Goal: Transaction & Acquisition: Purchase product/service

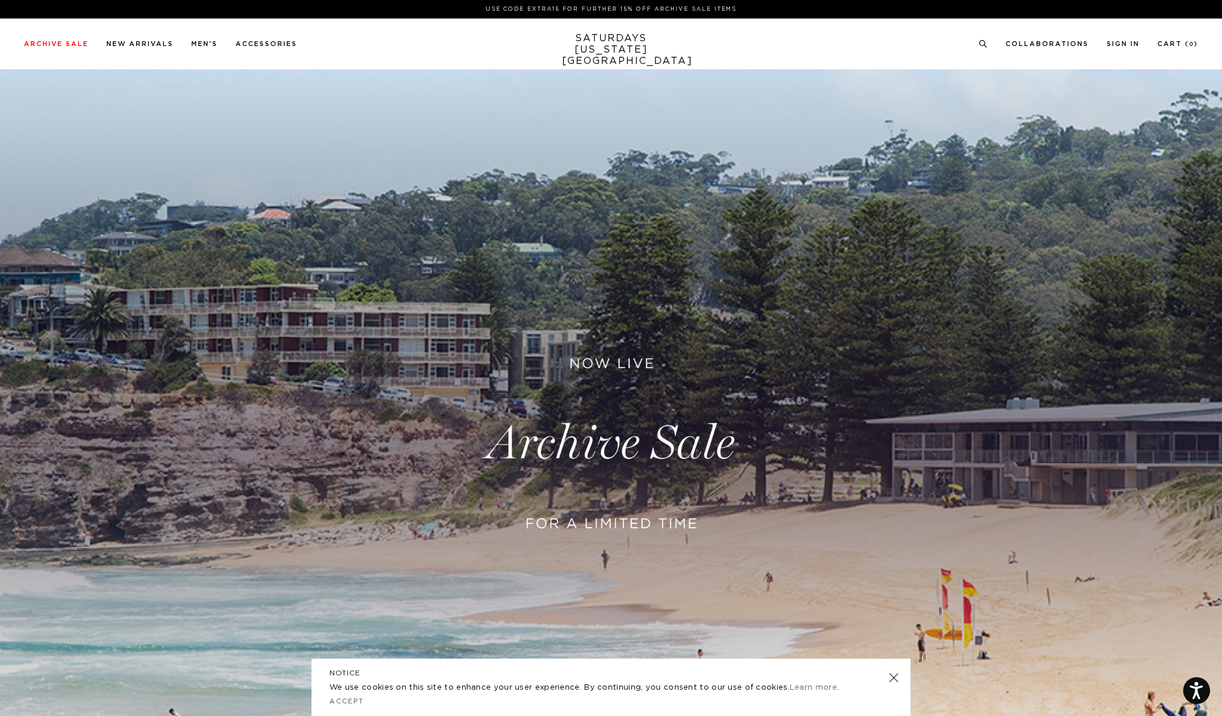
click at [544, 422] on link at bounding box center [611, 443] width 1222 height 748
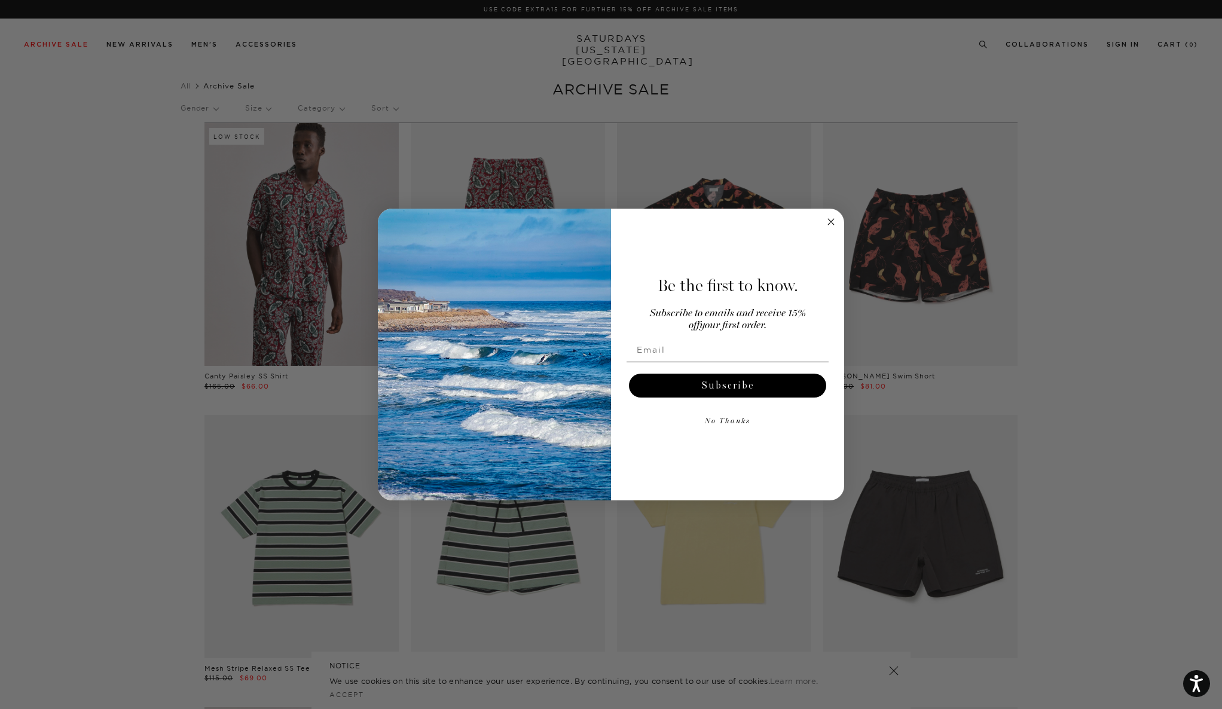
click at [738, 418] on button "No Thanks" at bounding box center [728, 422] width 202 height 24
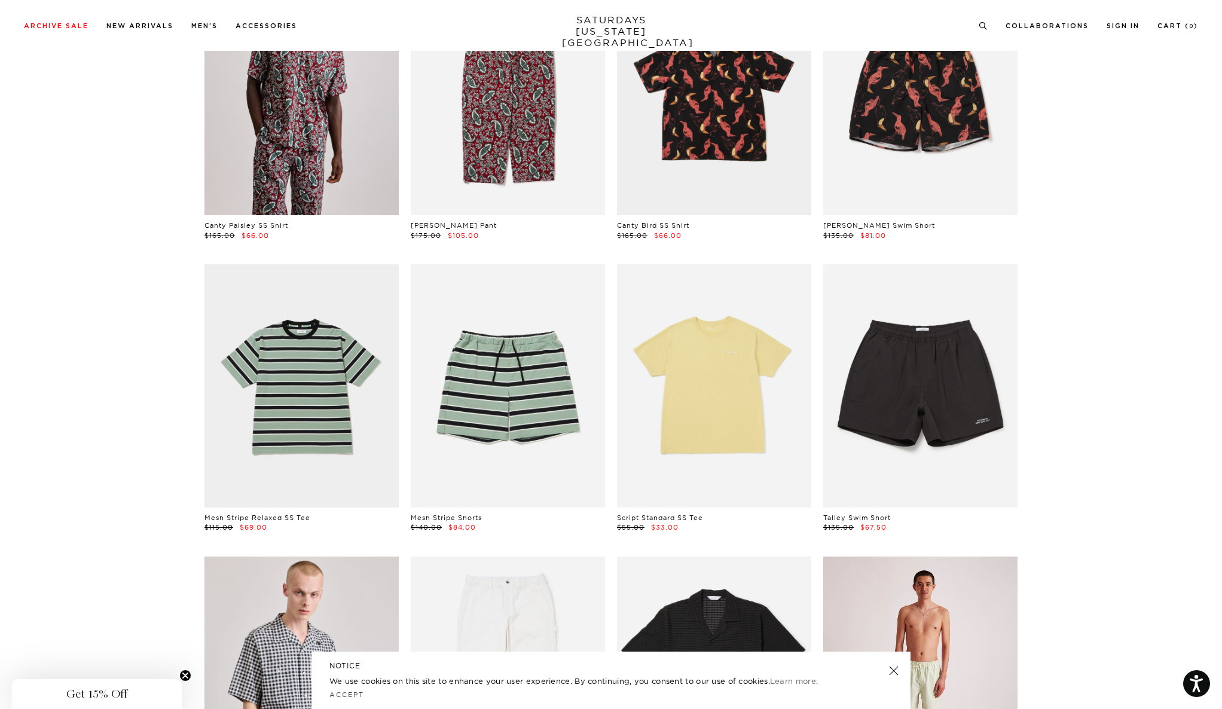
scroll to position [159, 0]
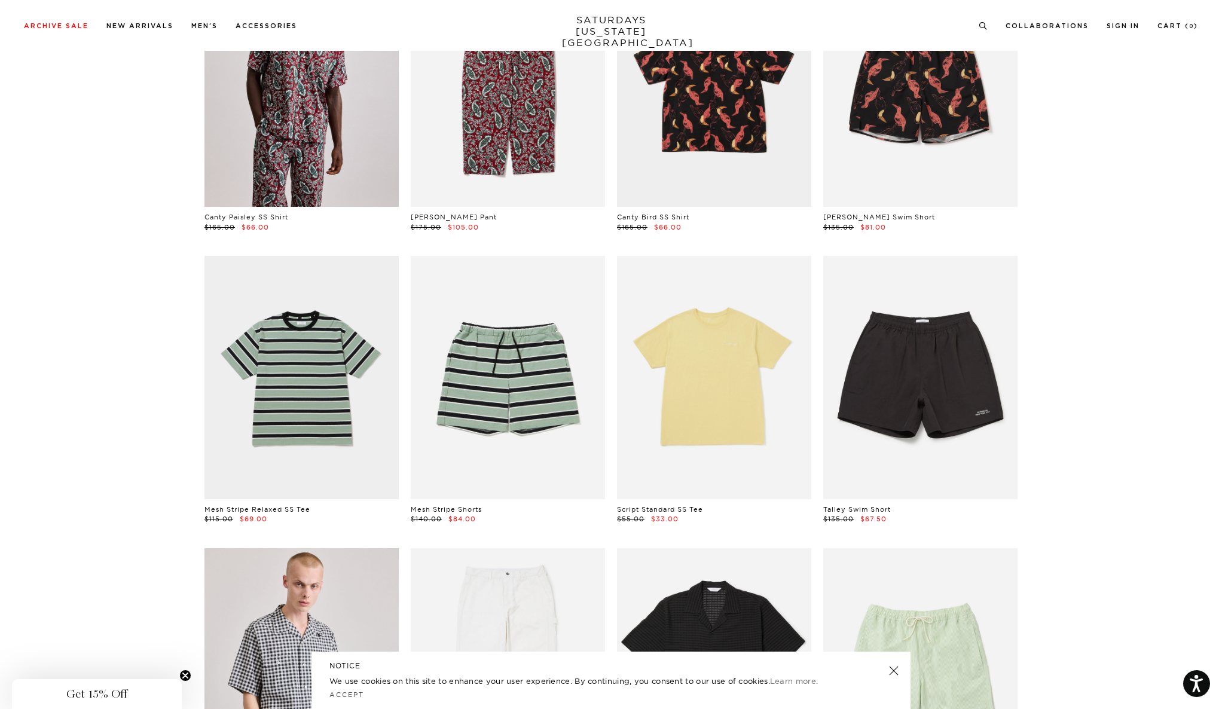
click at [888, 668] on link at bounding box center [893, 670] width 17 height 17
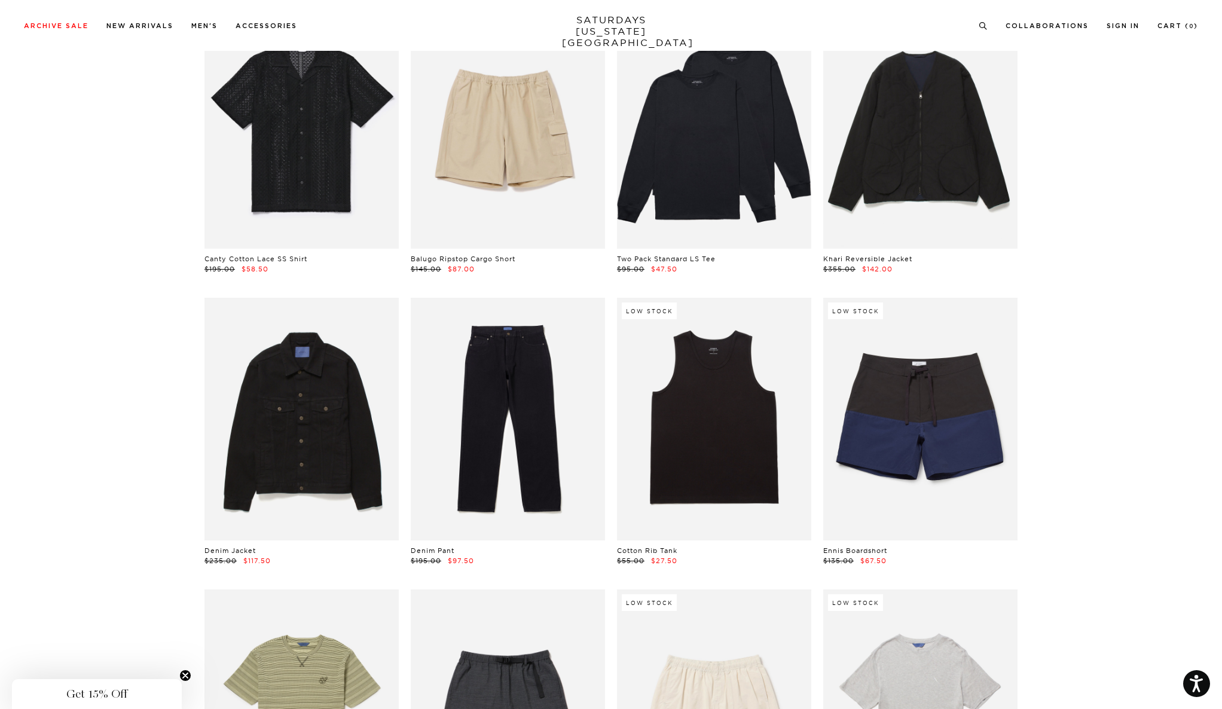
scroll to position [0, 1]
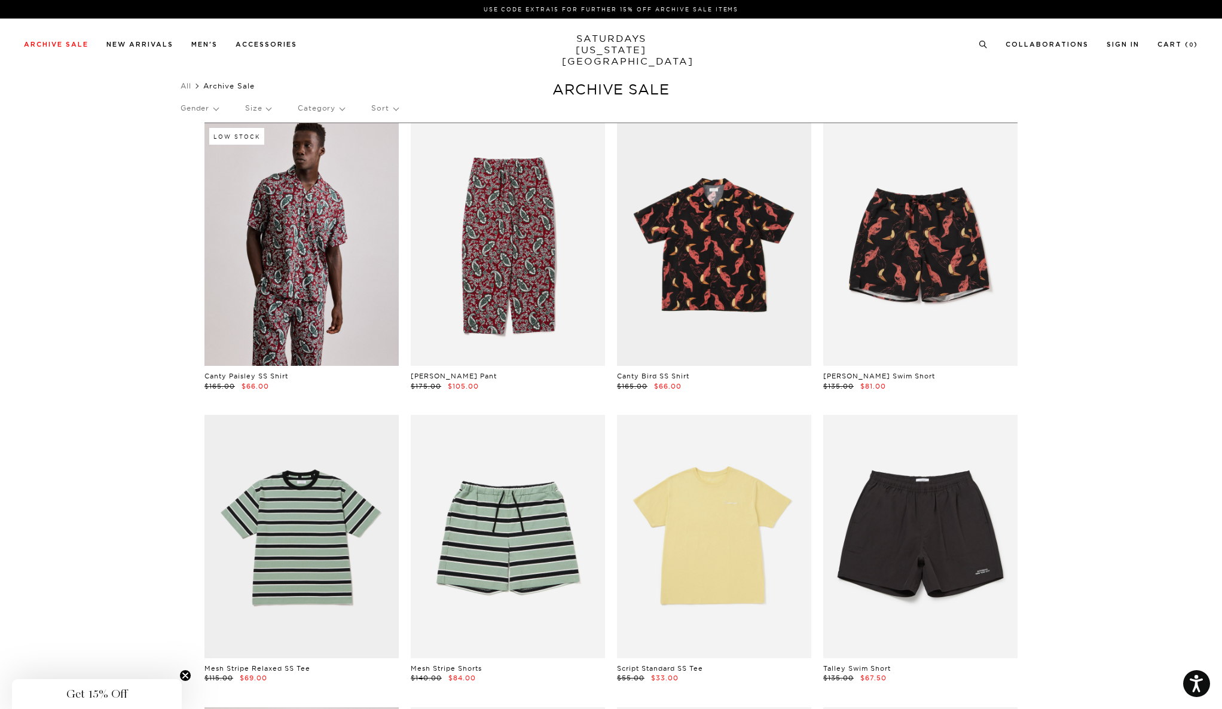
click at [216, 106] on p "Gender" at bounding box center [200, 107] width 38 height 27
click at [196, 146] on p "Mens" at bounding box center [217, 150] width 72 height 16
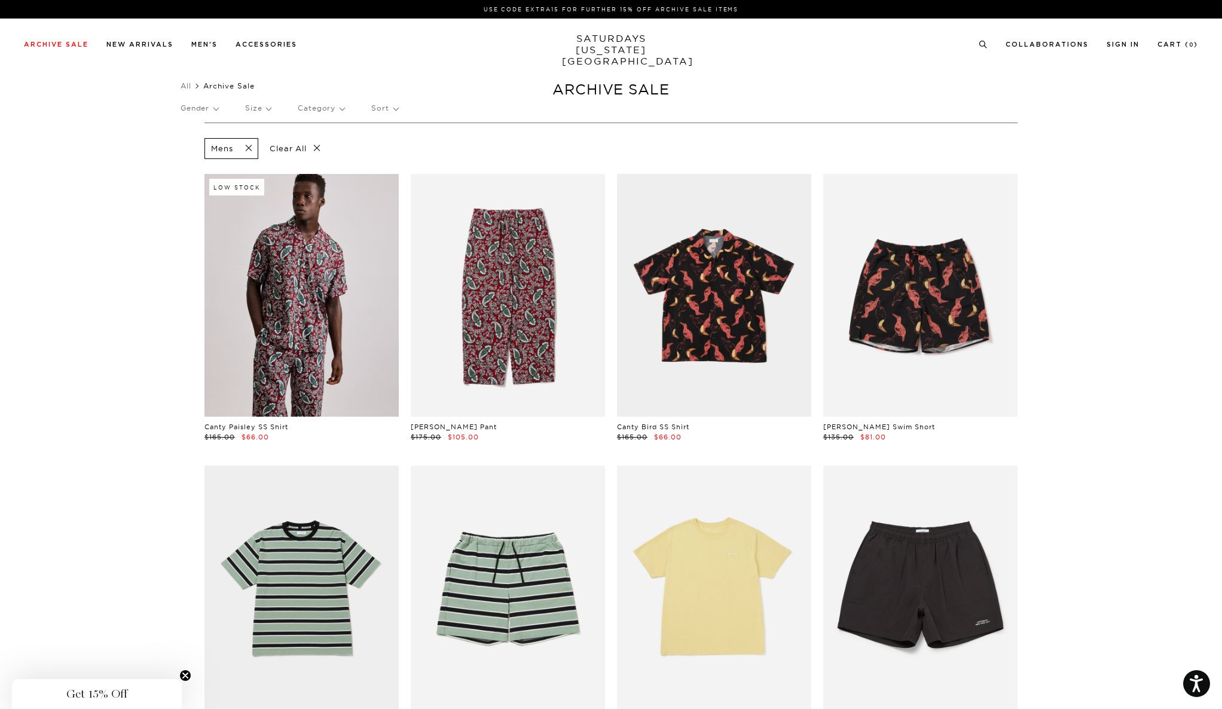
click at [265, 105] on p "Size" at bounding box center [258, 107] width 26 height 27
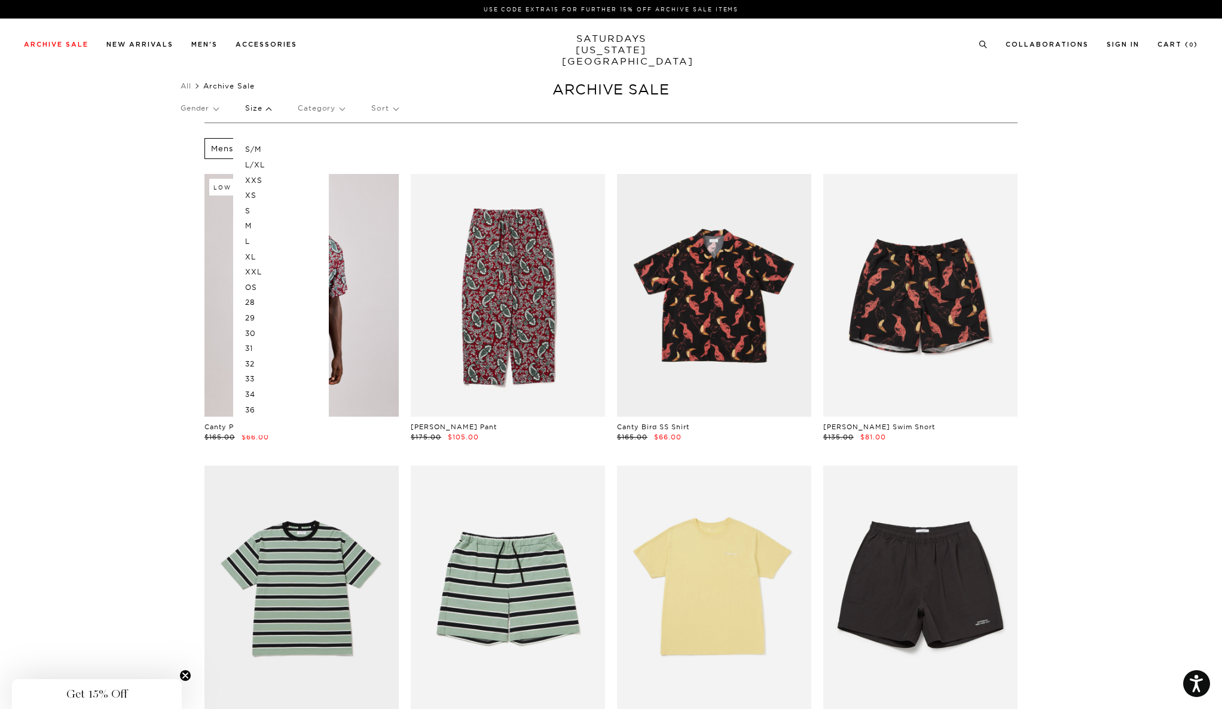
click at [249, 241] on p "L" at bounding box center [281, 242] width 72 height 16
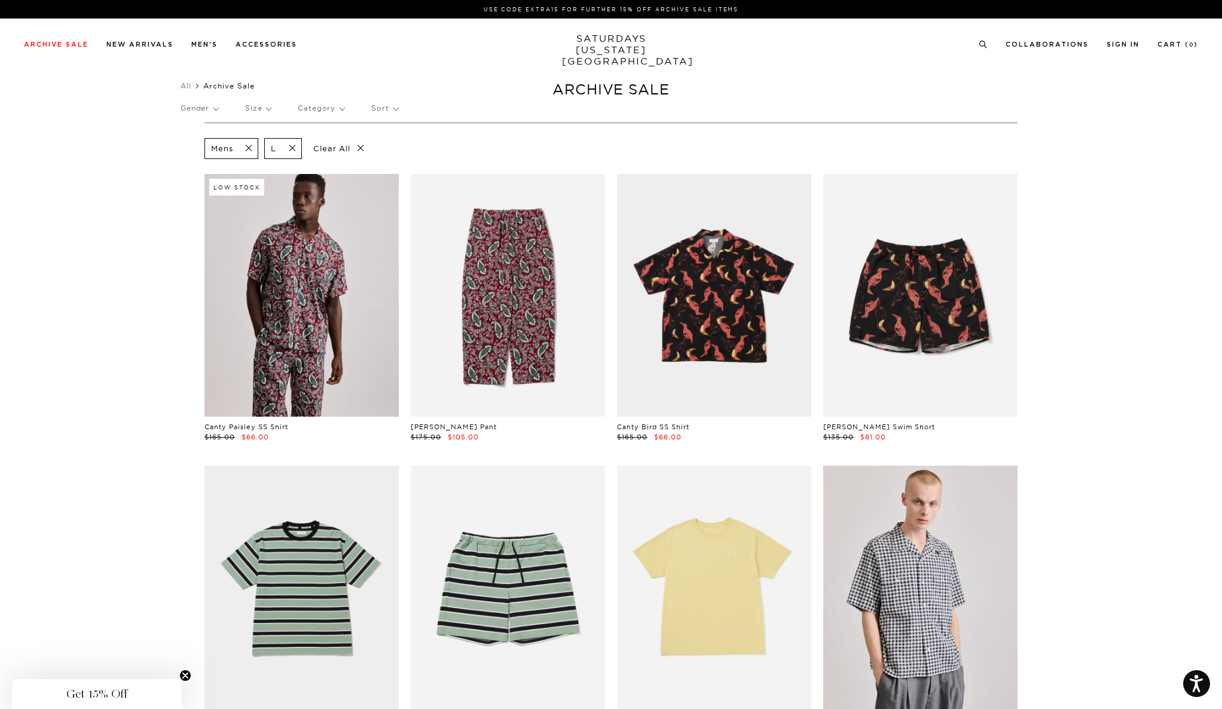
click at [261, 106] on p "Size" at bounding box center [258, 107] width 26 height 27
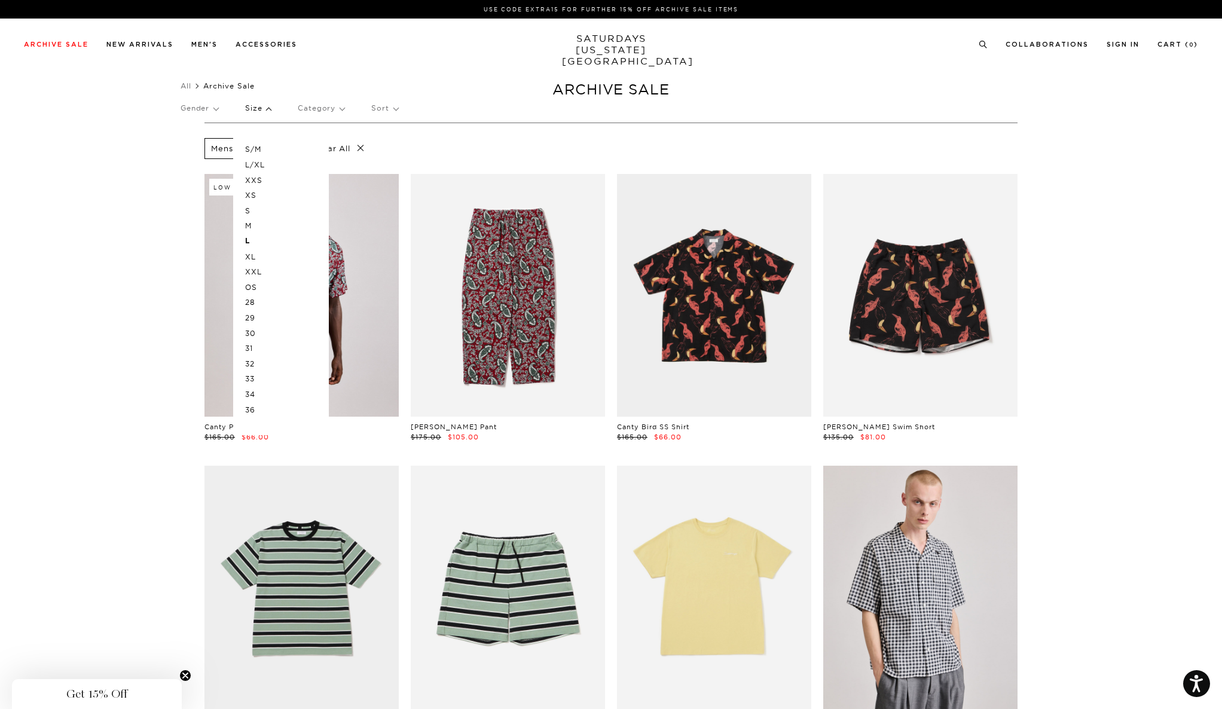
click at [218, 106] on p "Gender" at bounding box center [200, 107] width 38 height 27
click at [200, 165] on p "Unisex" at bounding box center [217, 165] width 72 height 16
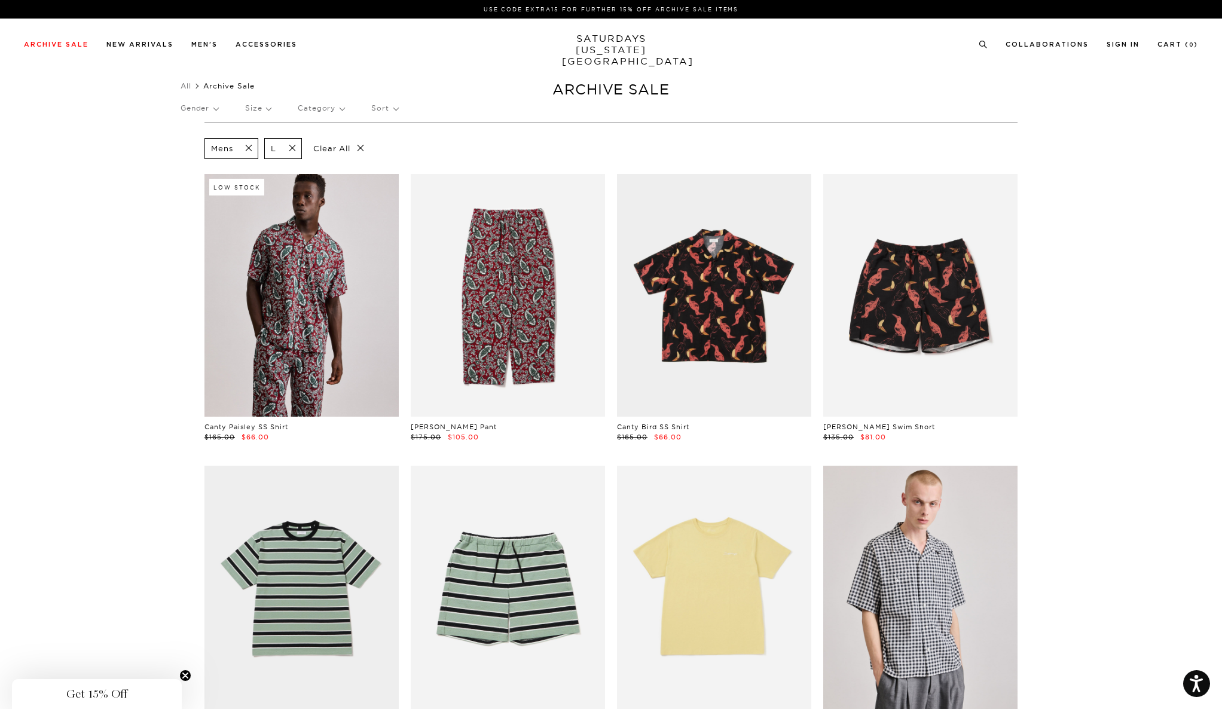
click at [318, 104] on p "Category" at bounding box center [321, 107] width 47 height 27
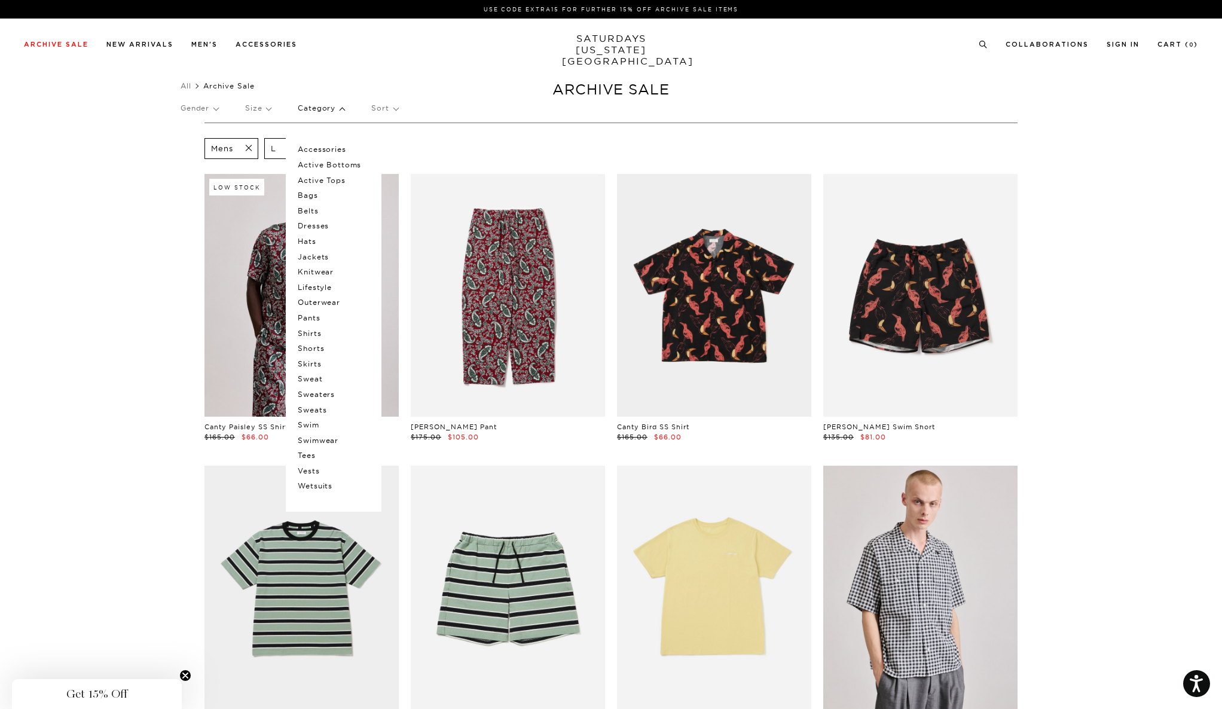
click at [314, 346] on p "Shorts" at bounding box center [334, 349] width 72 height 16
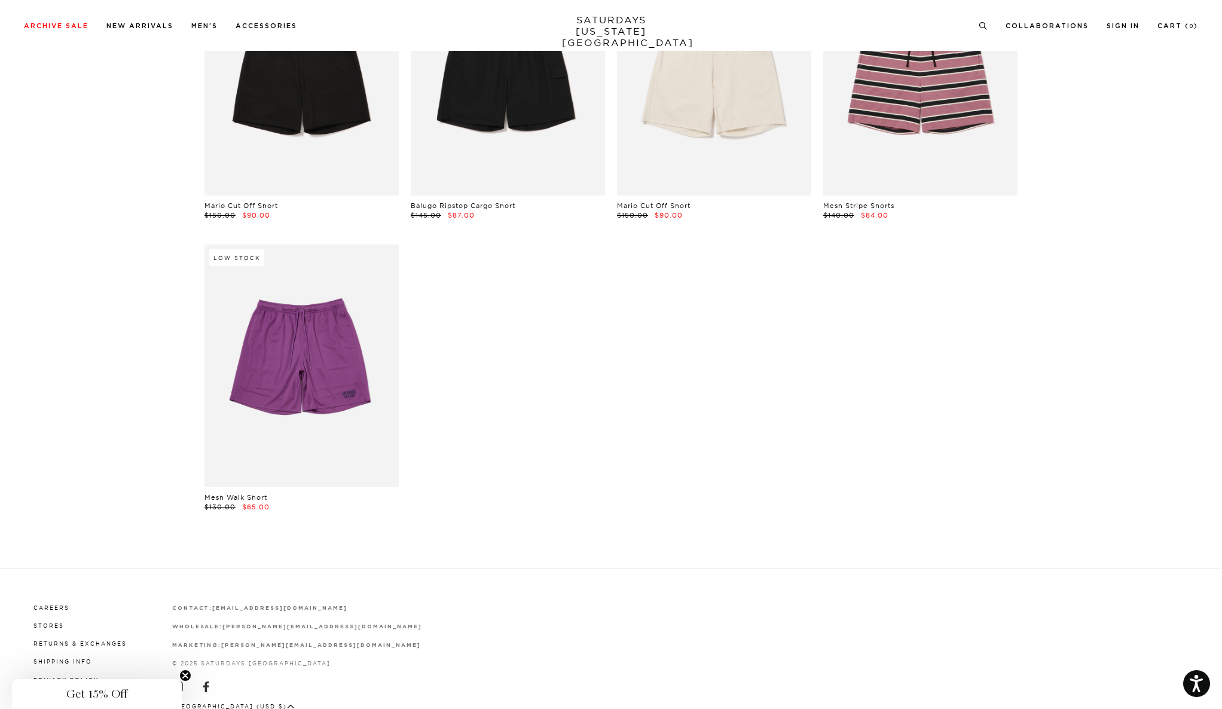
scroll to position [459, 0]
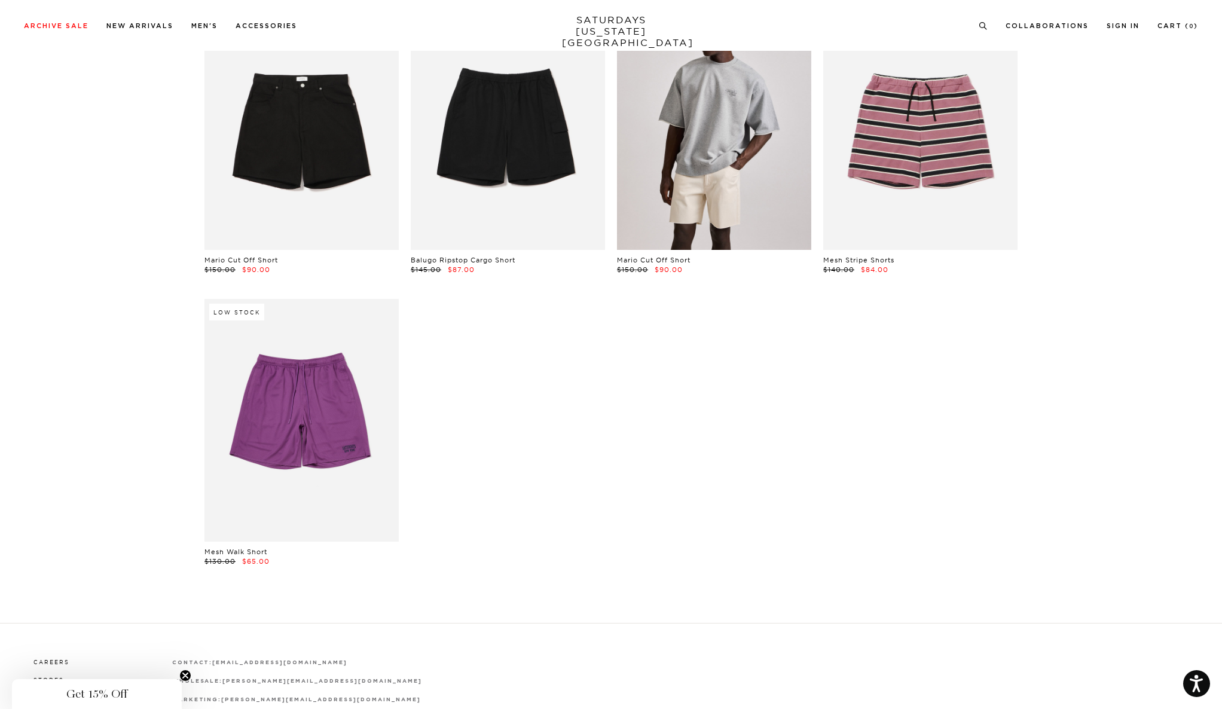
click at [706, 178] on link at bounding box center [714, 128] width 194 height 243
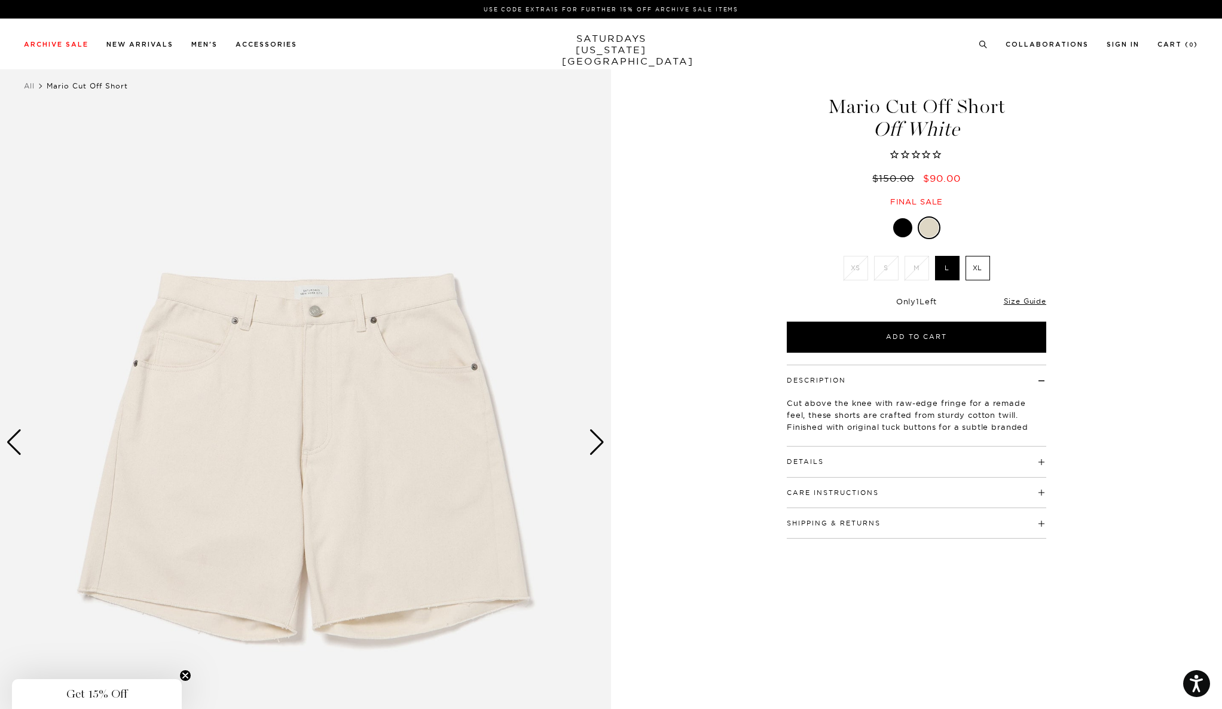
click at [602, 445] on div "Next slide" at bounding box center [597, 442] width 16 height 26
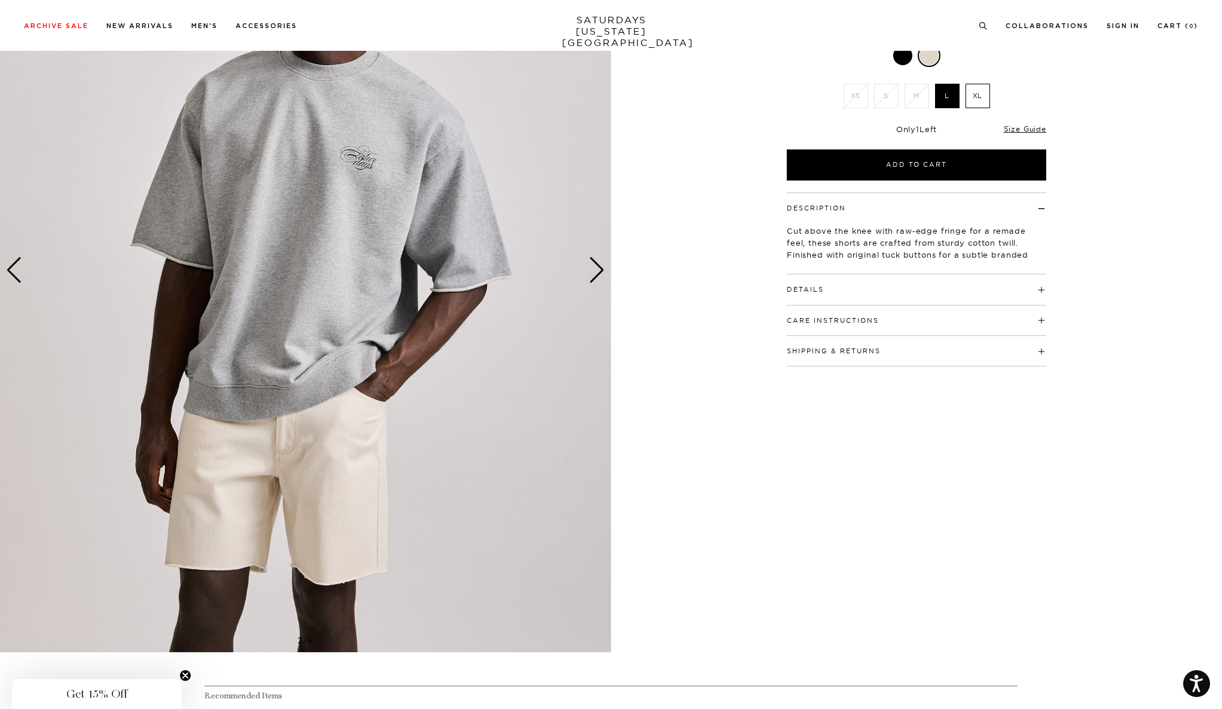
scroll to position [173, 0]
click at [597, 267] on div "Next slide" at bounding box center [597, 269] width 16 height 26
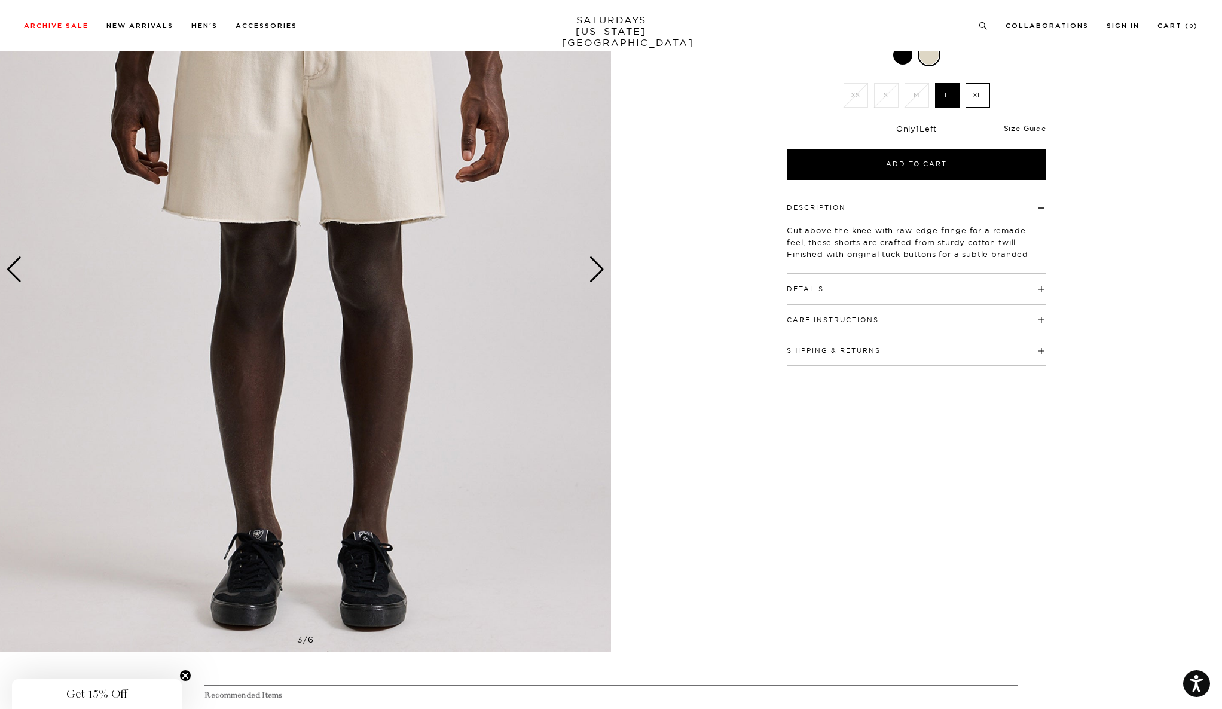
click at [597, 267] on div "Next slide" at bounding box center [597, 269] width 16 height 26
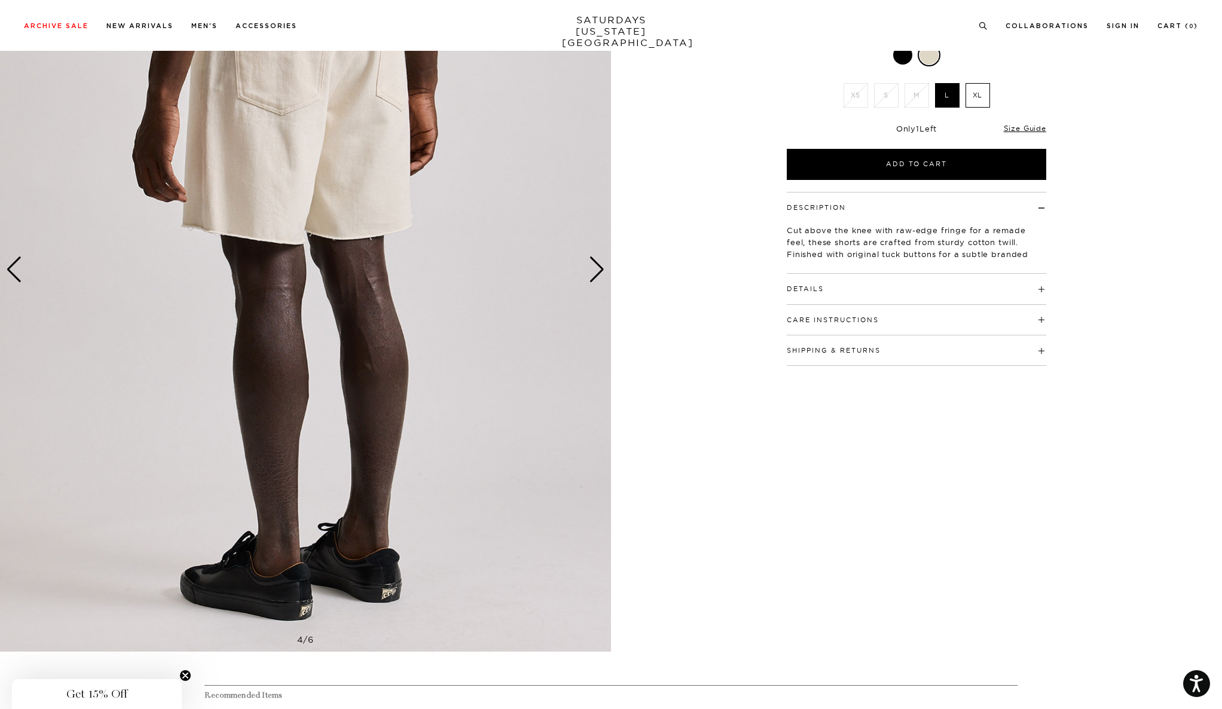
click at [597, 267] on div "Next slide" at bounding box center [597, 269] width 16 height 26
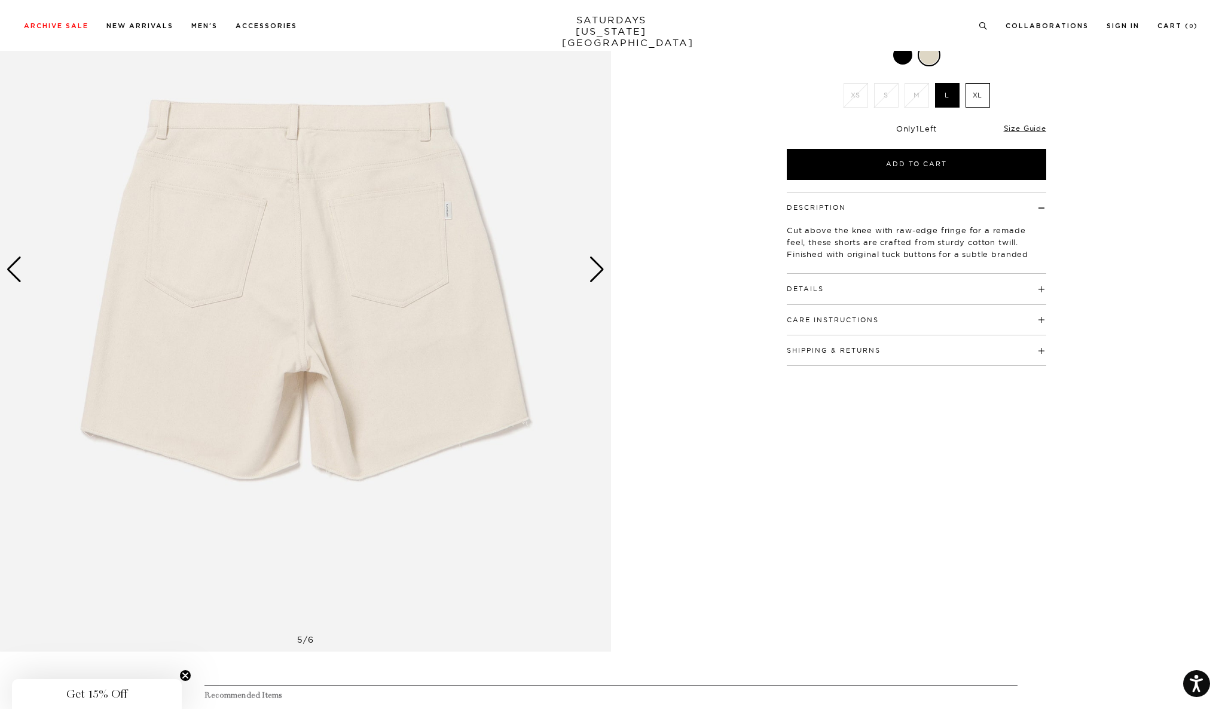
click at [595, 267] on div "Next slide" at bounding box center [597, 269] width 16 height 26
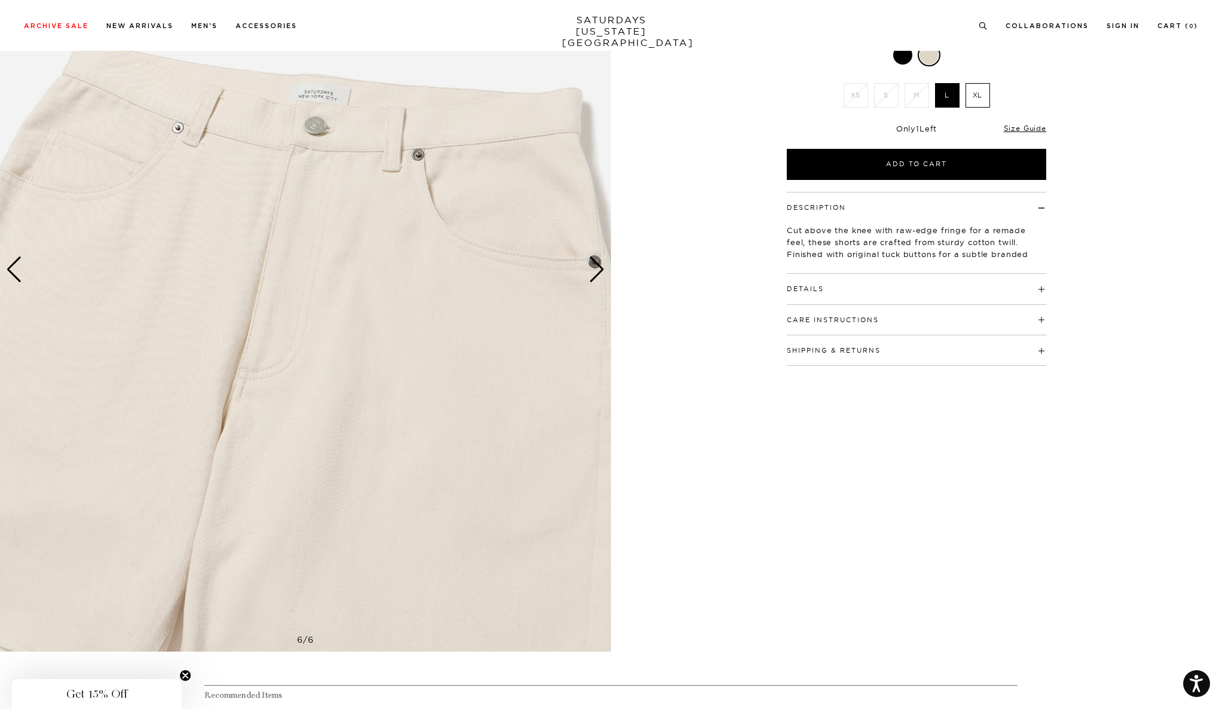
click at [595, 267] on div "Next slide" at bounding box center [597, 269] width 16 height 26
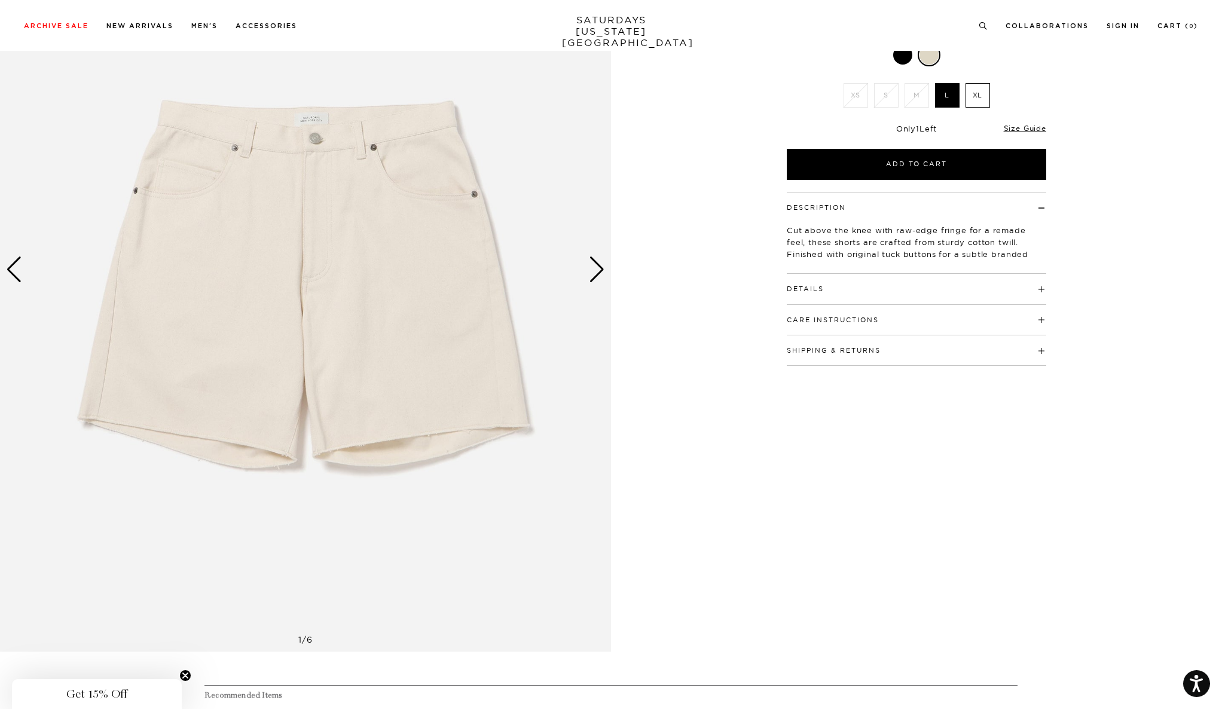
click at [595, 267] on div "Next slide" at bounding box center [597, 269] width 16 height 26
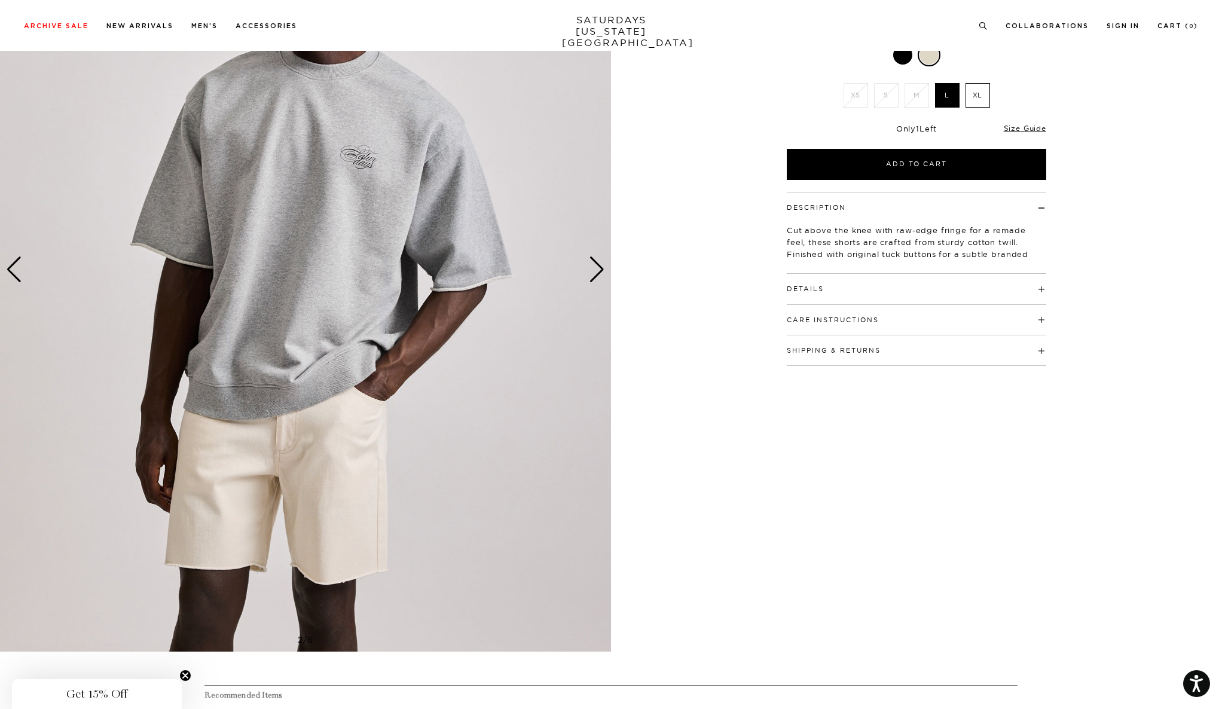
click at [595, 267] on div "Next slide" at bounding box center [597, 269] width 16 height 26
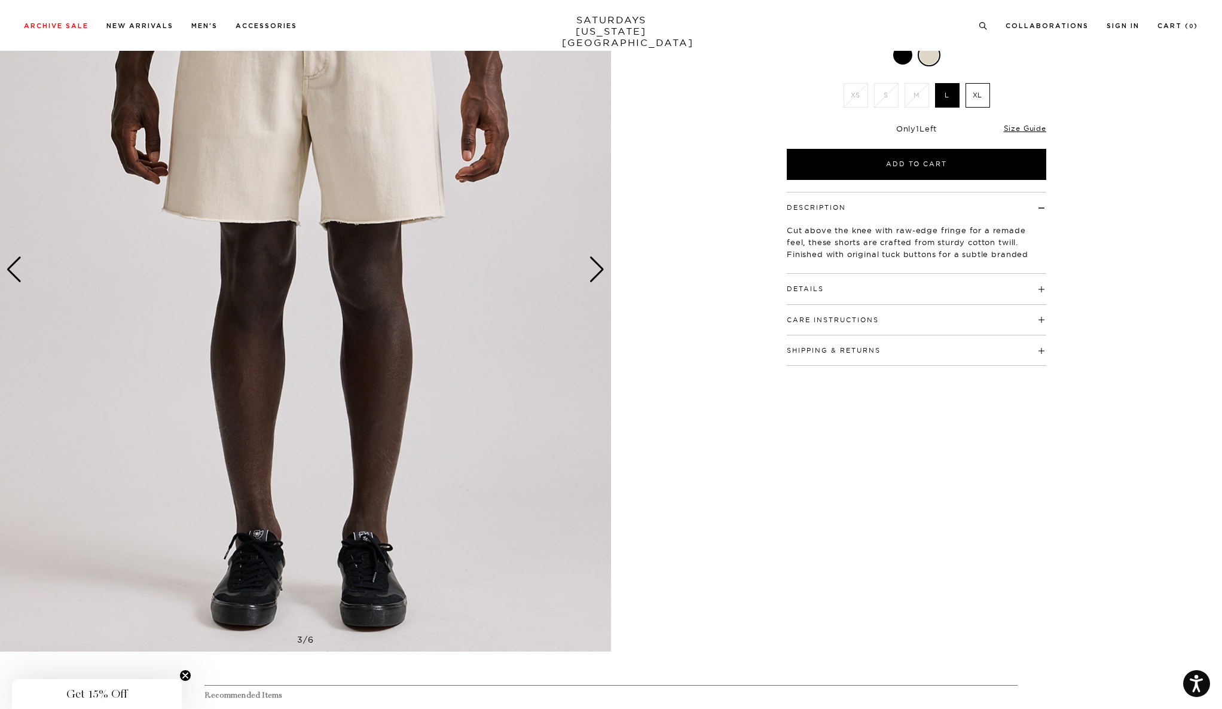
click at [595, 267] on div "Next slide" at bounding box center [597, 269] width 16 height 26
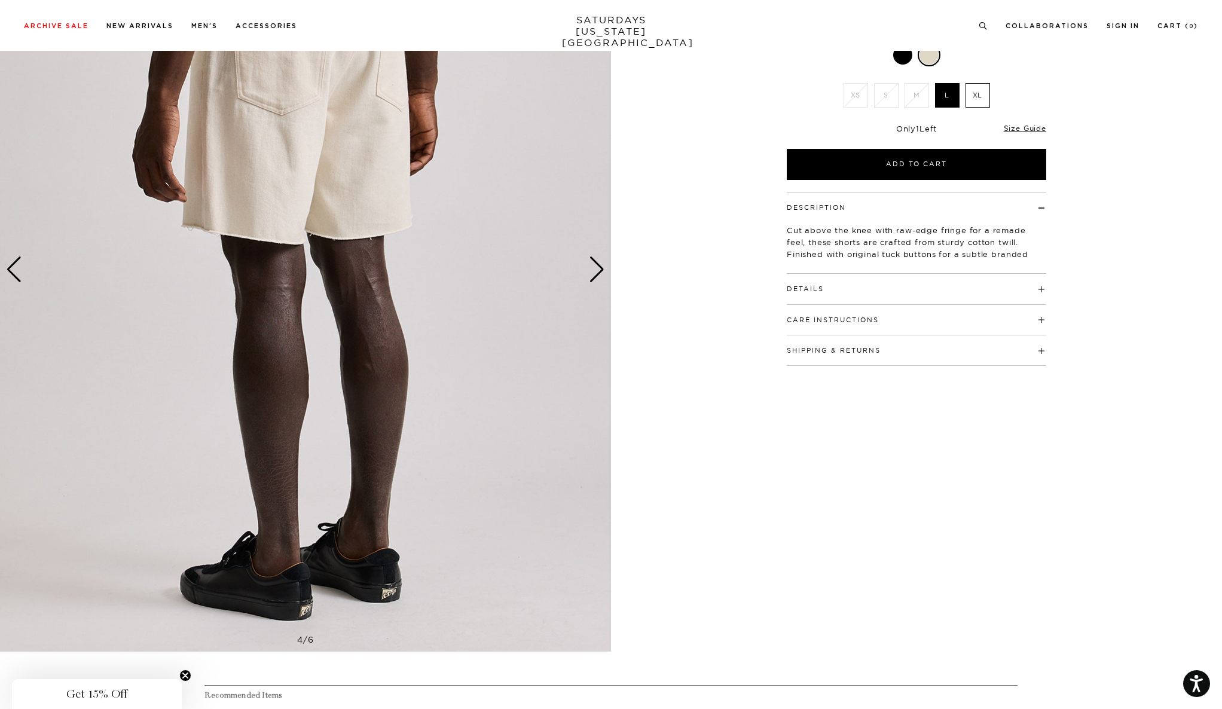
click at [901, 291] on h4 "Details" at bounding box center [916, 284] width 259 height 20
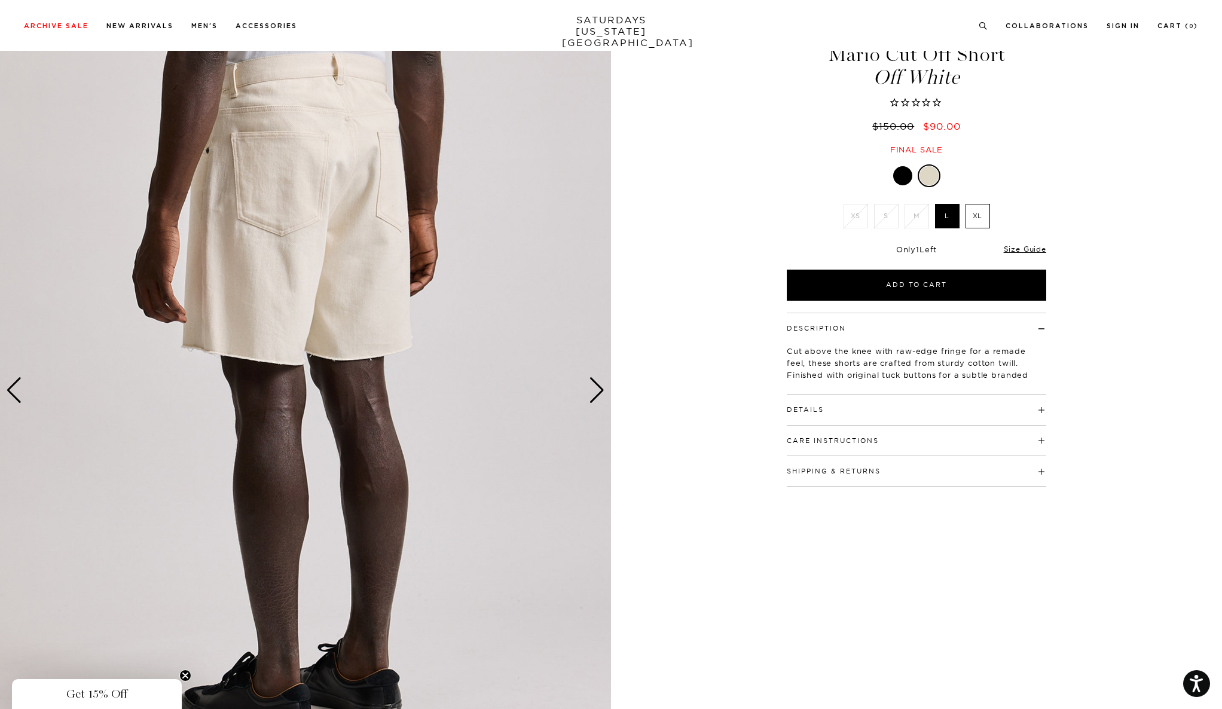
scroll to position [0, 0]
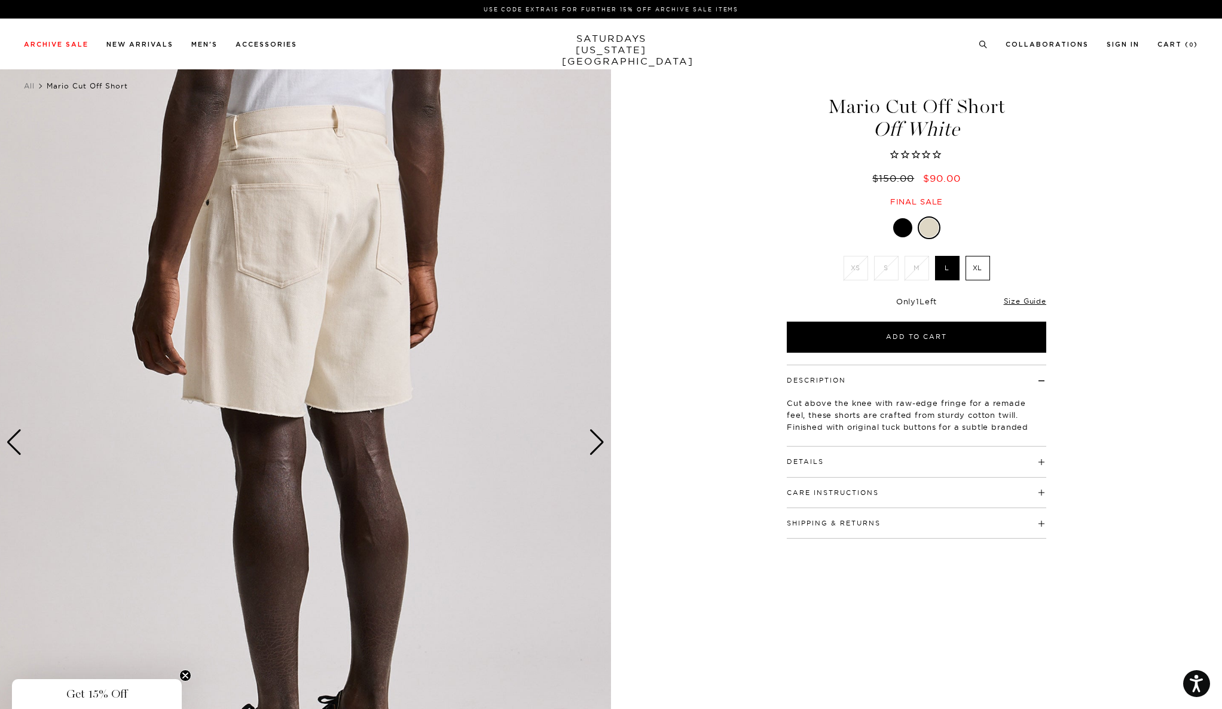
click at [923, 229] on div at bounding box center [928, 227] width 19 height 19
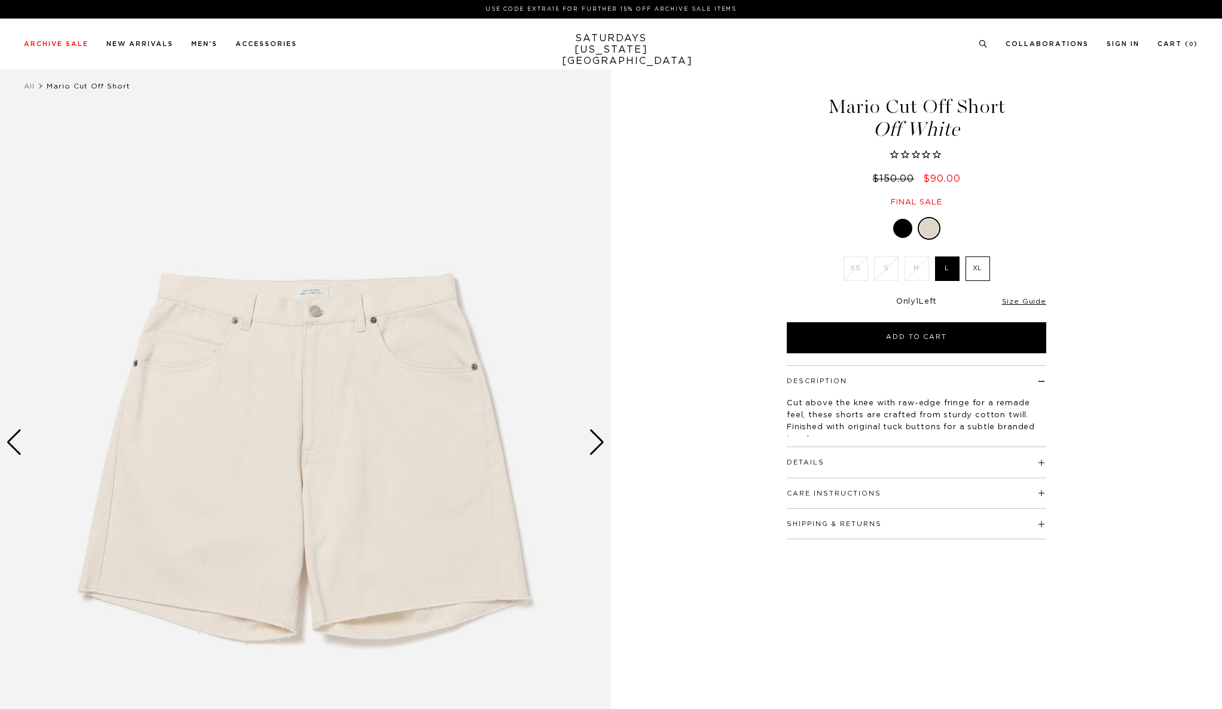
click at [906, 228] on div at bounding box center [902, 228] width 19 height 19
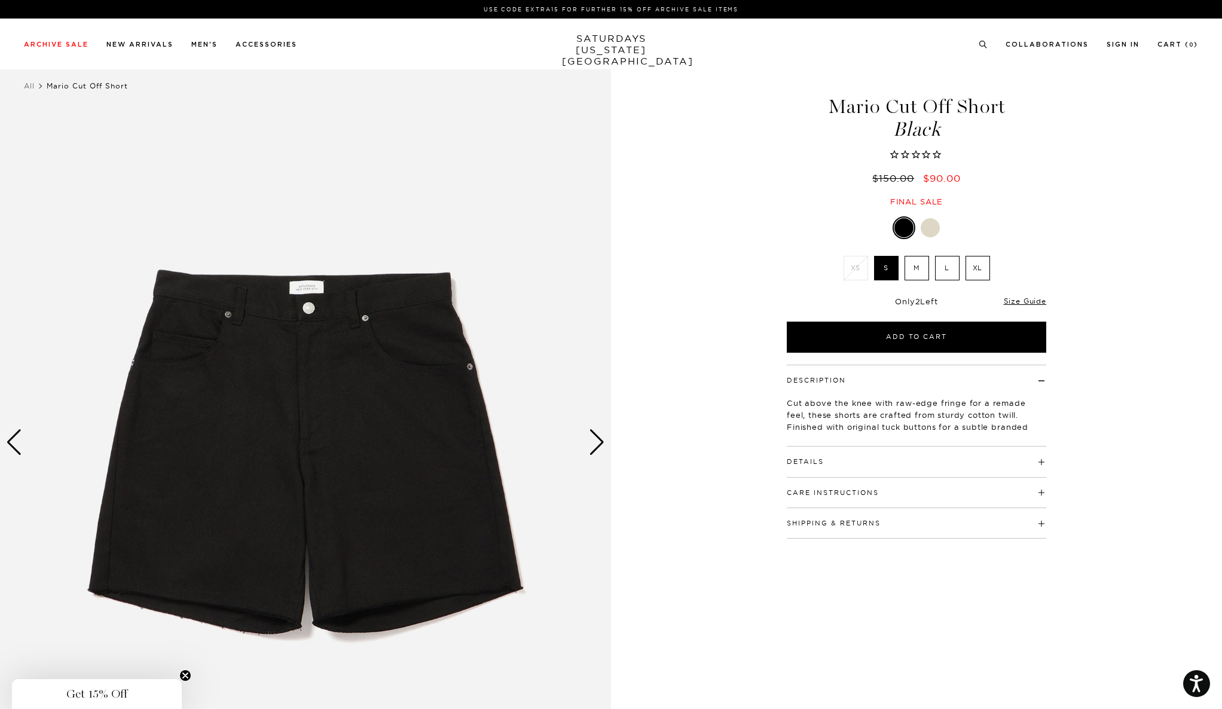
click at [938, 227] on div at bounding box center [930, 227] width 19 height 19
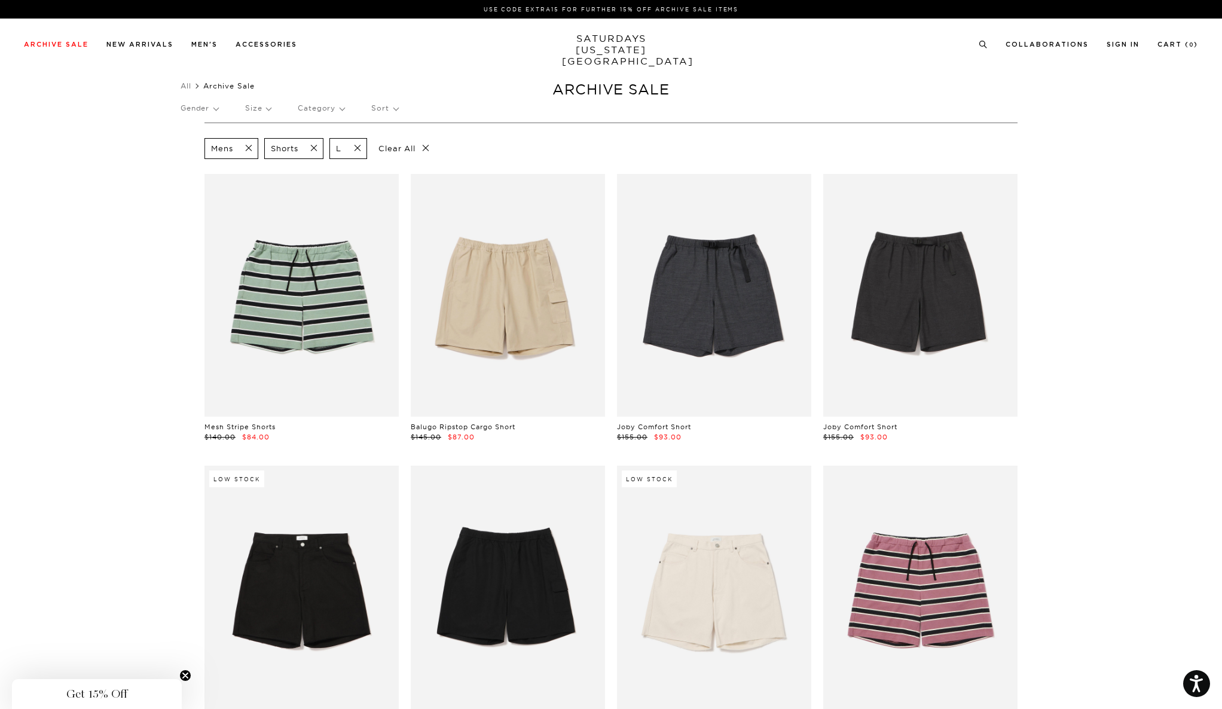
click at [315, 151] on span at bounding box center [310, 148] width 25 height 11
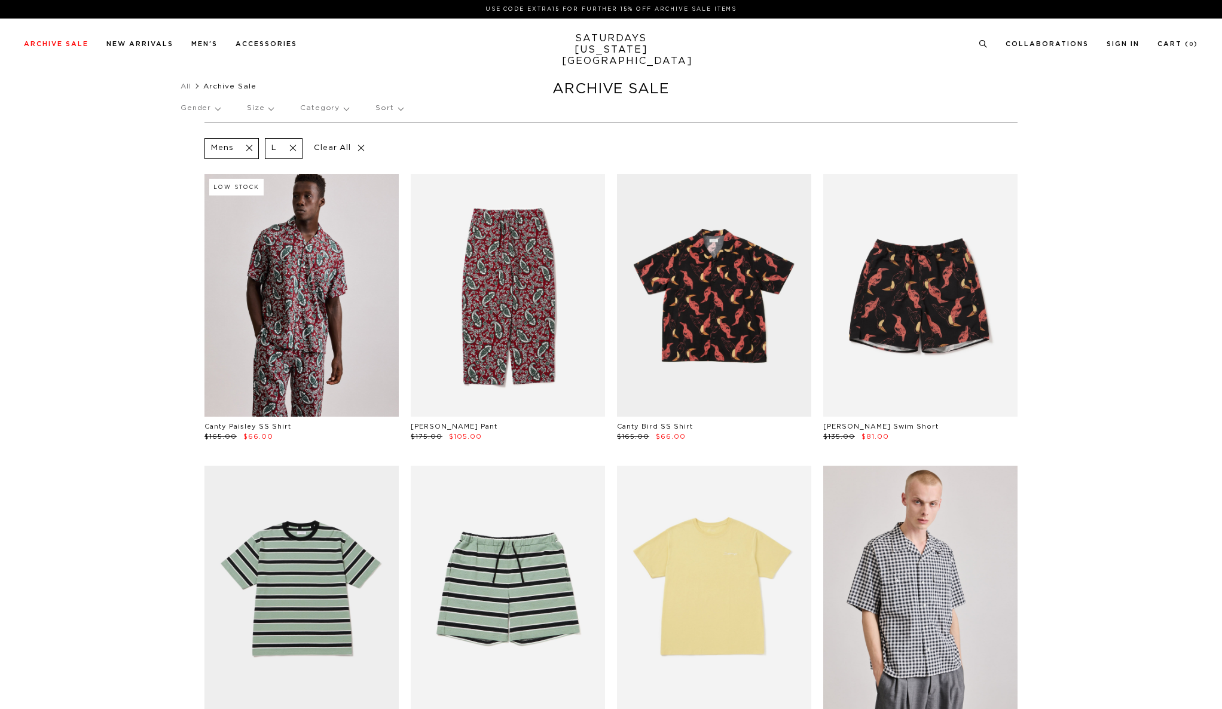
click at [322, 108] on p "Category" at bounding box center [324, 107] width 48 height 27
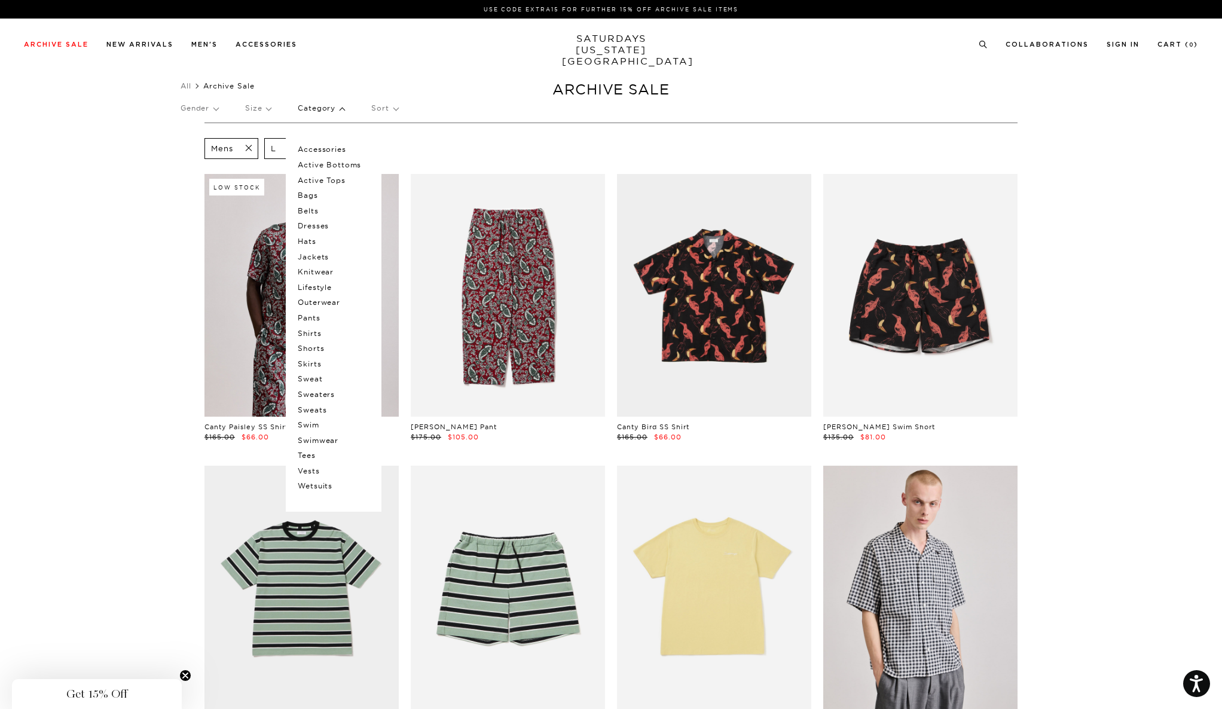
click at [313, 332] on p "Shirts" at bounding box center [334, 334] width 72 height 16
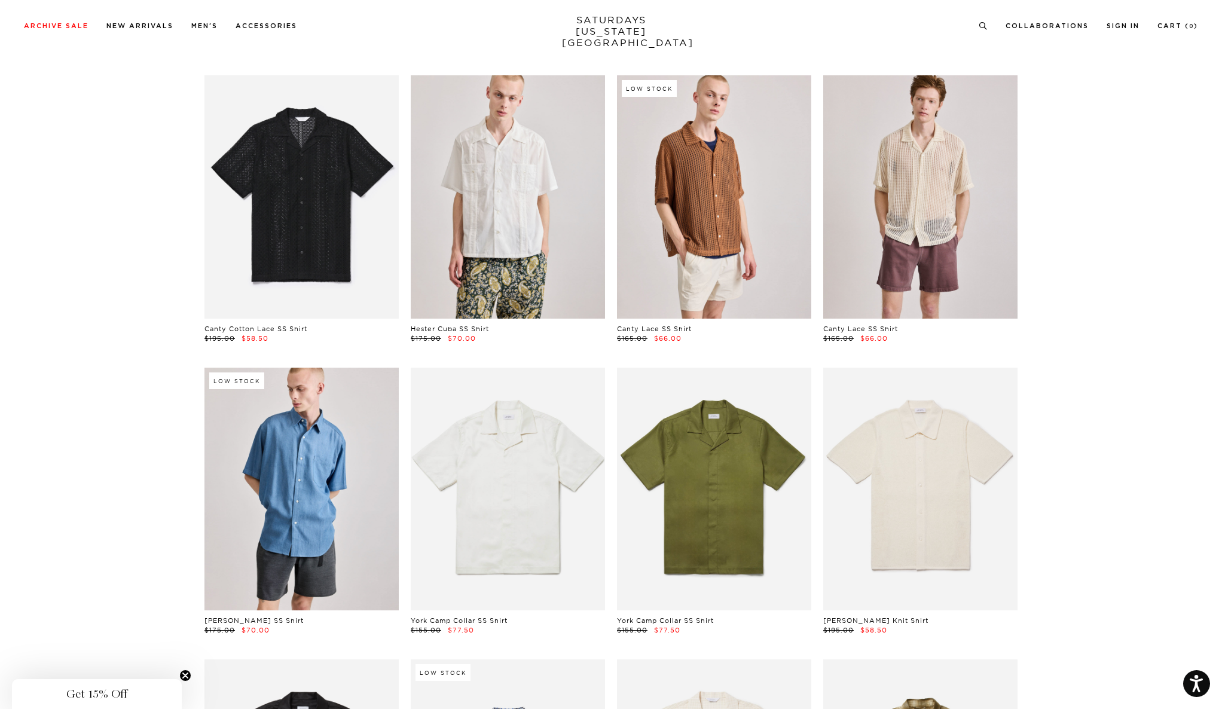
scroll to position [392, 0]
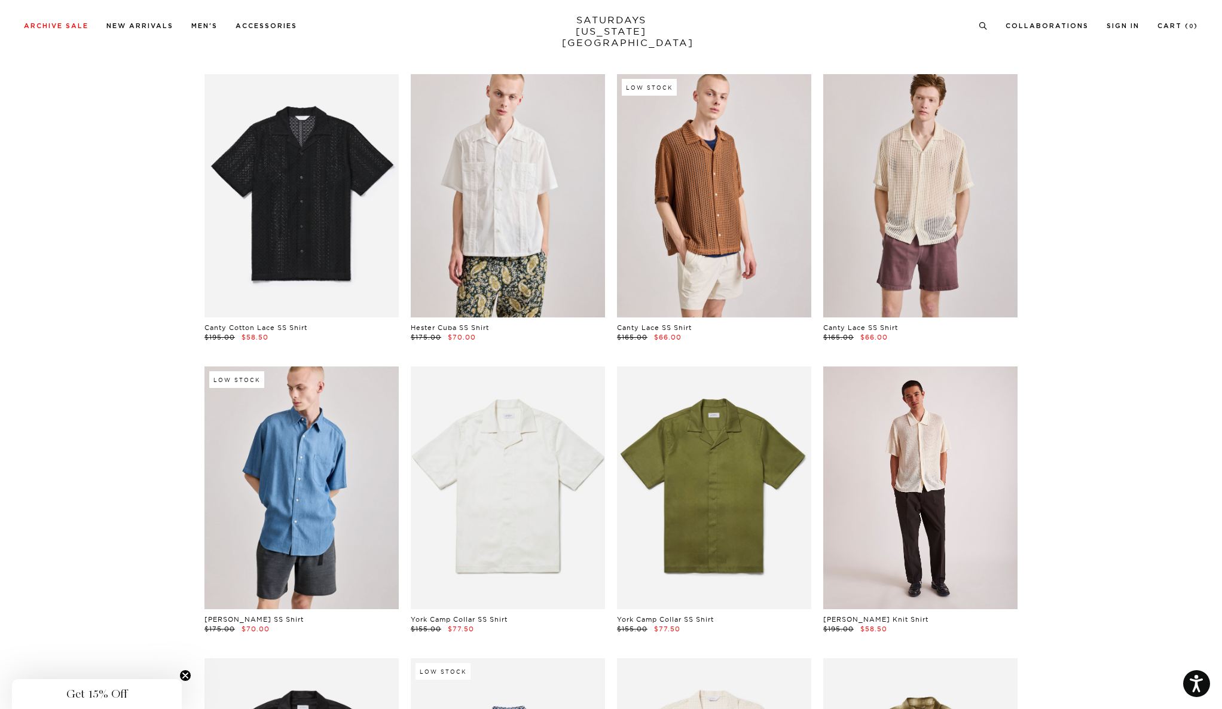
click at [960, 484] on link at bounding box center [920, 487] width 194 height 243
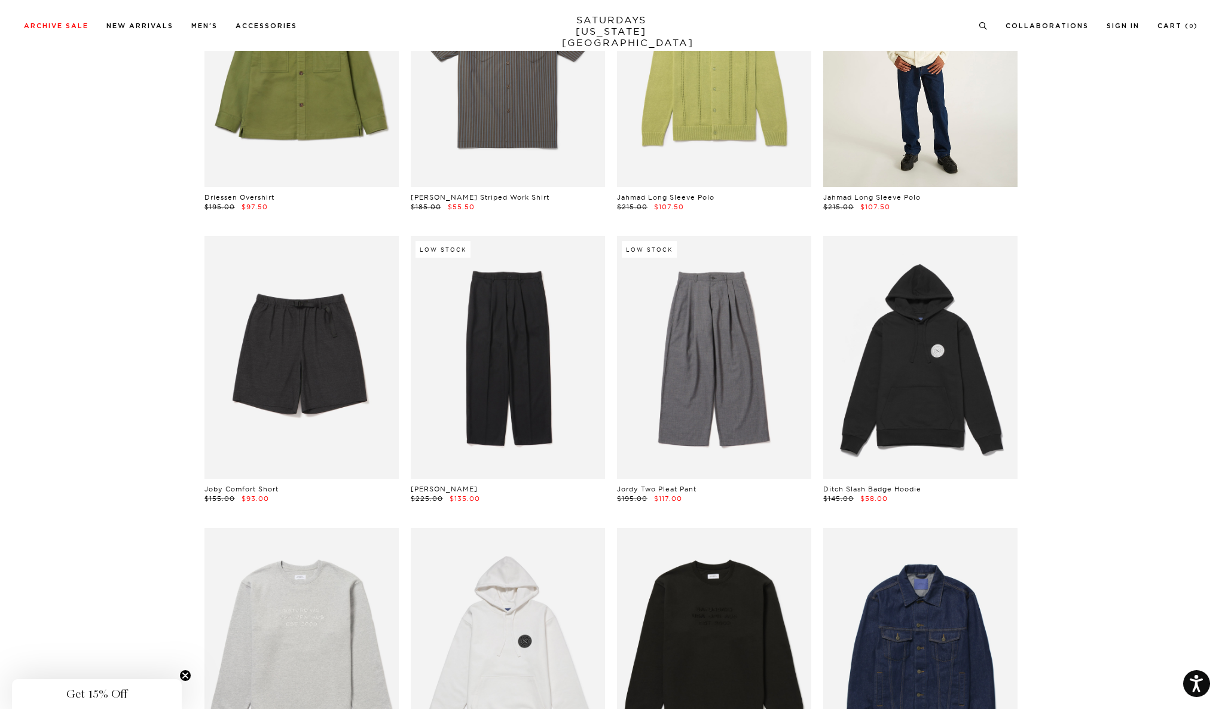
scroll to position [2141, 0]
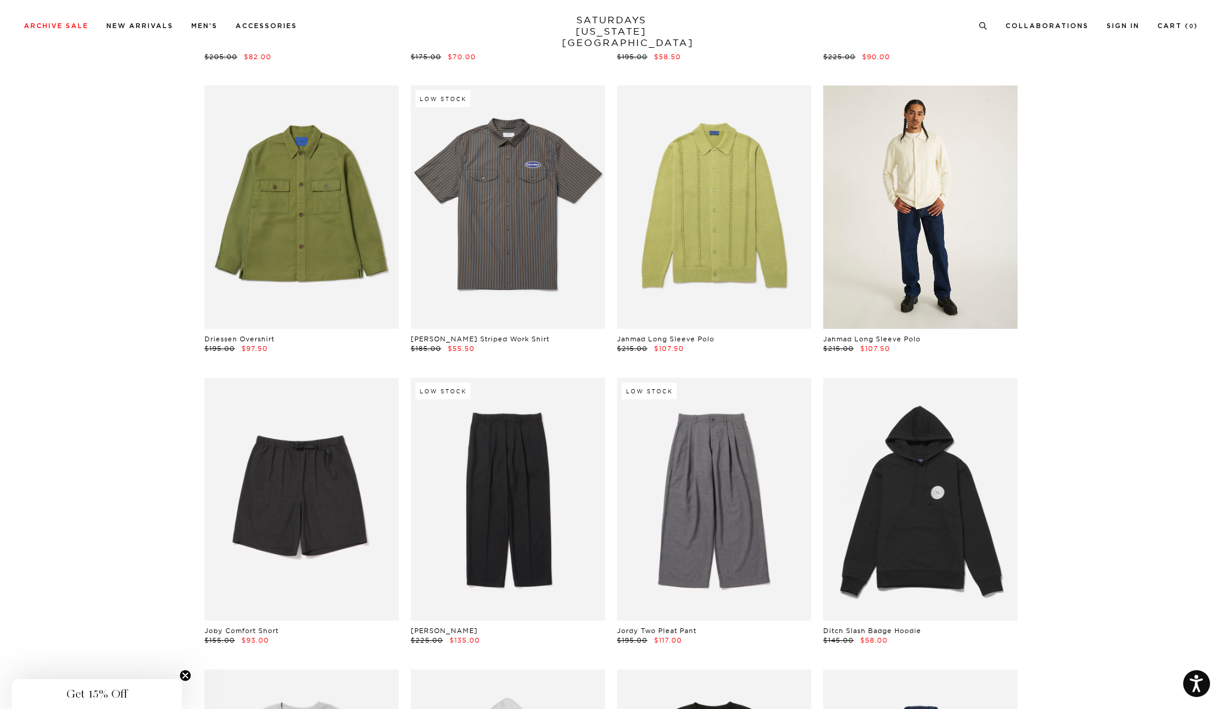
click at [942, 137] on link at bounding box center [920, 206] width 194 height 243
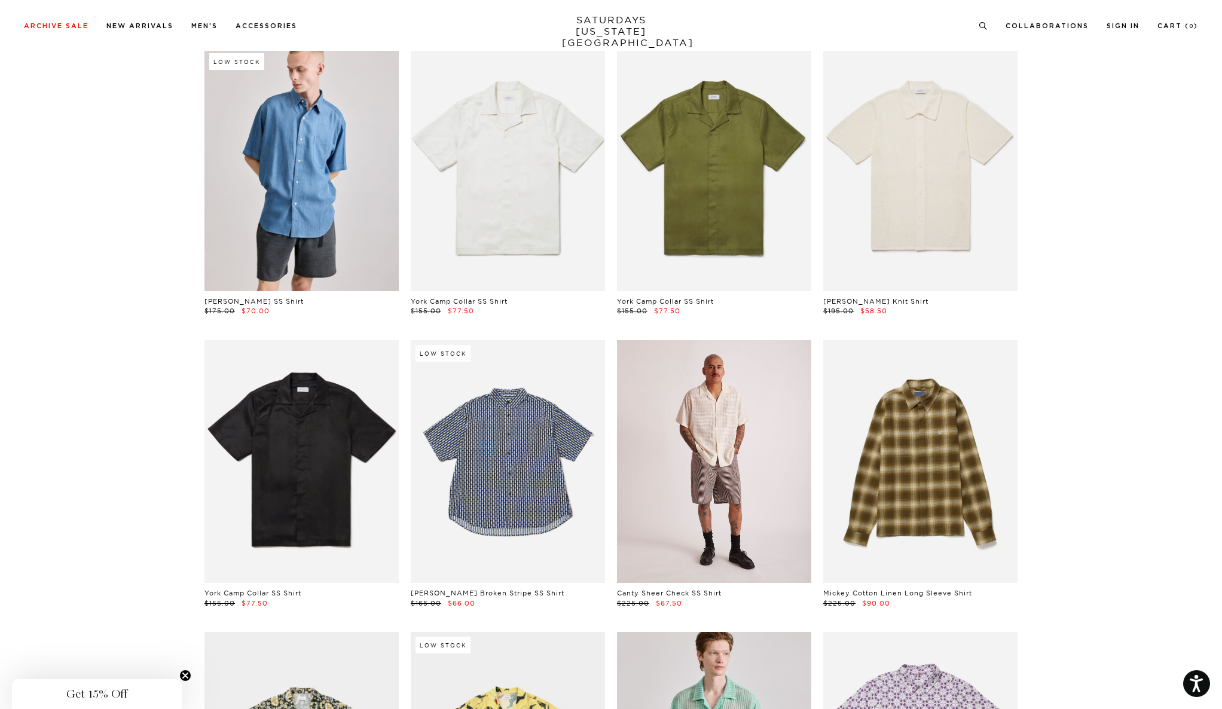
scroll to position [732, 0]
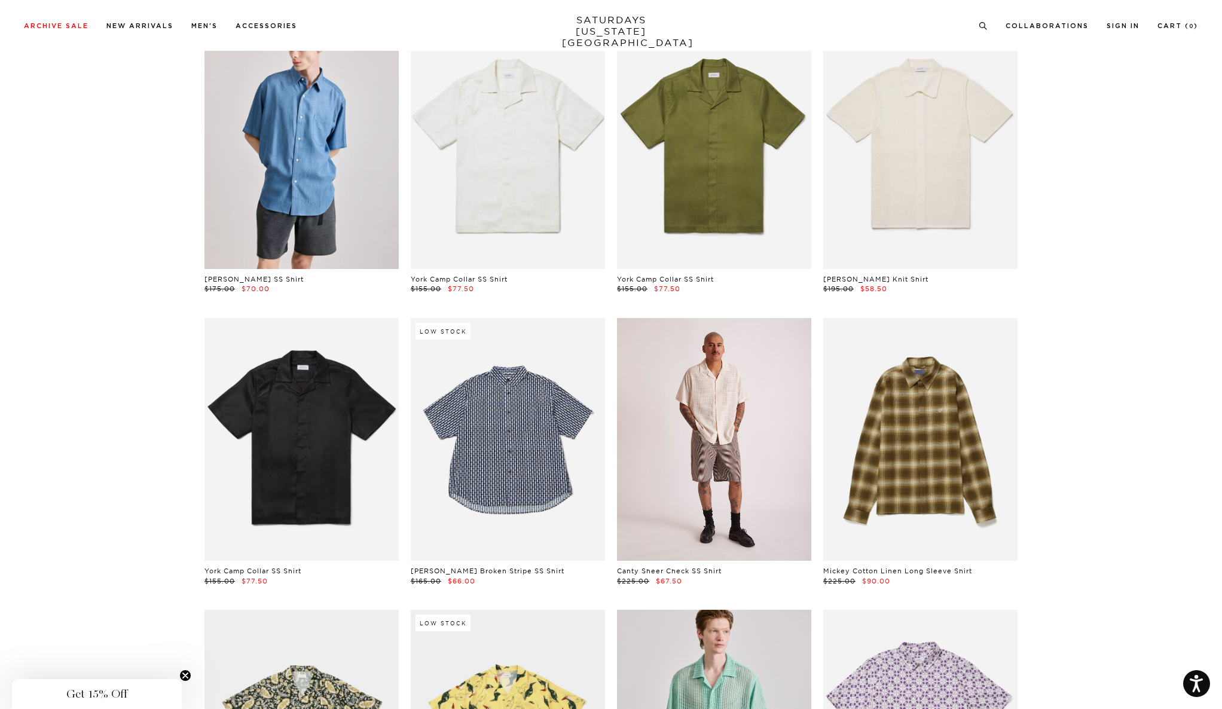
click at [672, 463] on link at bounding box center [714, 439] width 194 height 243
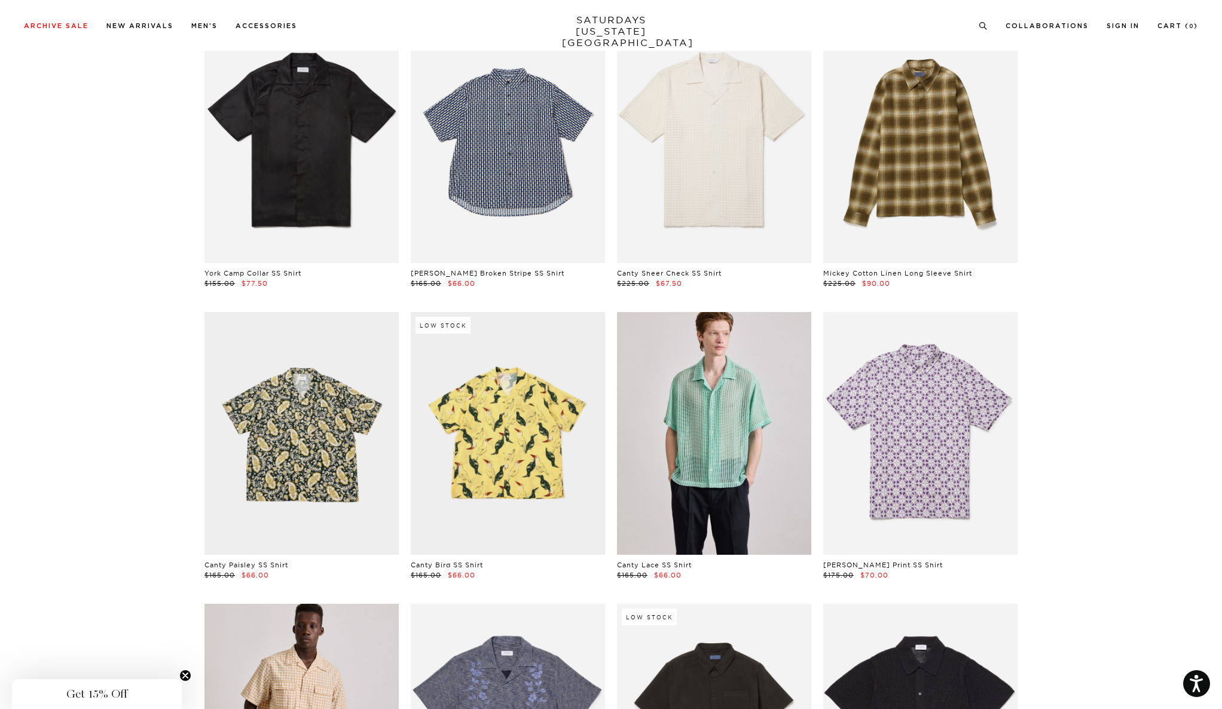
scroll to position [0, 0]
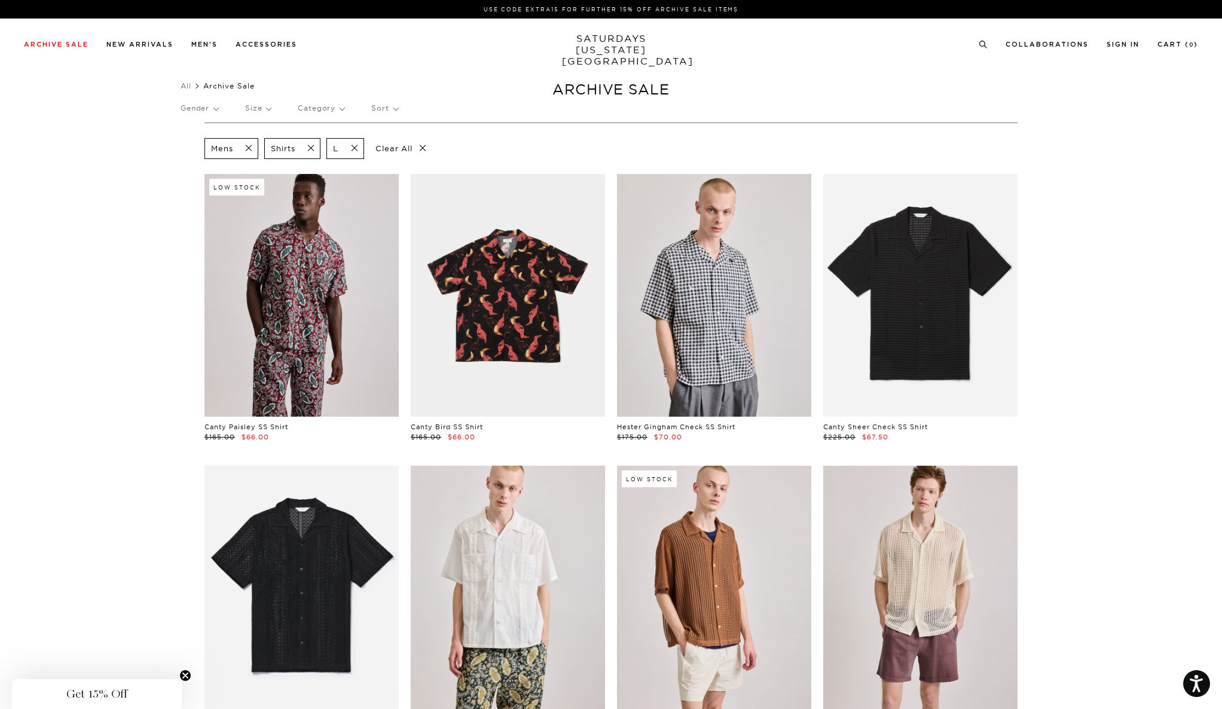
click at [311, 146] on span at bounding box center [307, 148] width 25 height 11
click at [319, 109] on p "Category" at bounding box center [321, 107] width 47 height 27
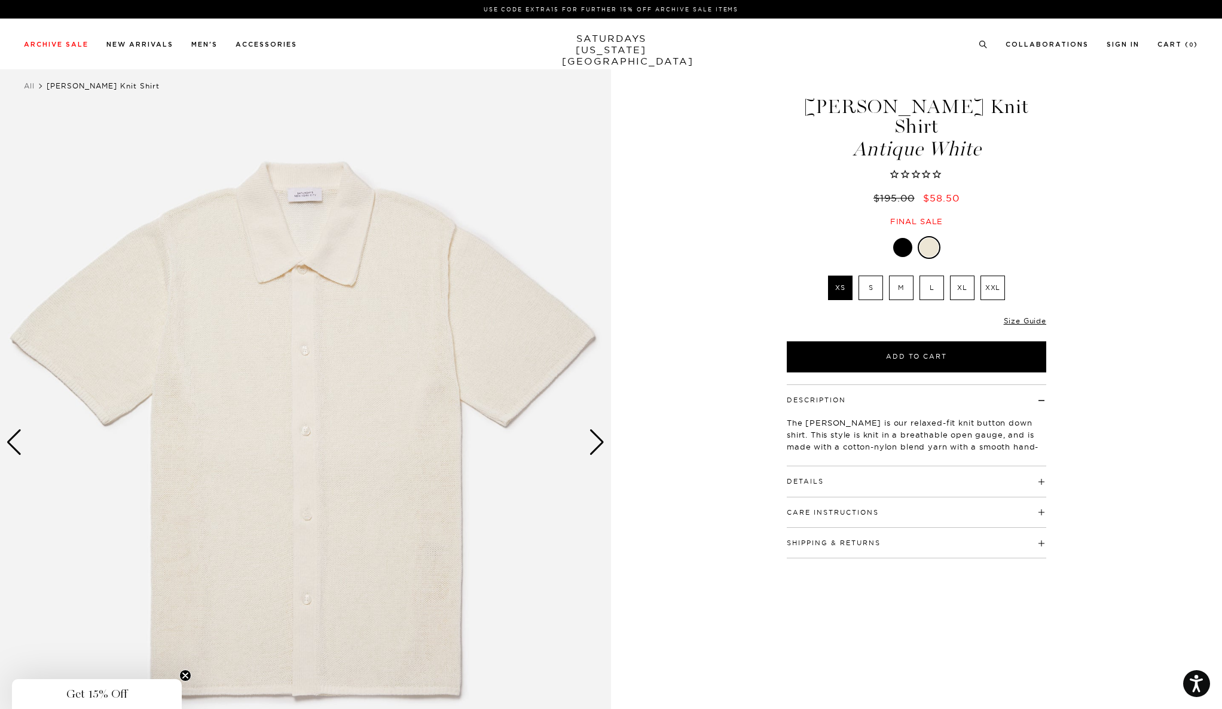
click at [604, 437] on div "Next slide" at bounding box center [597, 442] width 16 height 26
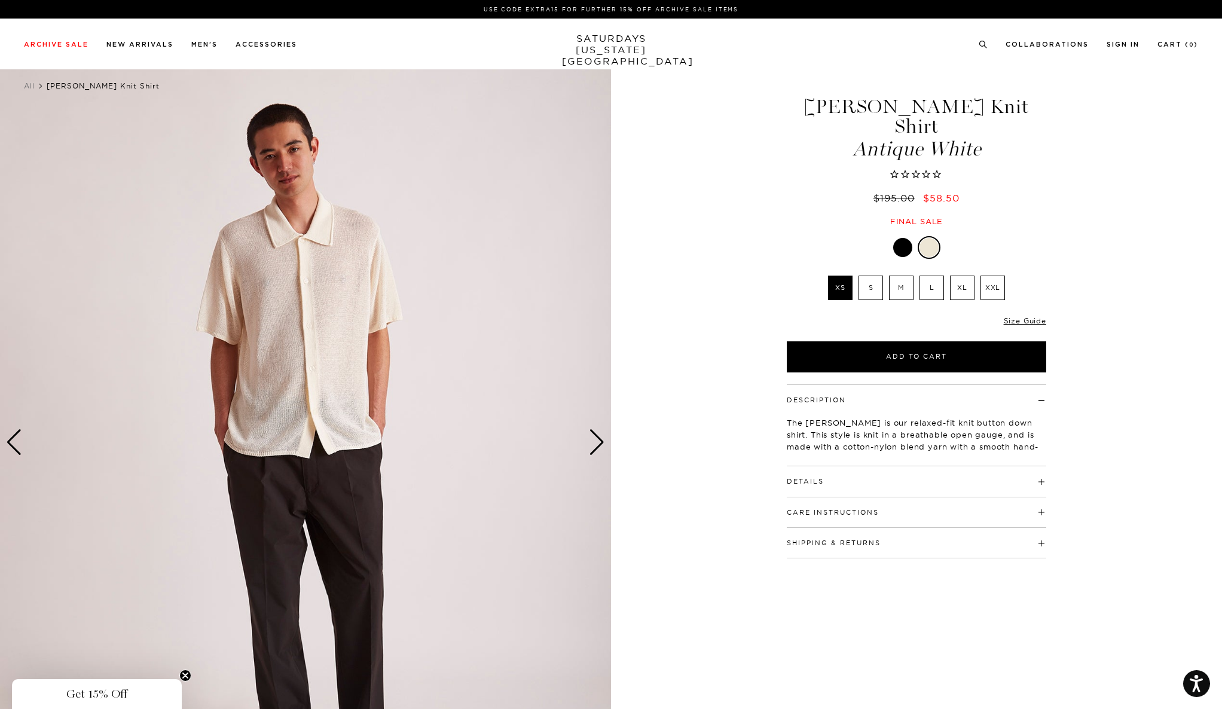
click at [604, 437] on div "Next slide" at bounding box center [597, 442] width 16 height 26
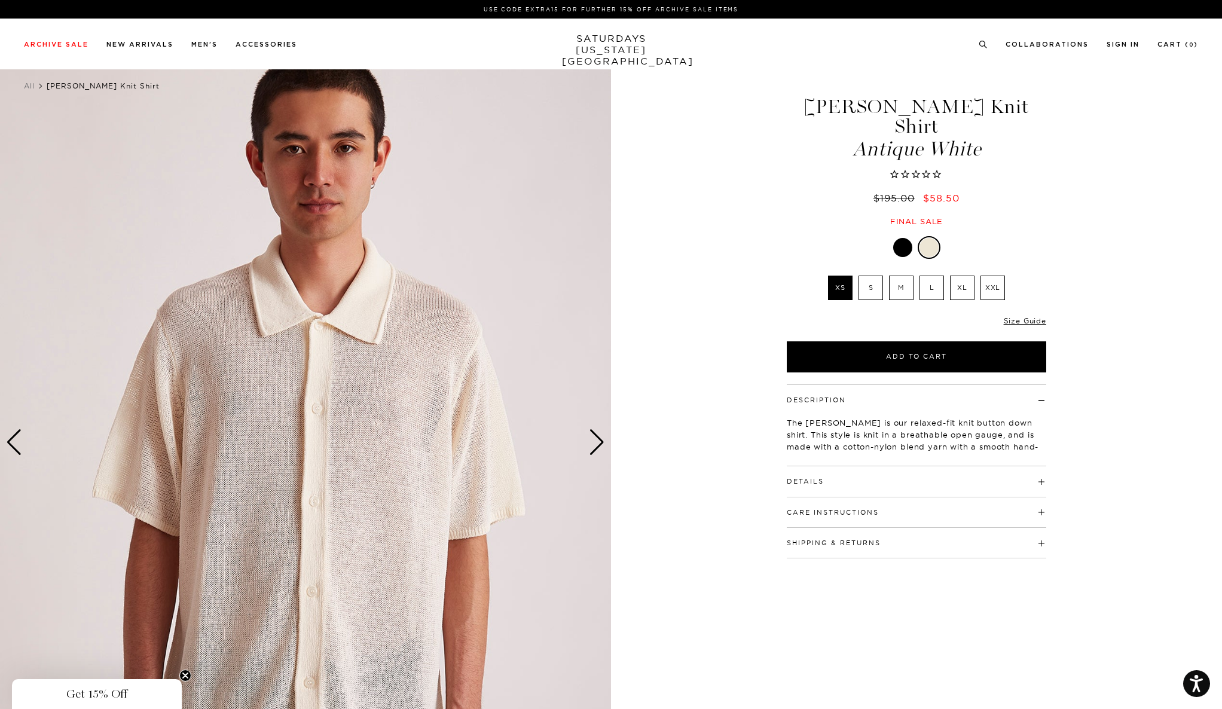
click at [604, 437] on div "Next slide" at bounding box center [597, 442] width 16 height 26
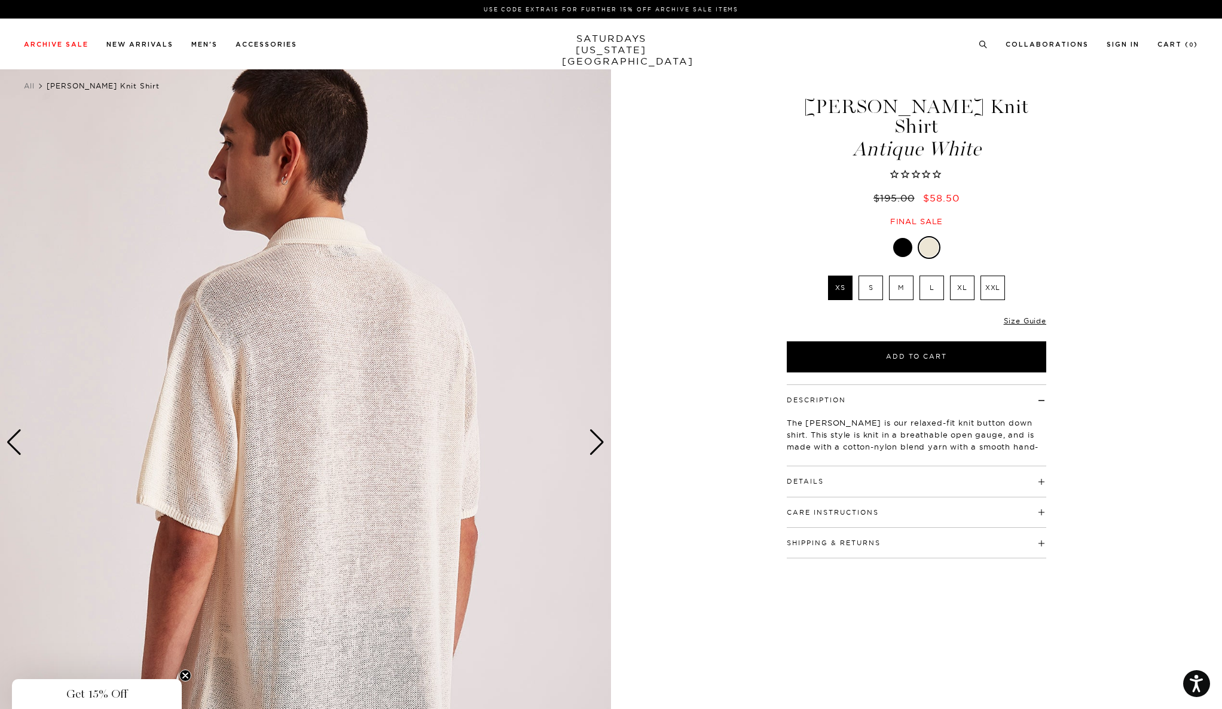
click at [604, 437] on div "Next slide" at bounding box center [597, 442] width 16 height 26
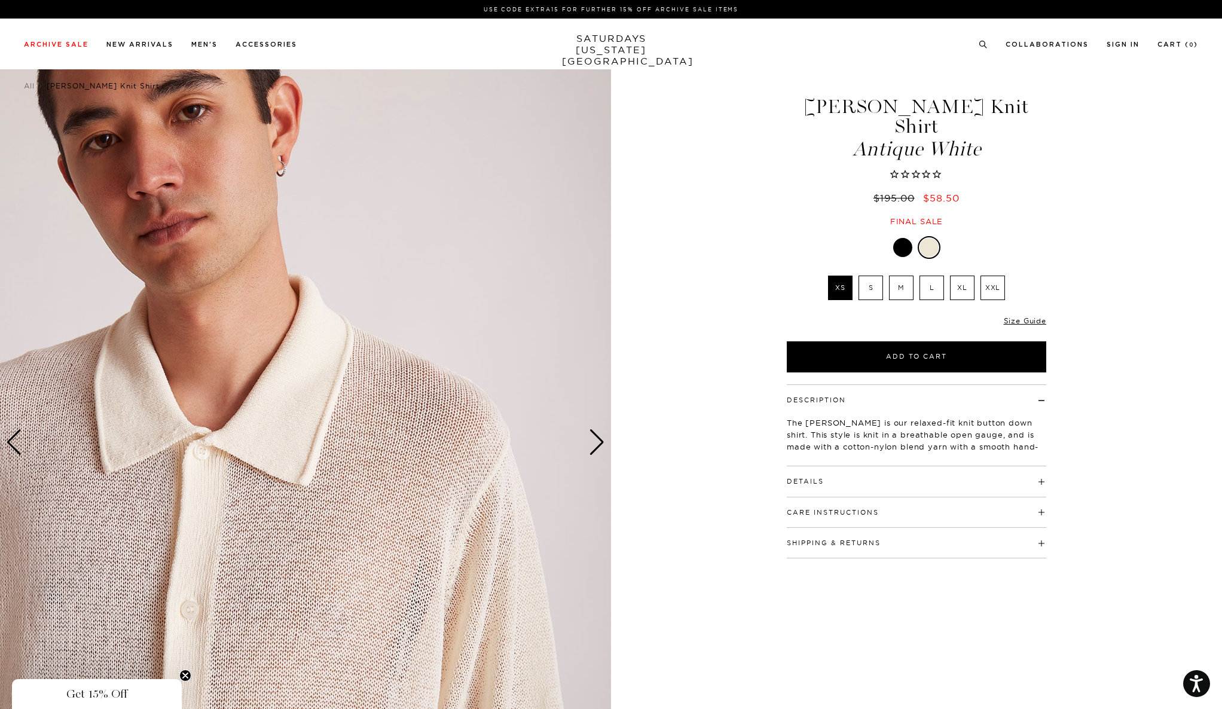
click at [604, 437] on div "Next slide" at bounding box center [597, 442] width 16 height 26
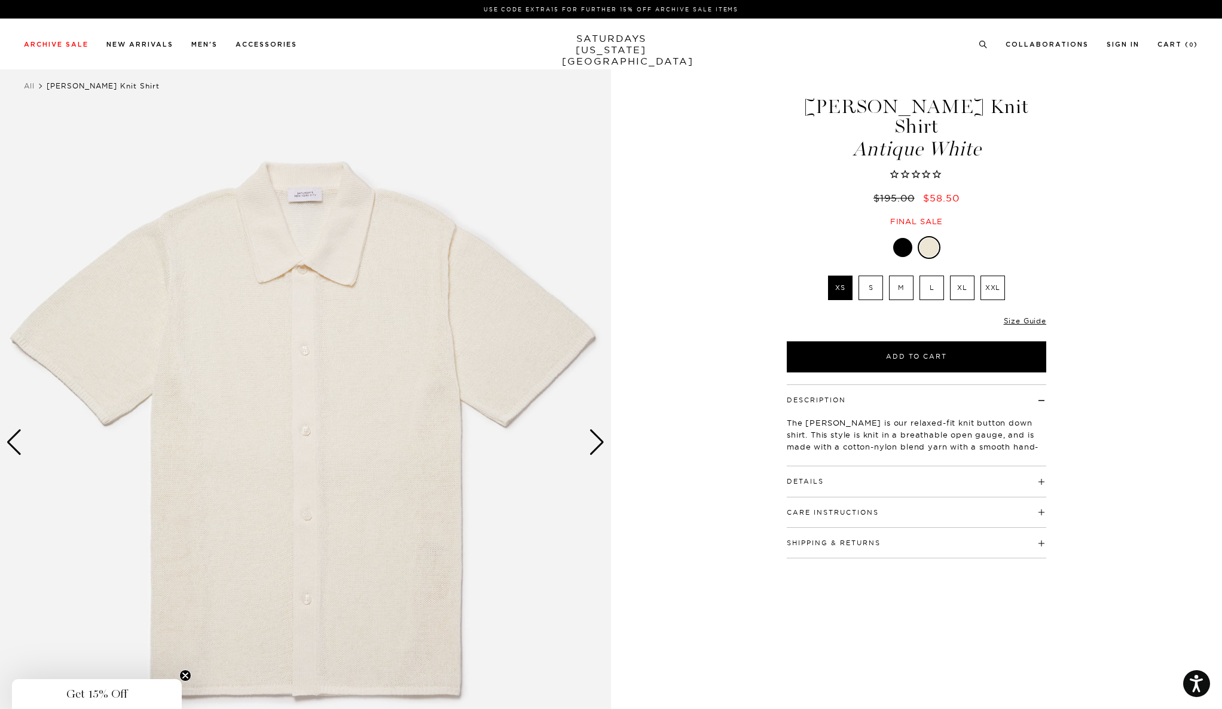
click at [604, 437] on div "Next slide" at bounding box center [597, 442] width 16 height 26
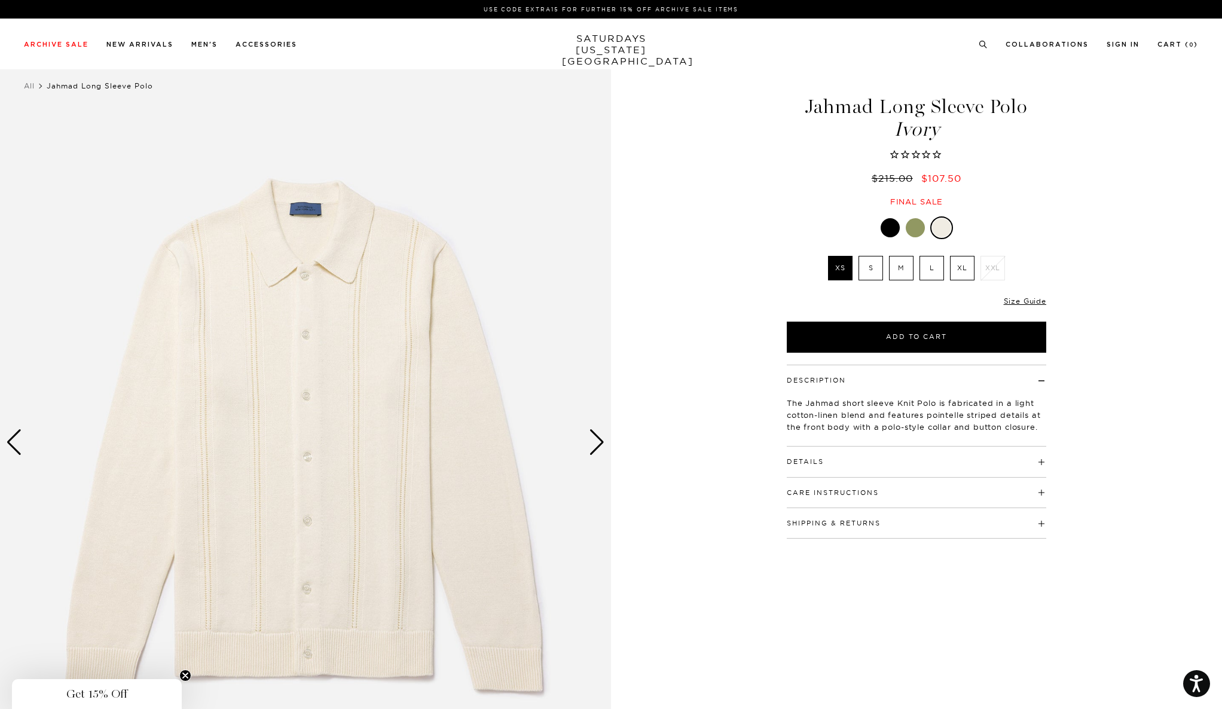
click at [589, 433] on div "Next slide" at bounding box center [597, 442] width 16 height 26
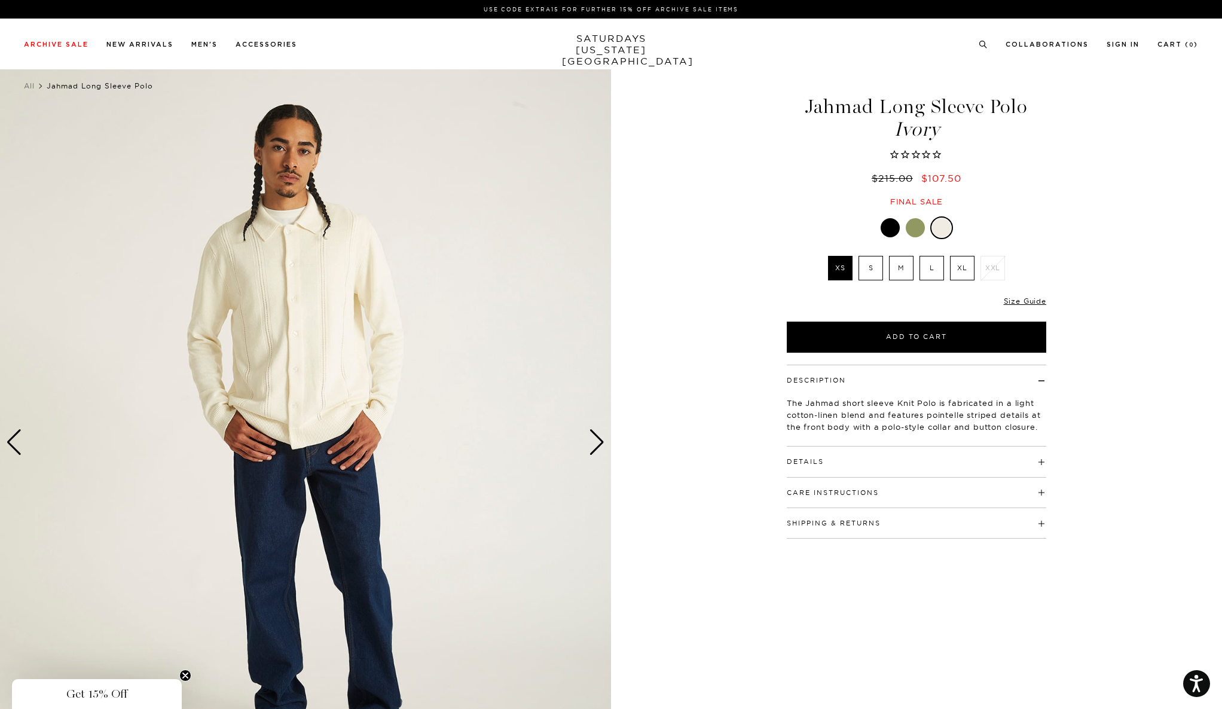
click at [592, 433] on div "Next slide" at bounding box center [597, 442] width 16 height 26
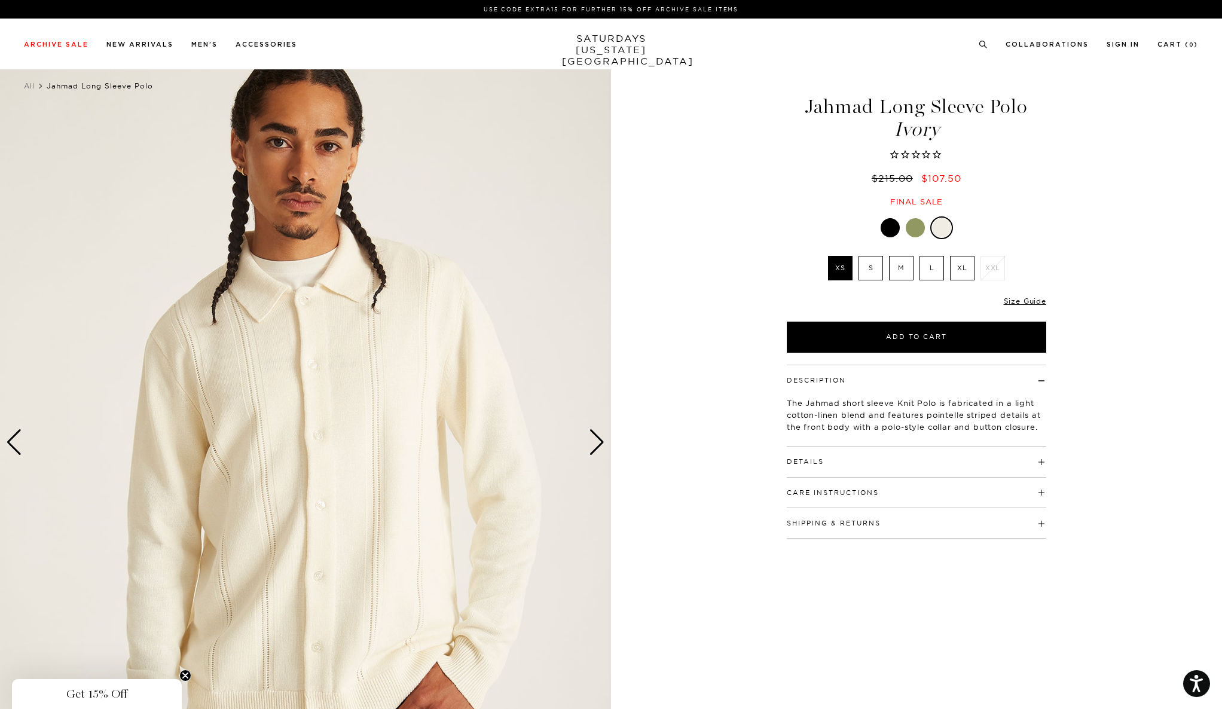
click at [592, 433] on div "Next slide" at bounding box center [597, 442] width 16 height 26
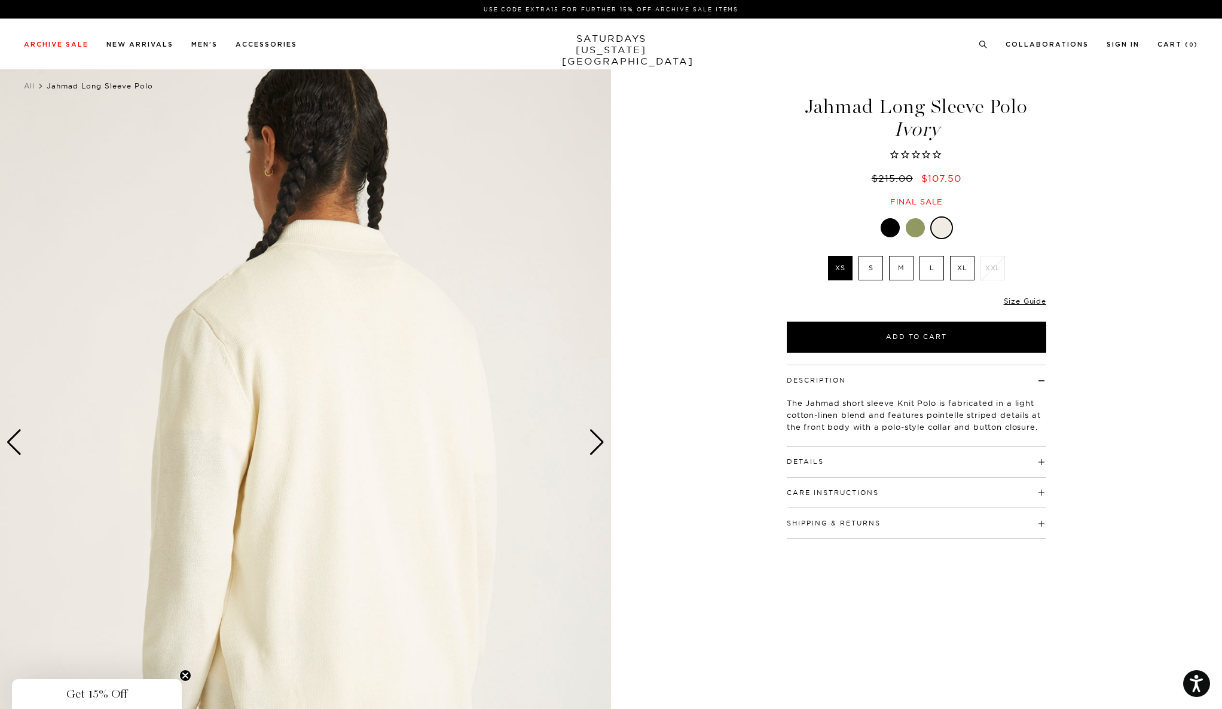
click at [592, 433] on div "Next slide" at bounding box center [597, 442] width 16 height 26
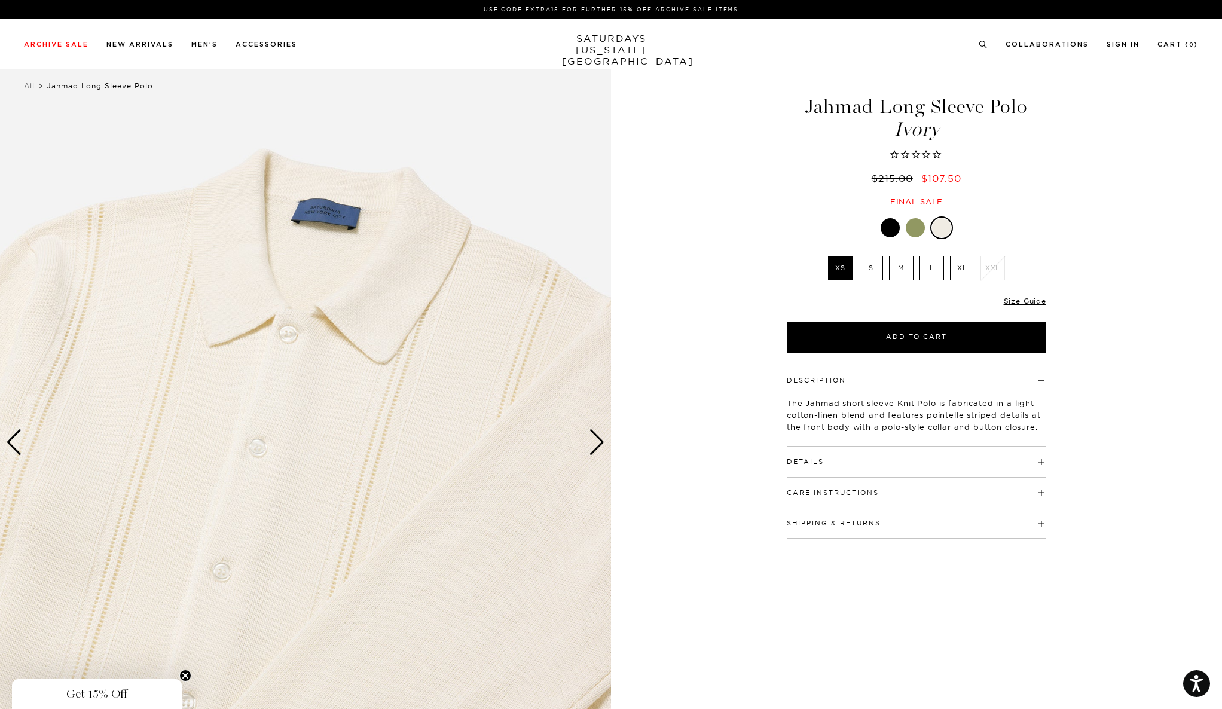
click at [600, 433] on div "Next slide" at bounding box center [597, 442] width 16 height 26
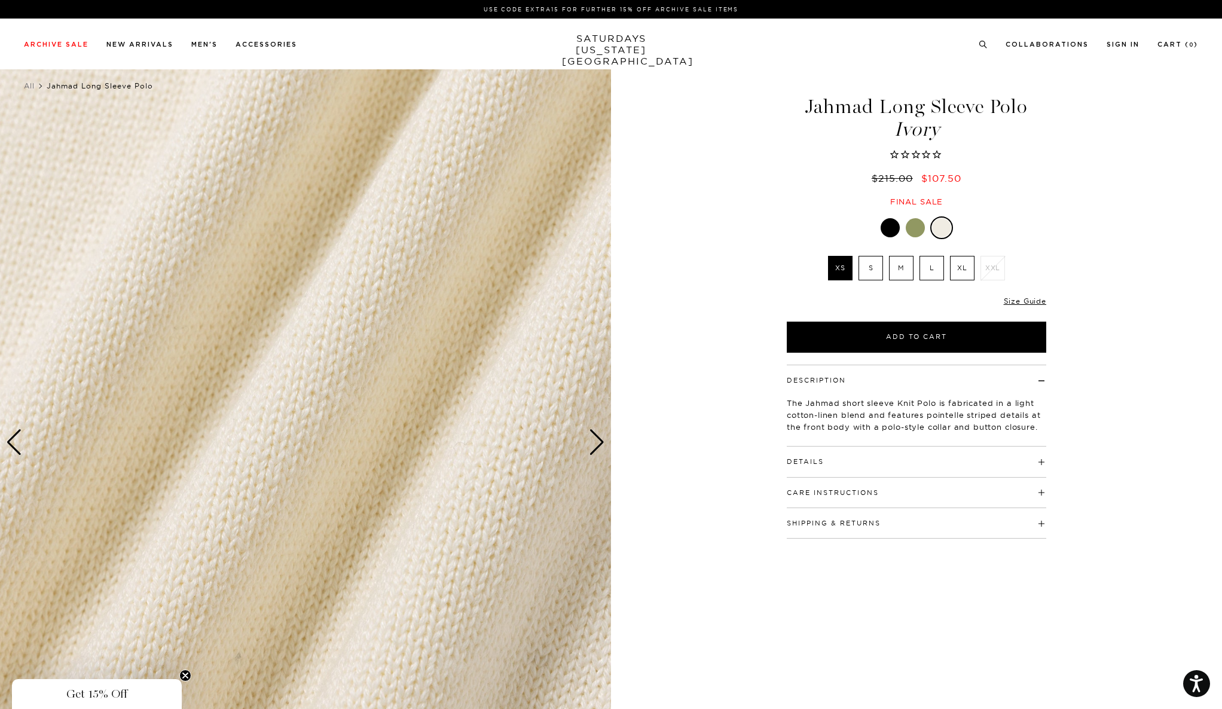
click at [598, 436] on div "Next slide" at bounding box center [597, 442] width 16 height 26
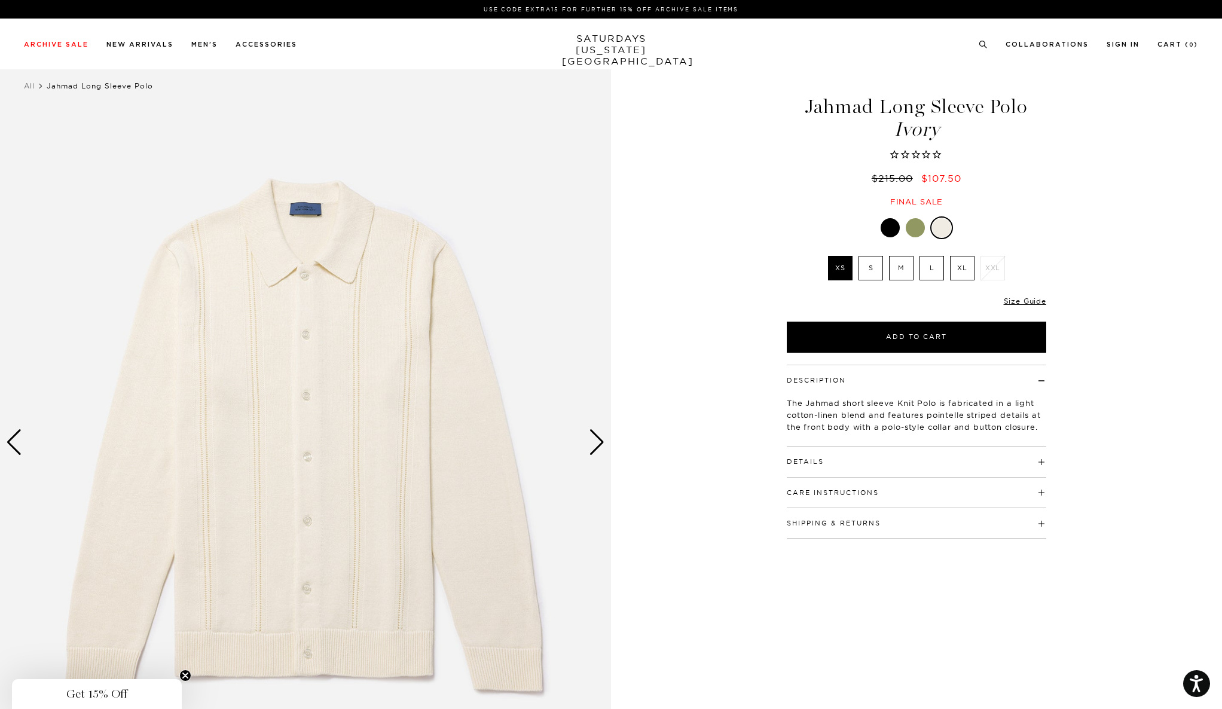
click at [598, 437] on div "Next slide" at bounding box center [597, 442] width 16 height 26
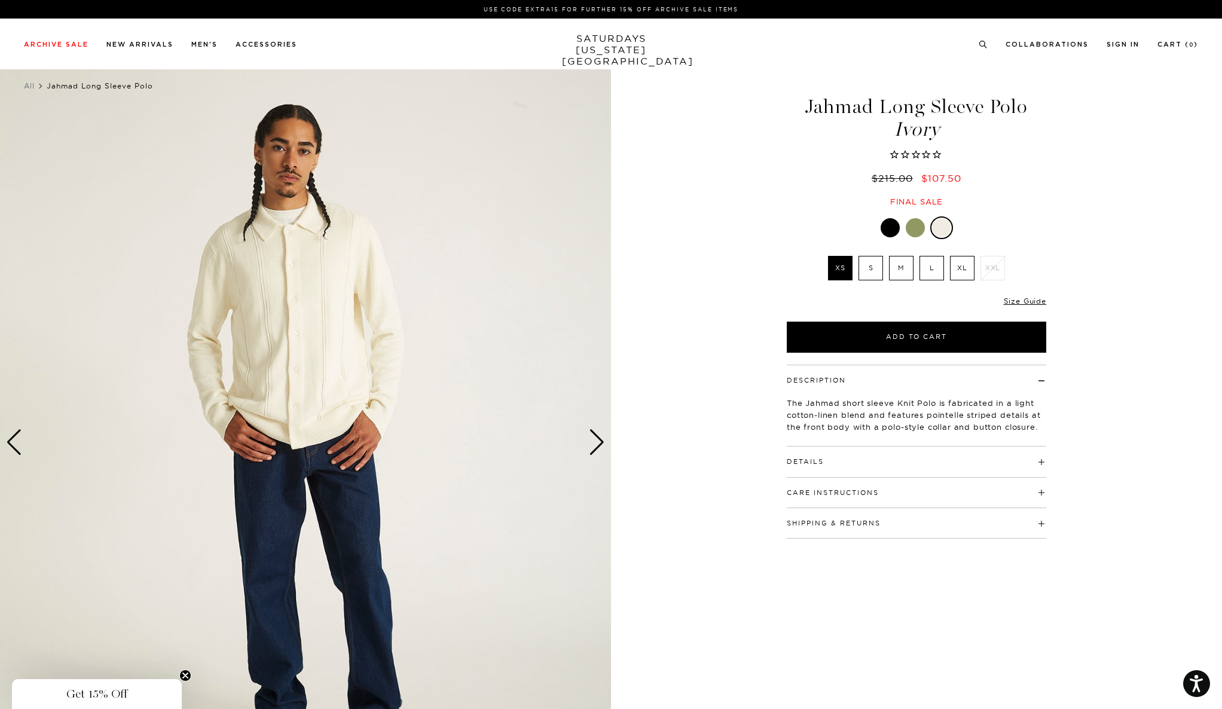
click at [598, 437] on div "Next slide" at bounding box center [597, 442] width 16 height 26
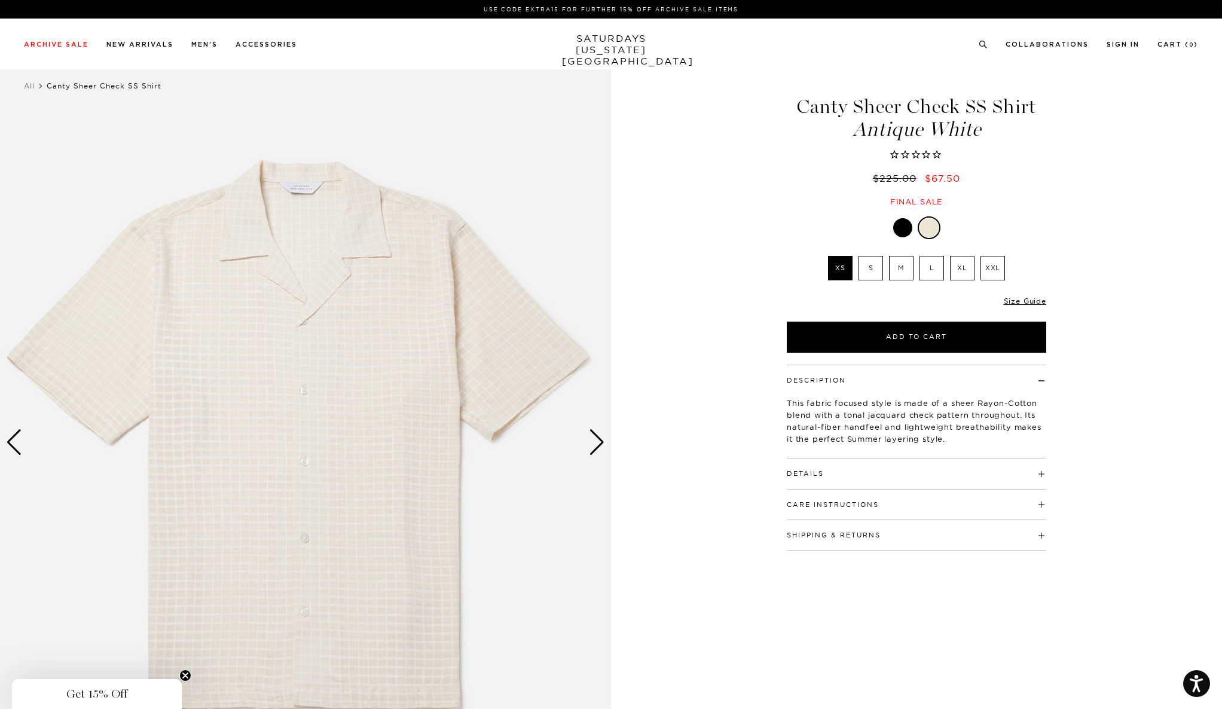
click at [602, 439] on div "Next slide" at bounding box center [597, 442] width 16 height 26
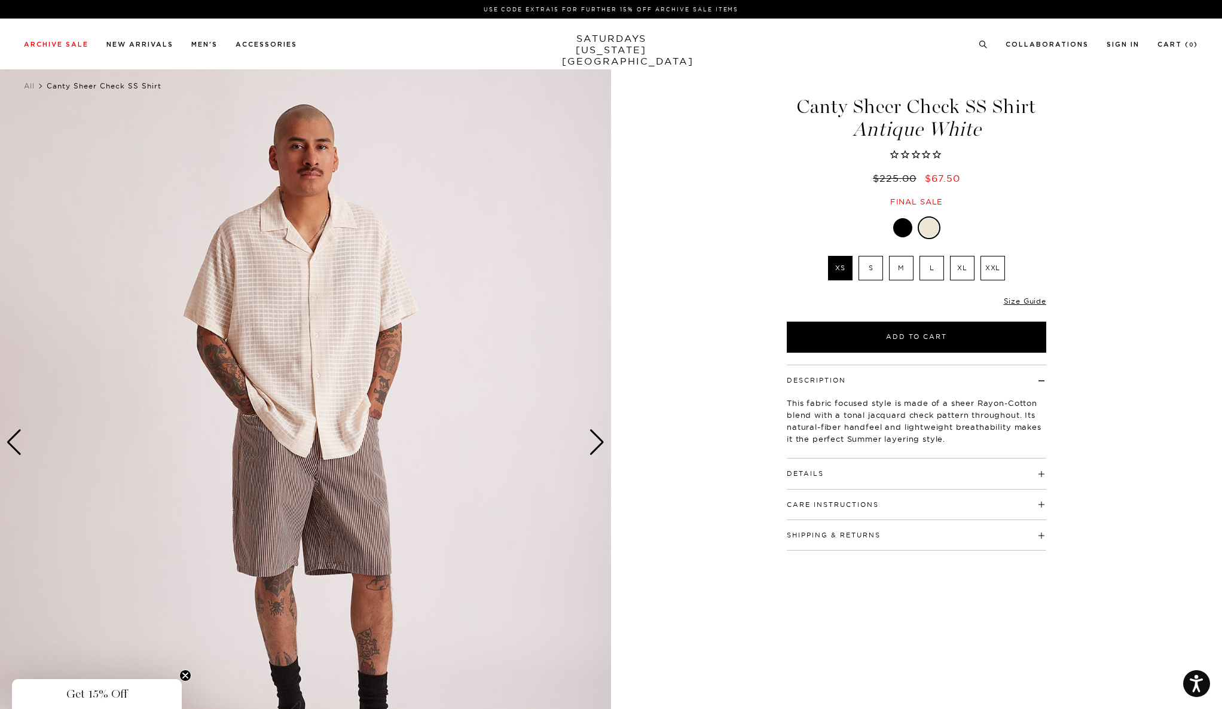
click at [599, 439] on div "Next slide" at bounding box center [597, 442] width 16 height 26
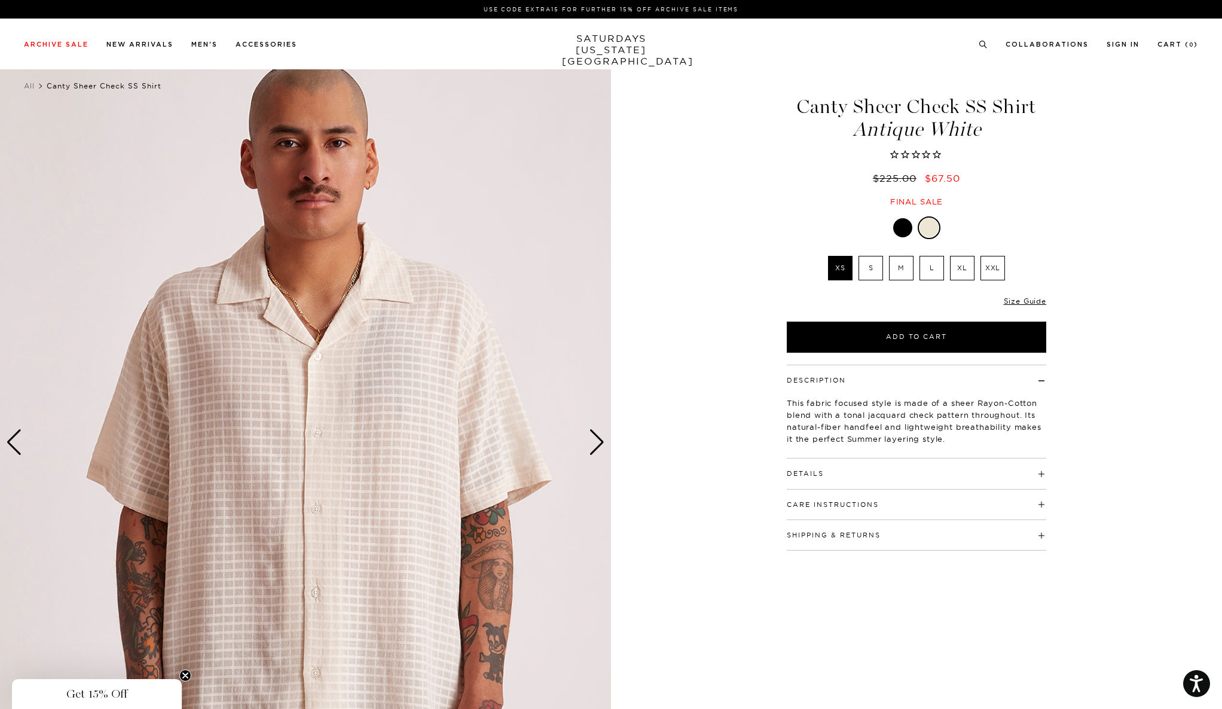
click at [599, 439] on div "Next slide" at bounding box center [597, 442] width 16 height 26
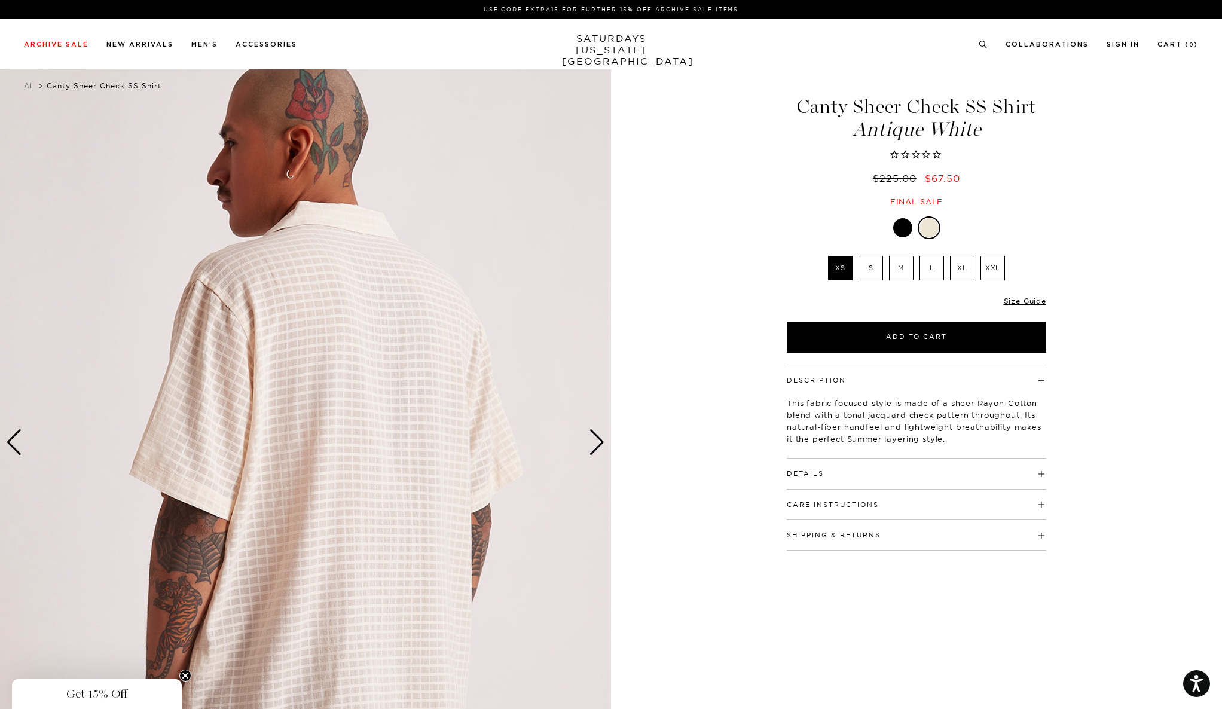
click at [599, 439] on div "Next slide" at bounding box center [597, 442] width 16 height 26
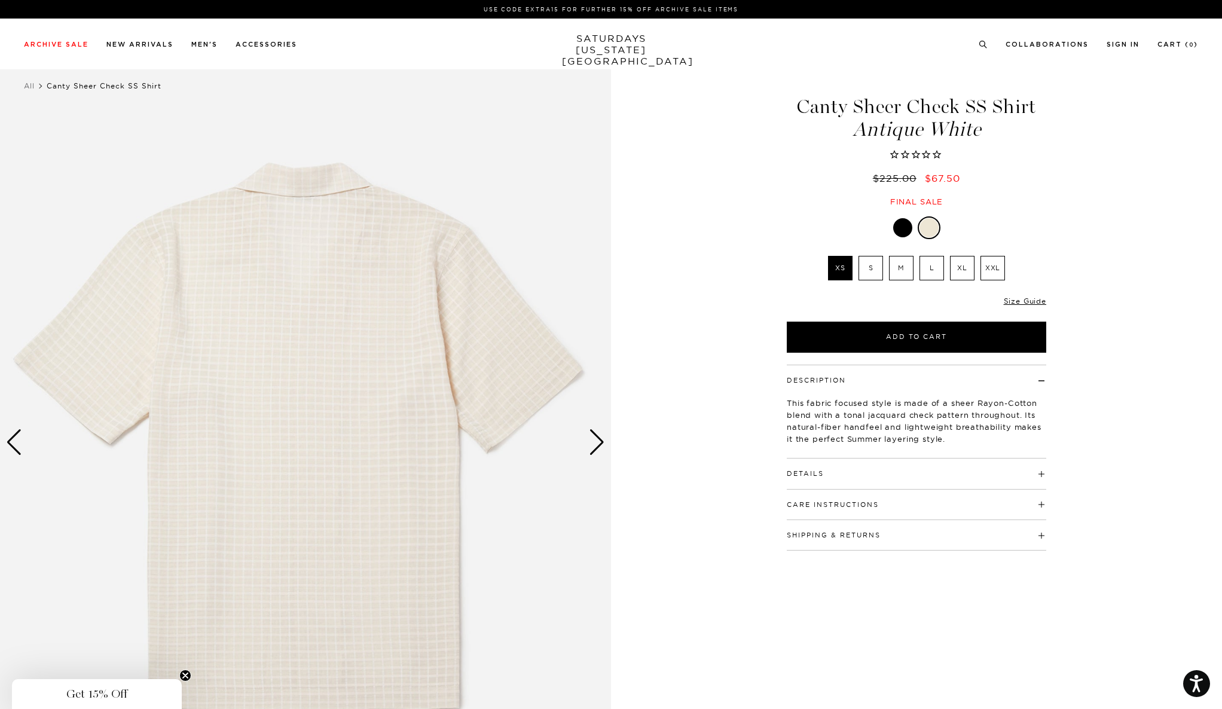
click at [599, 439] on div "Next slide" at bounding box center [597, 442] width 16 height 26
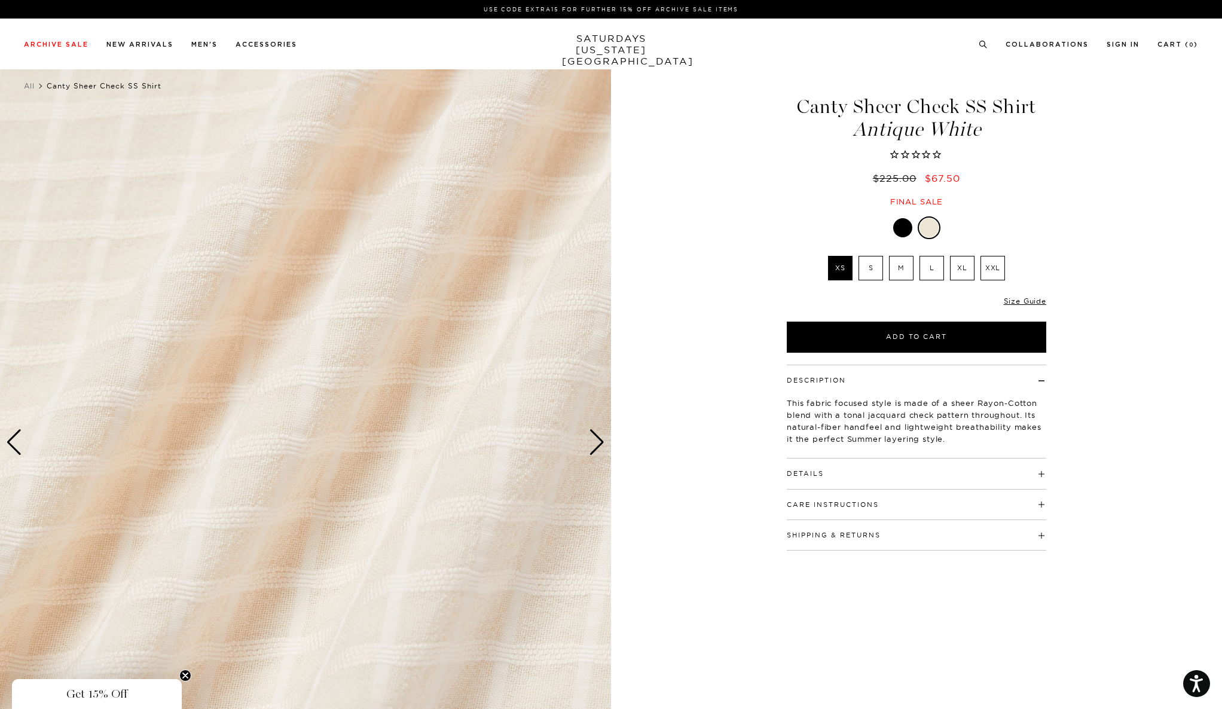
click at [599, 439] on div "Next slide" at bounding box center [597, 442] width 16 height 26
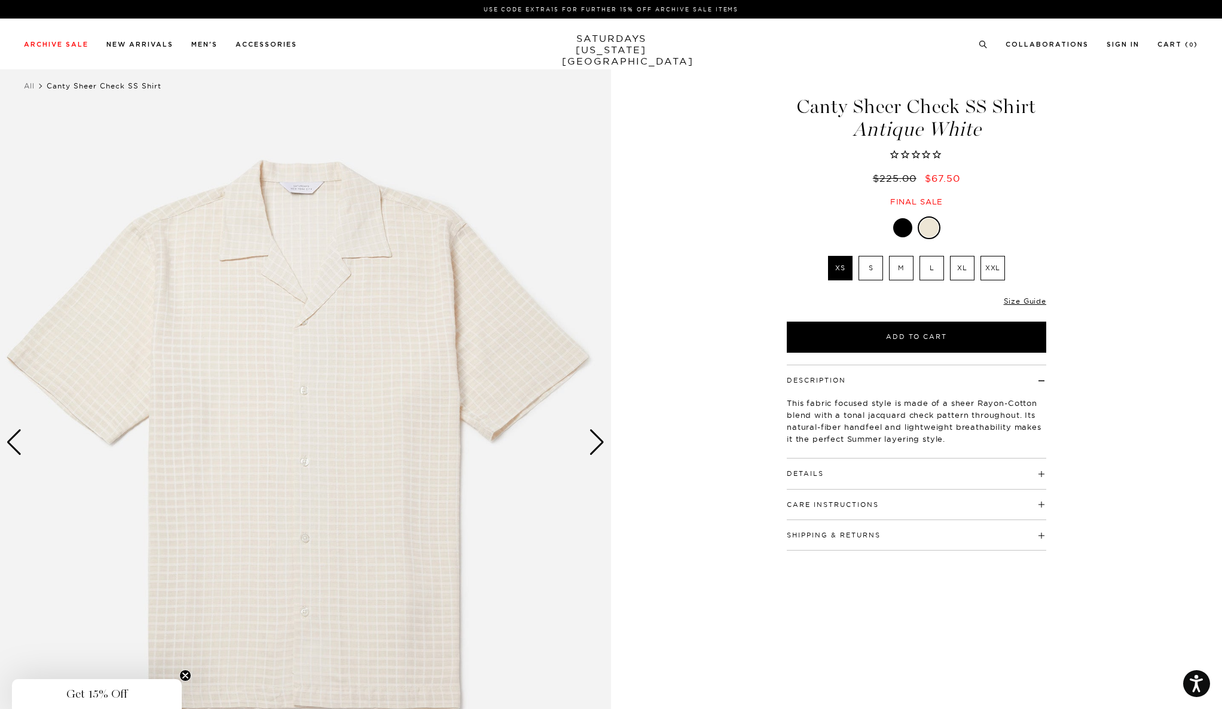
click at [937, 269] on label "L" at bounding box center [931, 268] width 25 height 25
click at [0, 0] on input "L" at bounding box center [0, 0] width 0 height 0
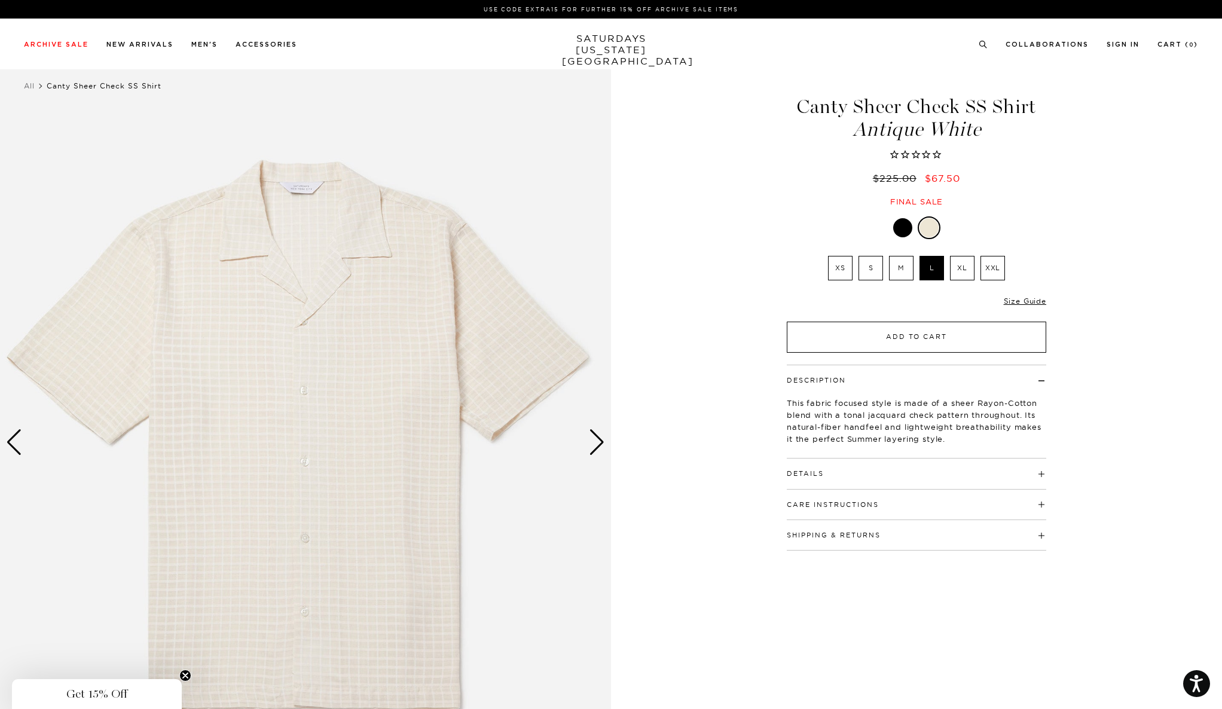
click at [912, 335] on button "Add to Cart" at bounding box center [916, 337] width 259 height 31
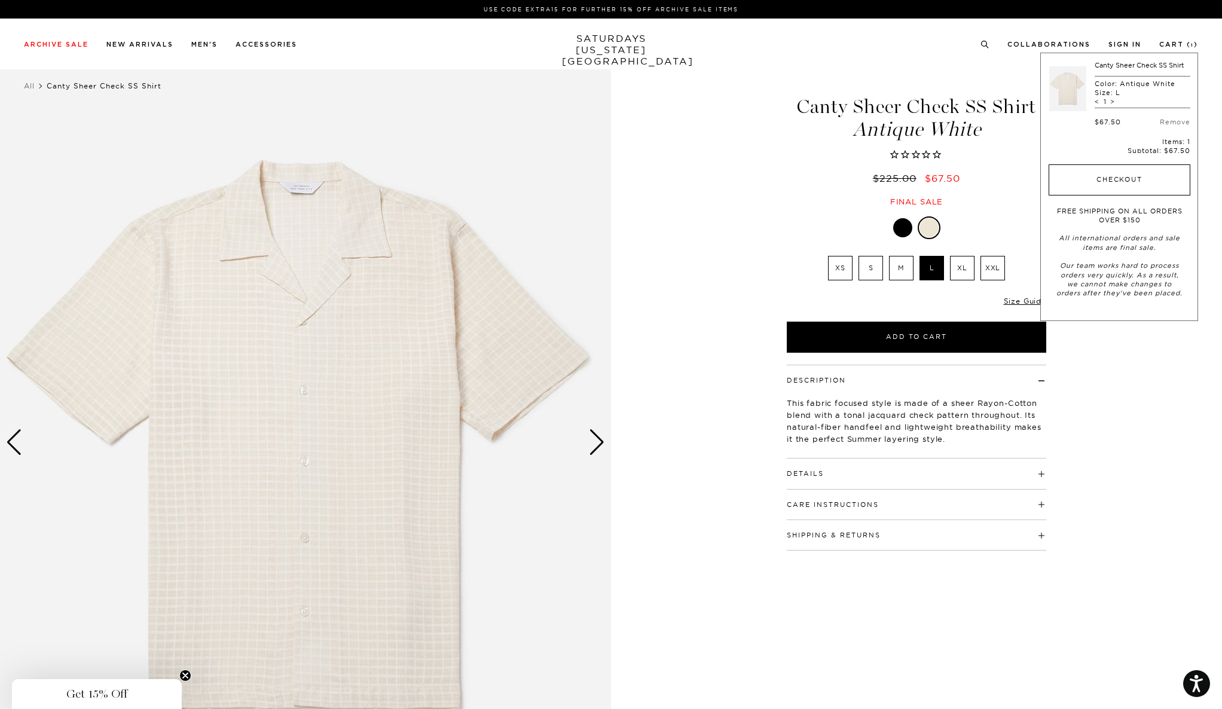
click at [1093, 167] on button "Checkout" at bounding box center [1120, 179] width 142 height 31
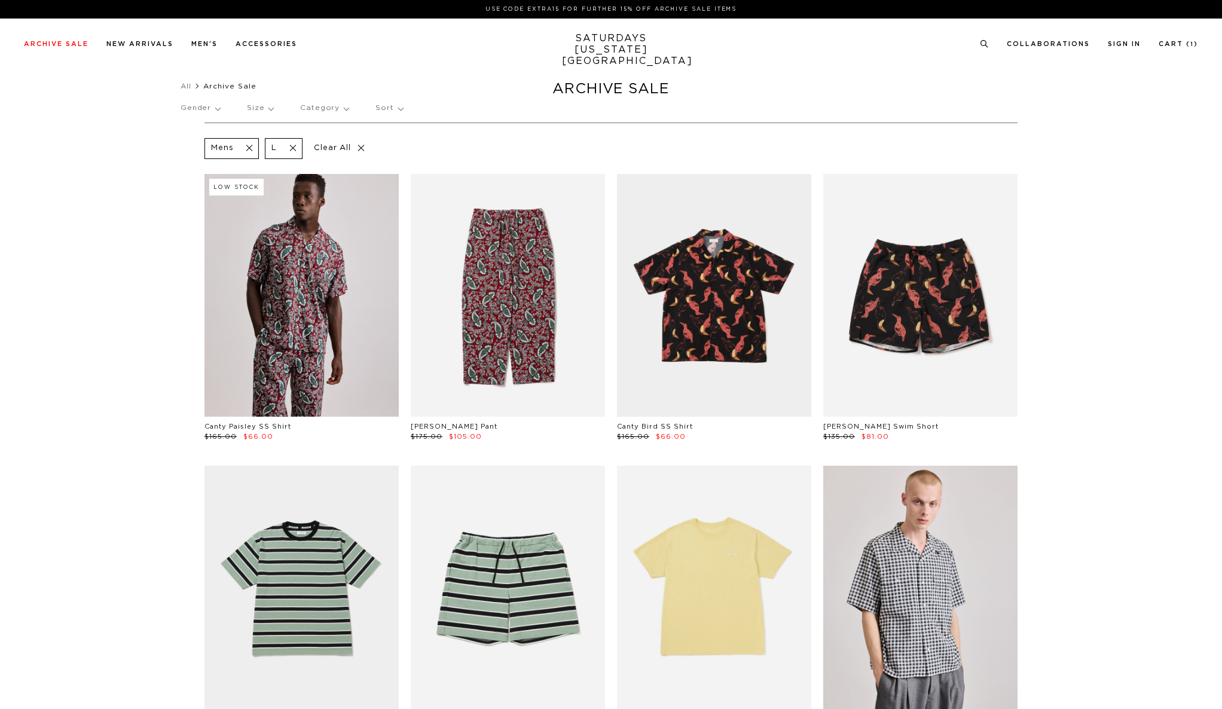
click at [319, 109] on p "Category" at bounding box center [324, 107] width 48 height 27
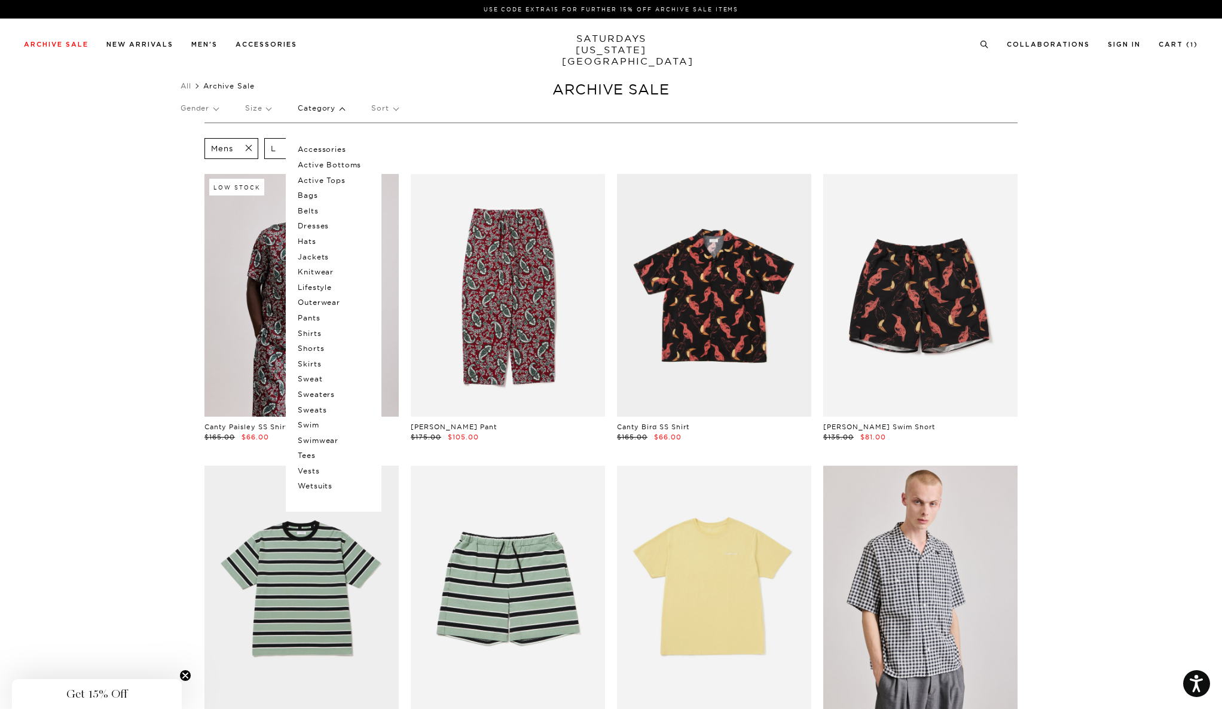
click at [317, 471] on p "Vests" at bounding box center [334, 471] width 72 height 16
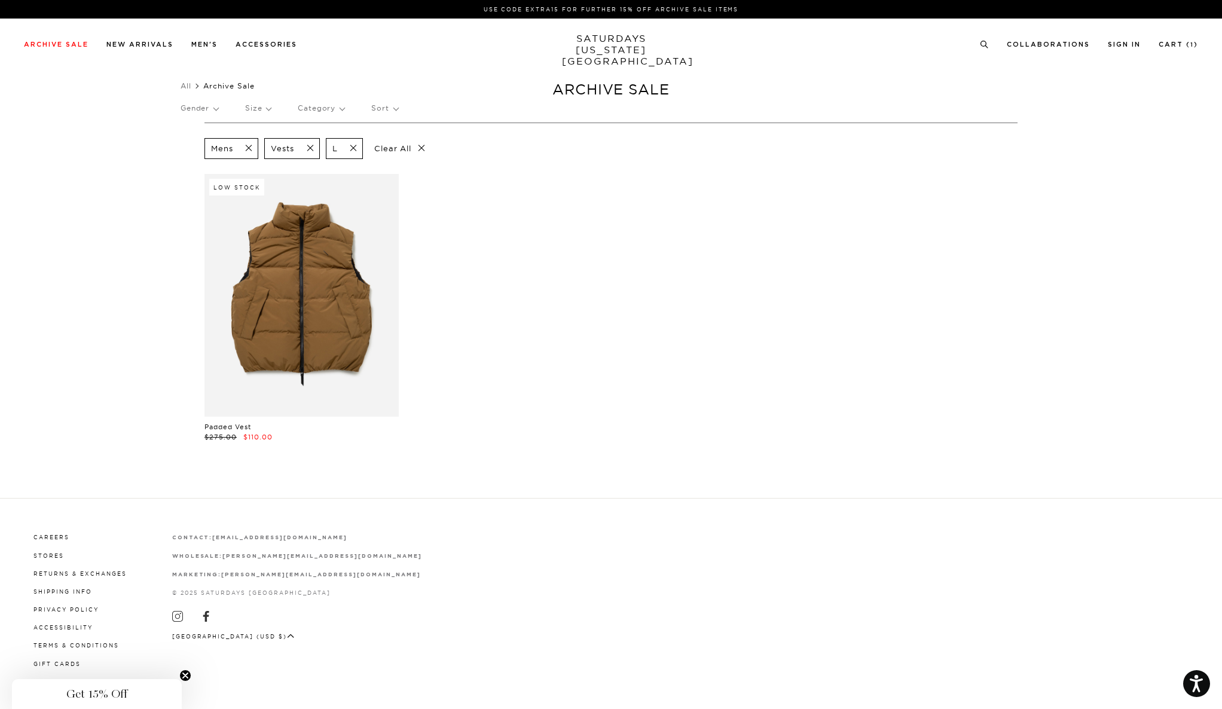
click at [311, 146] on span at bounding box center [306, 148] width 25 height 11
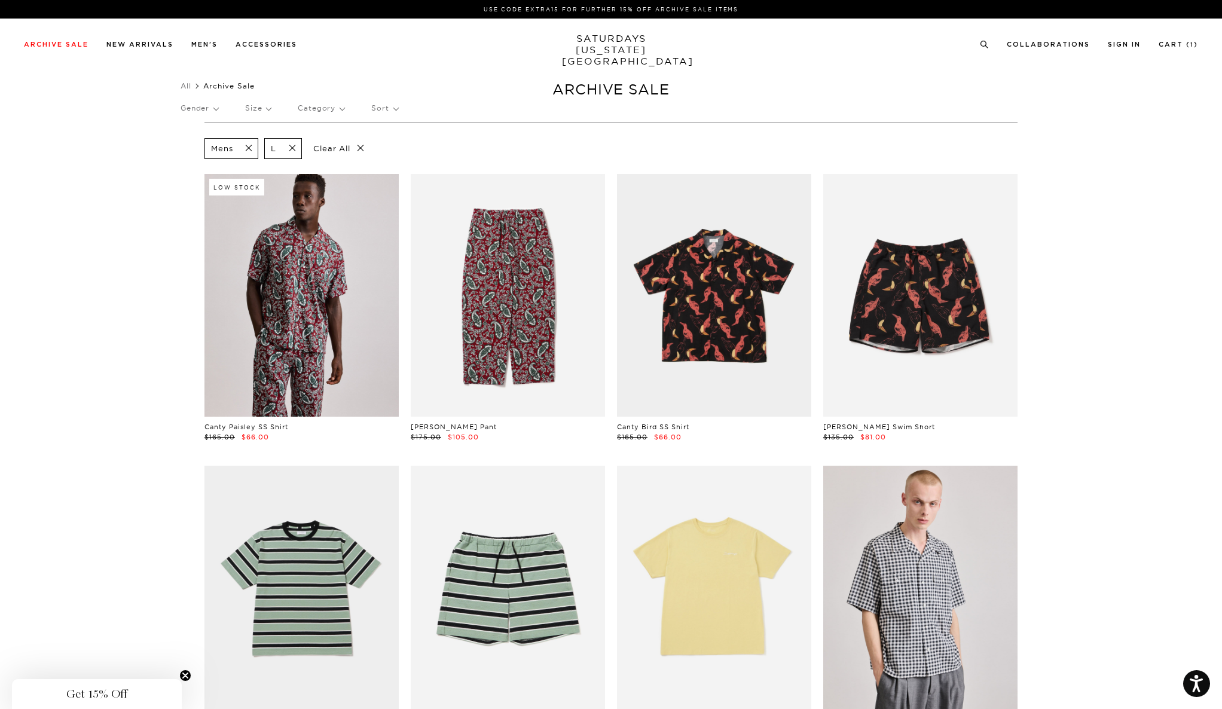
click at [326, 108] on p "Category" at bounding box center [321, 107] width 47 height 27
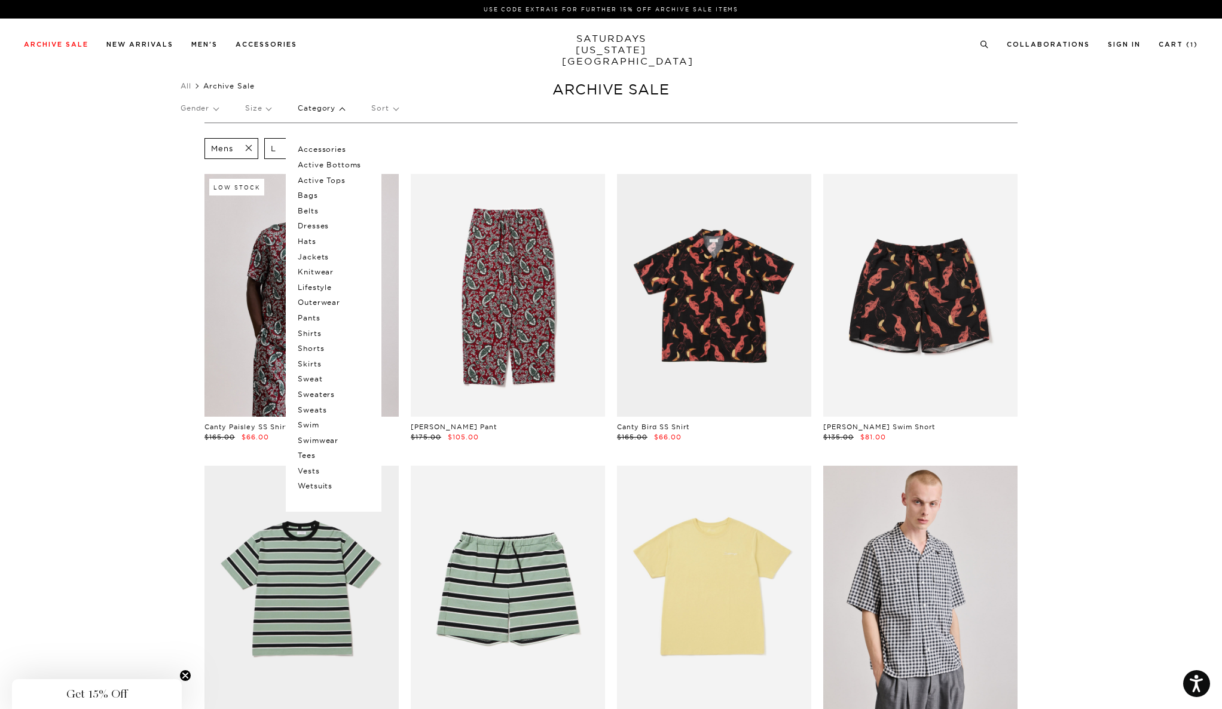
click at [326, 491] on p "Wetsuits" at bounding box center [334, 486] width 72 height 16
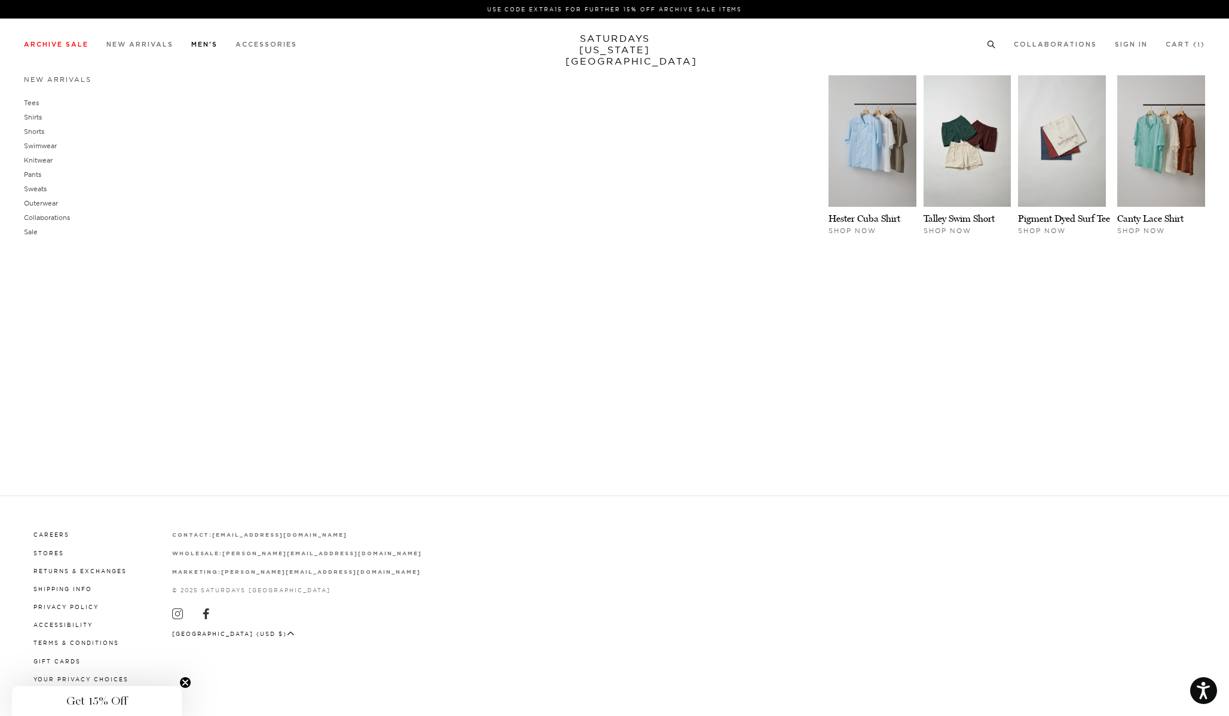
click at [198, 47] on link "Men's" at bounding box center [204, 44] width 26 height 7
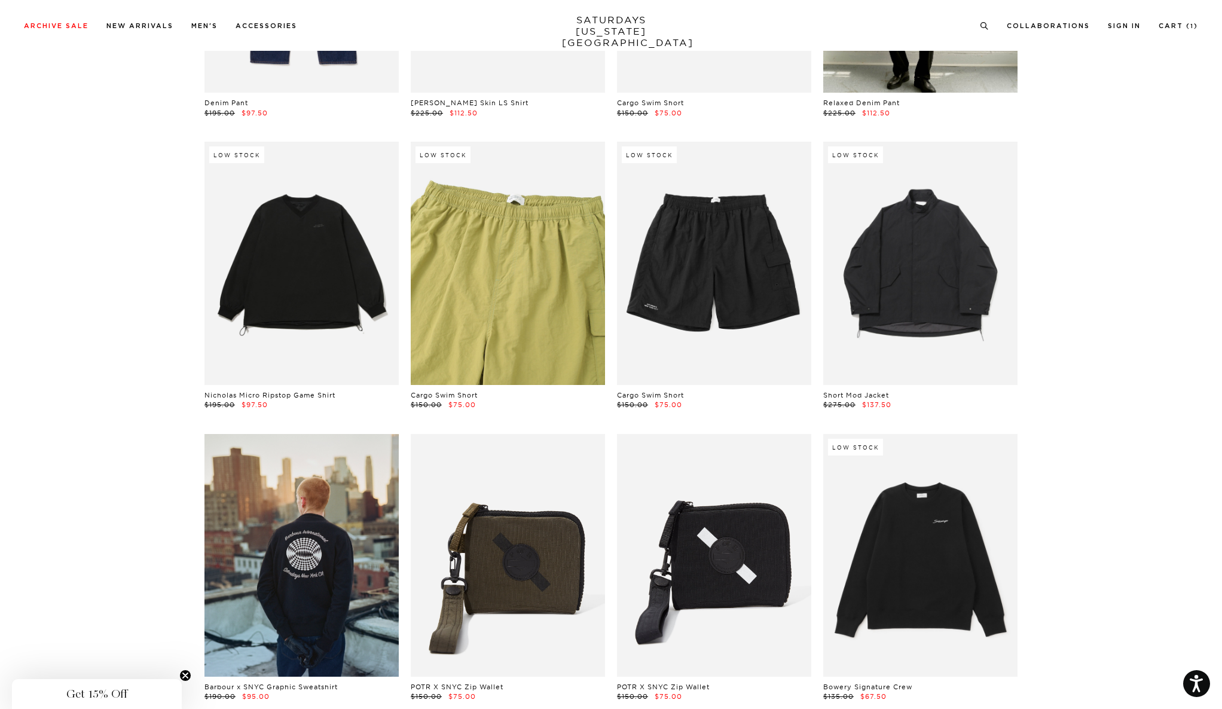
scroll to position [7301, 0]
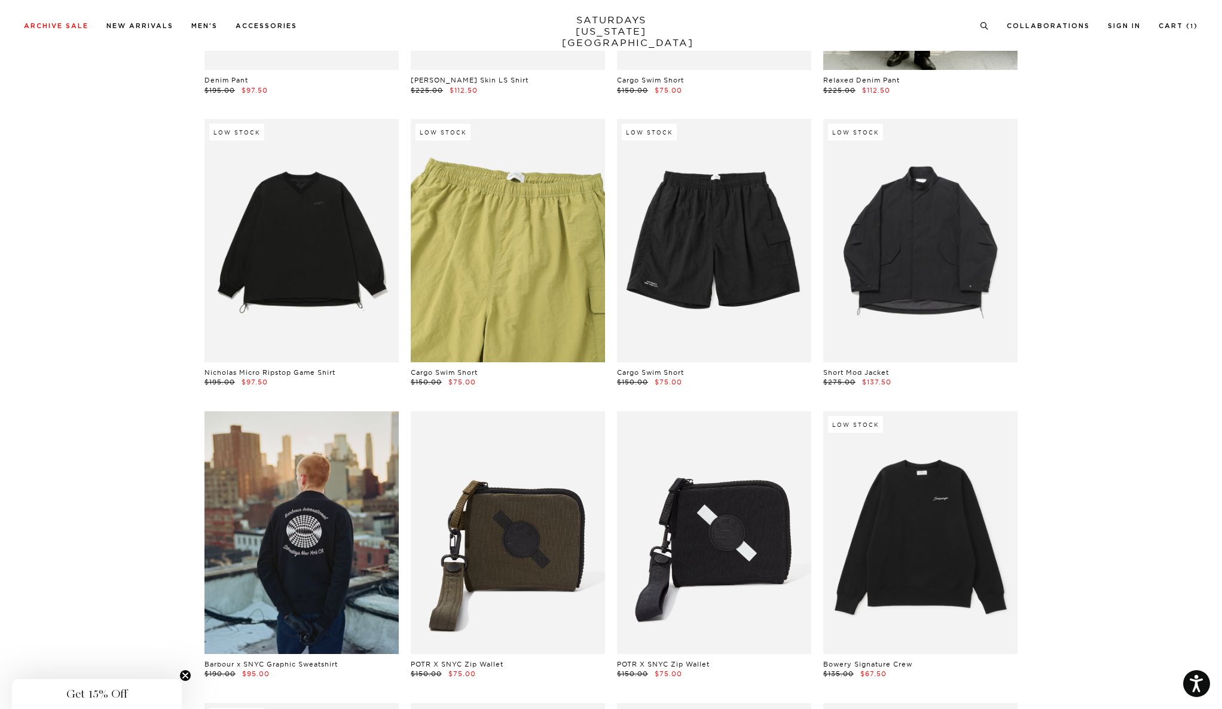
click at [537, 294] on link at bounding box center [508, 240] width 194 height 243
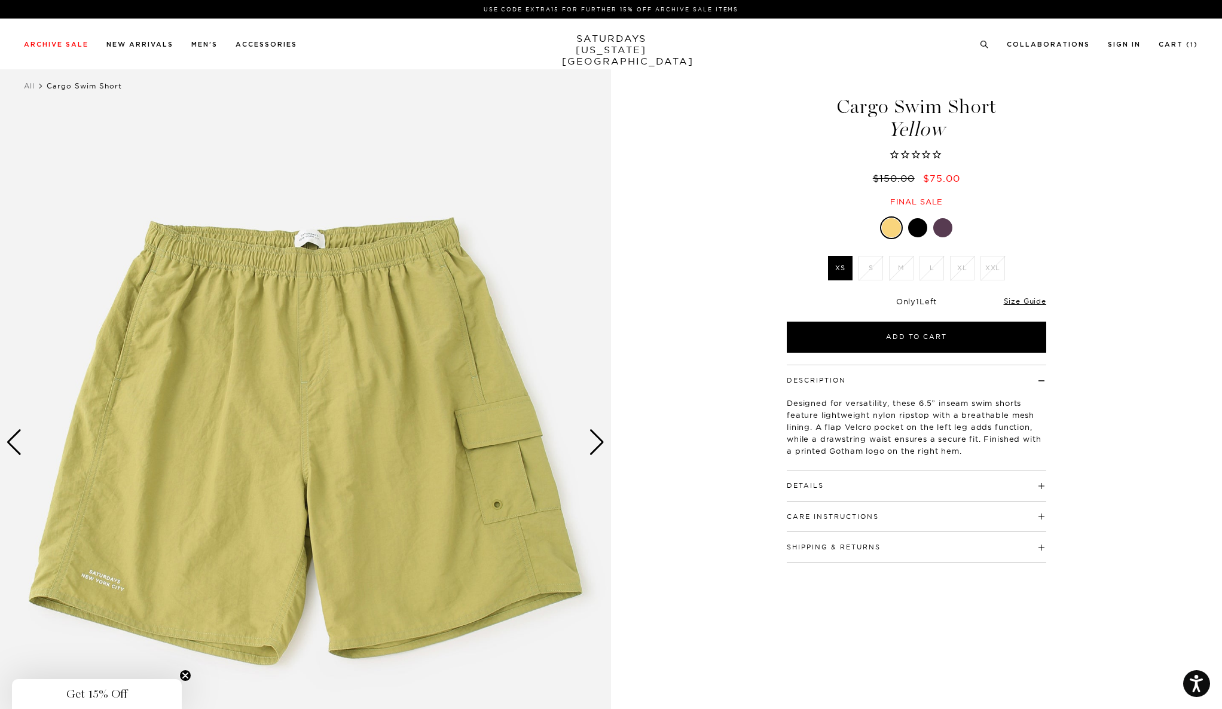
click at [600, 445] on div "Next slide" at bounding box center [597, 442] width 16 height 26
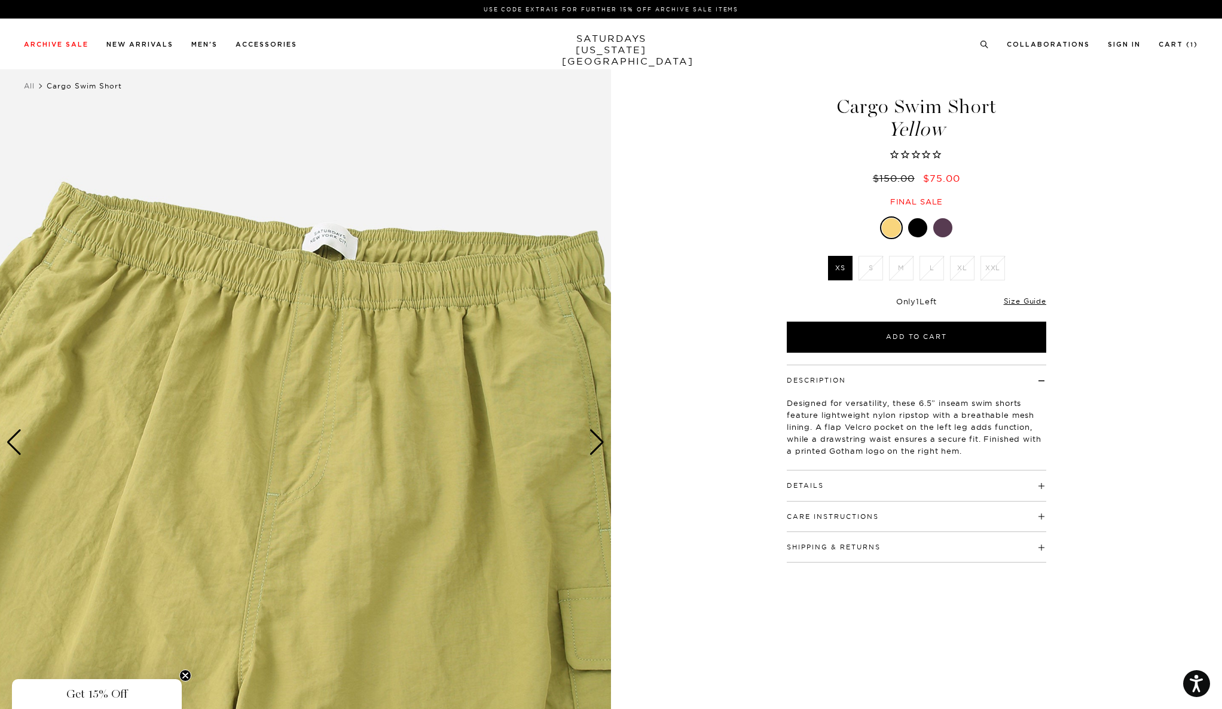
click at [600, 445] on div "Next slide" at bounding box center [597, 442] width 16 height 26
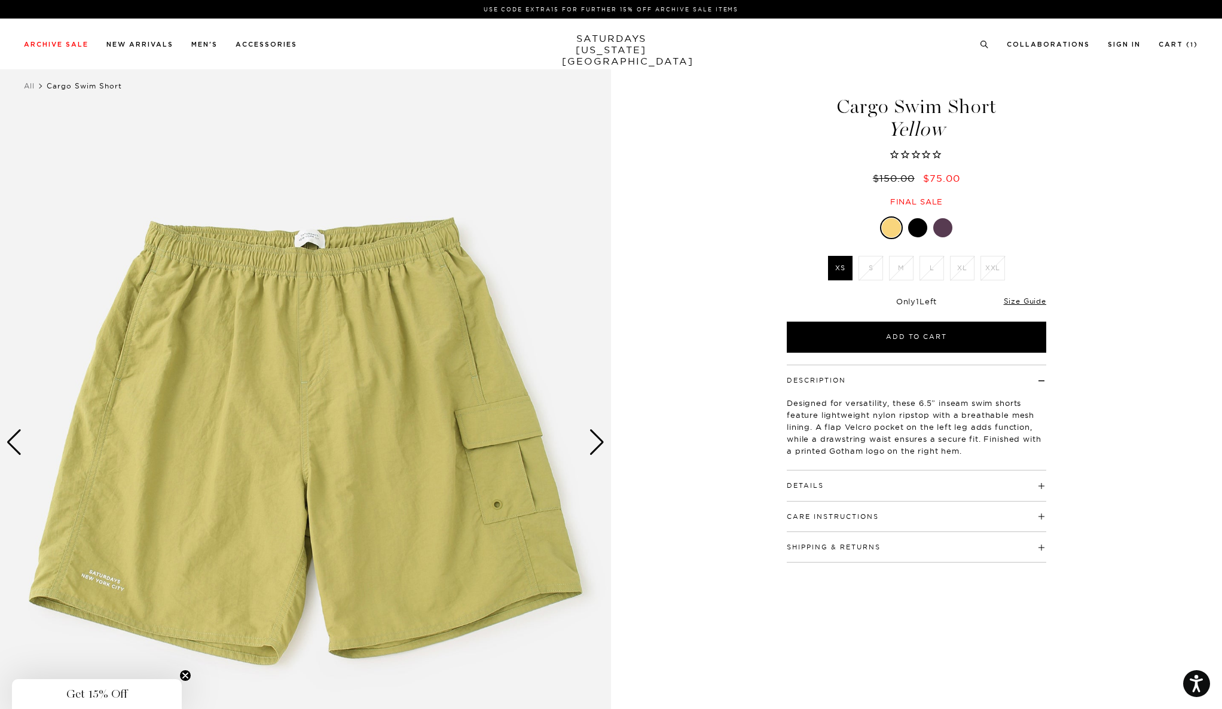
click at [945, 224] on div at bounding box center [942, 227] width 19 height 19
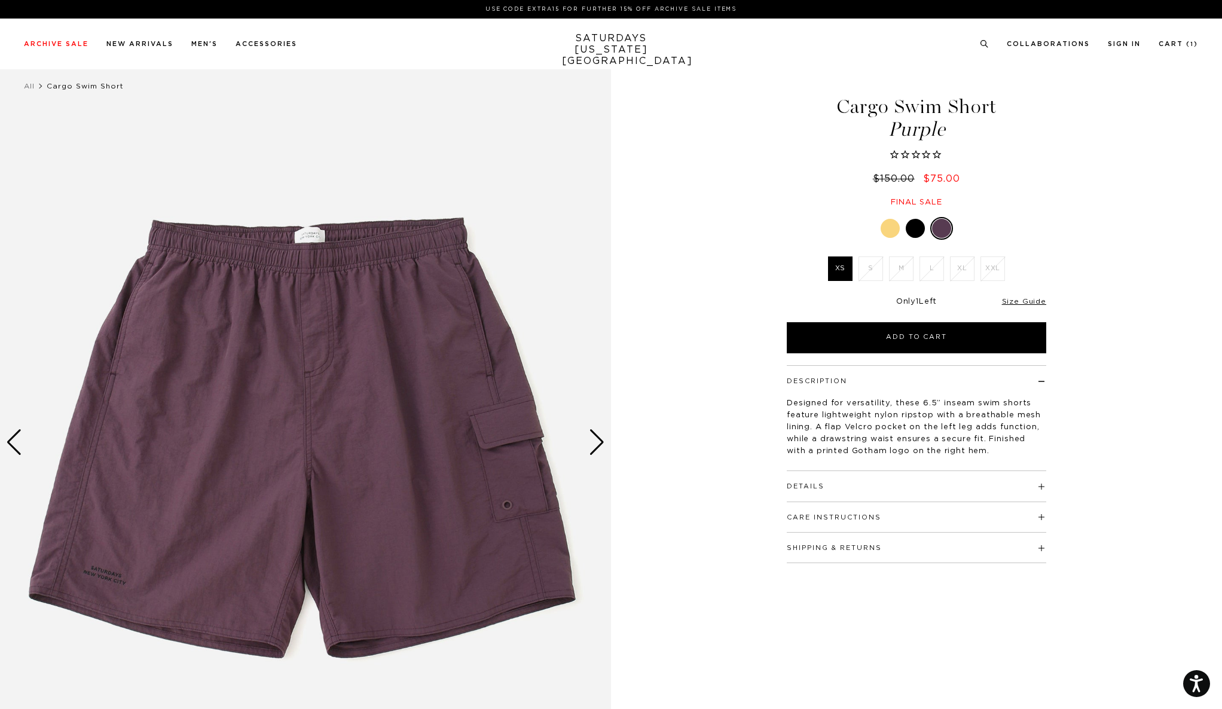
click at [937, 273] on li "L" at bounding box center [931, 268] width 30 height 25
click at [885, 229] on div at bounding box center [890, 227] width 19 height 19
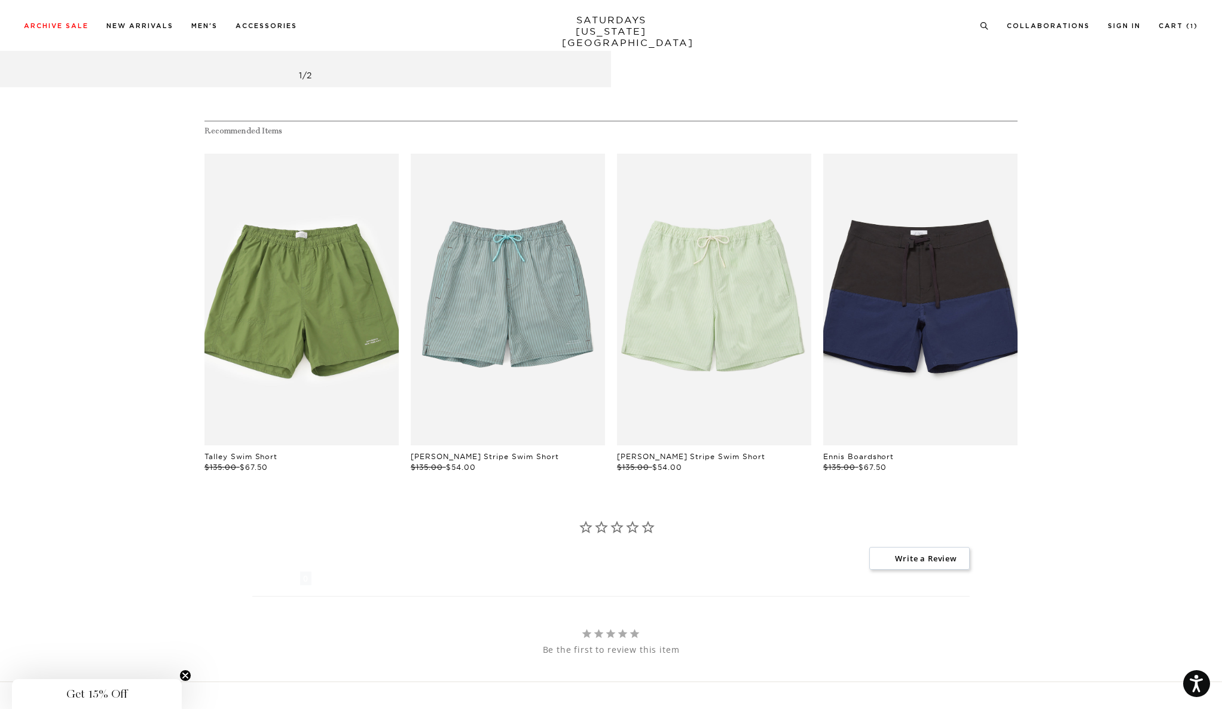
scroll to position [747, 0]
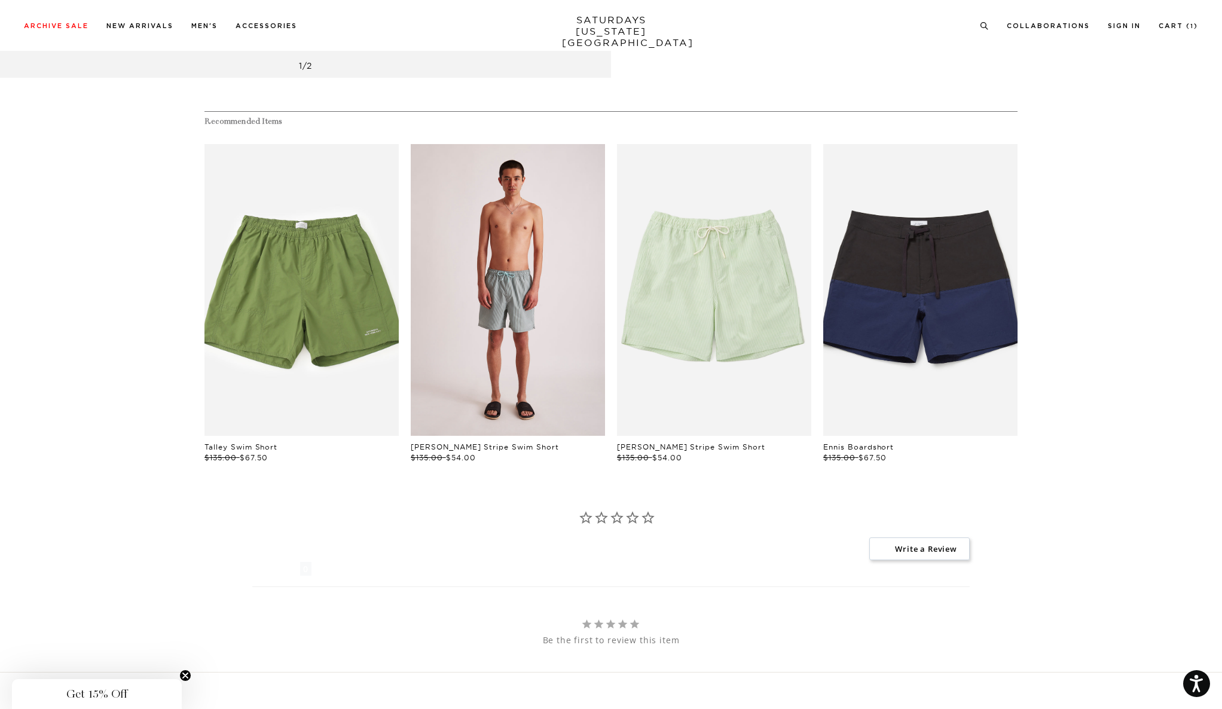
click at [487, 340] on link "files/M22422SM02-CANAL-BLUE_01.jpg" at bounding box center [508, 290] width 194 height 292
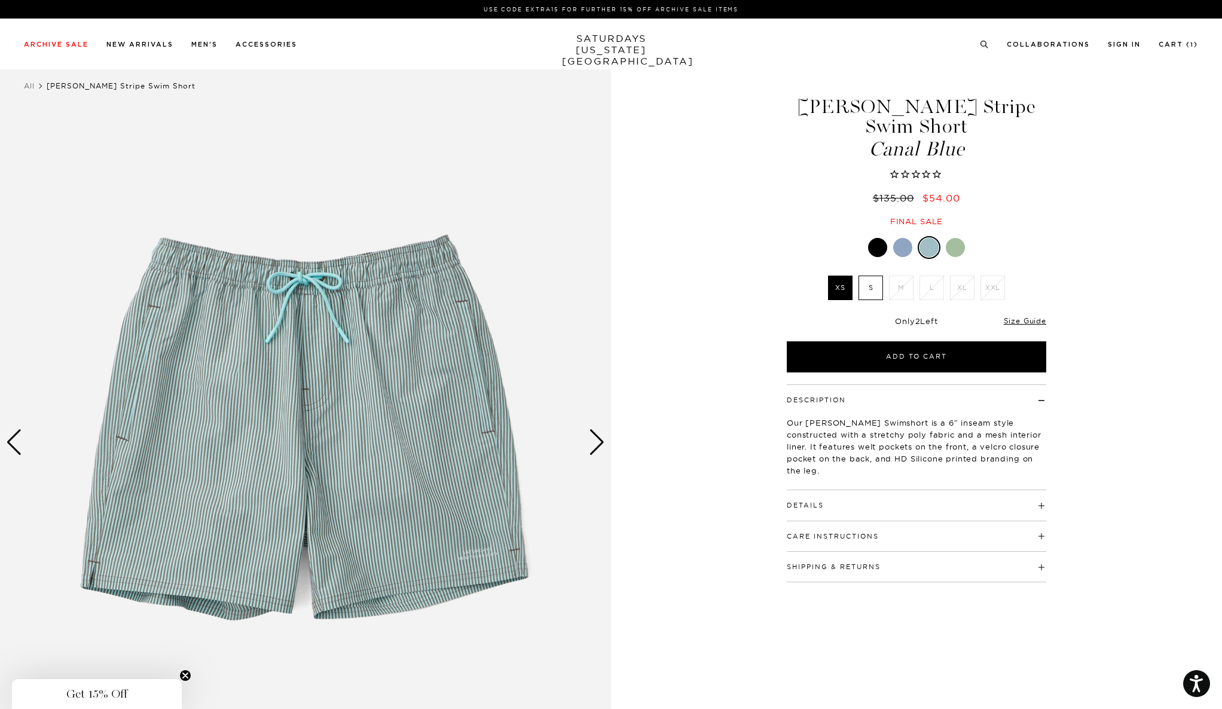
click at [962, 247] on div at bounding box center [955, 247] width 19 height 19
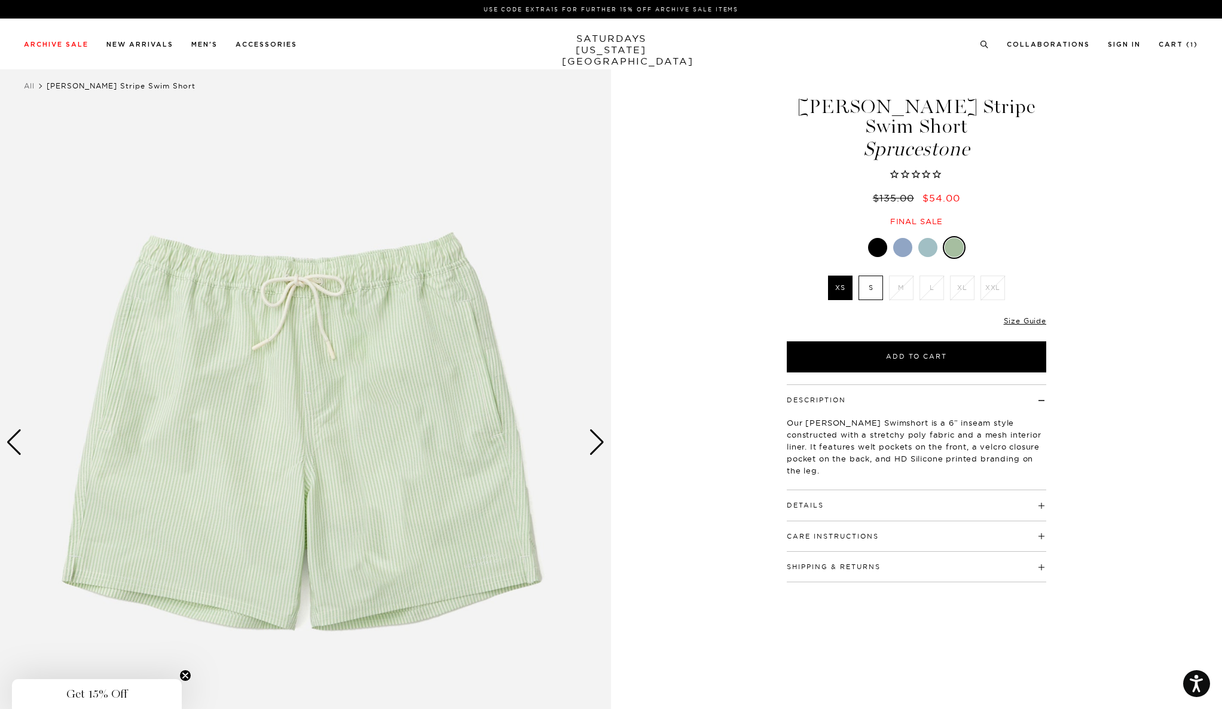
click at [930, 292] on li "L" at bounding box center [931, 288] width 30 height 25
click at [875, 250] on div at bounding box center [877, 247] width 19 height 19
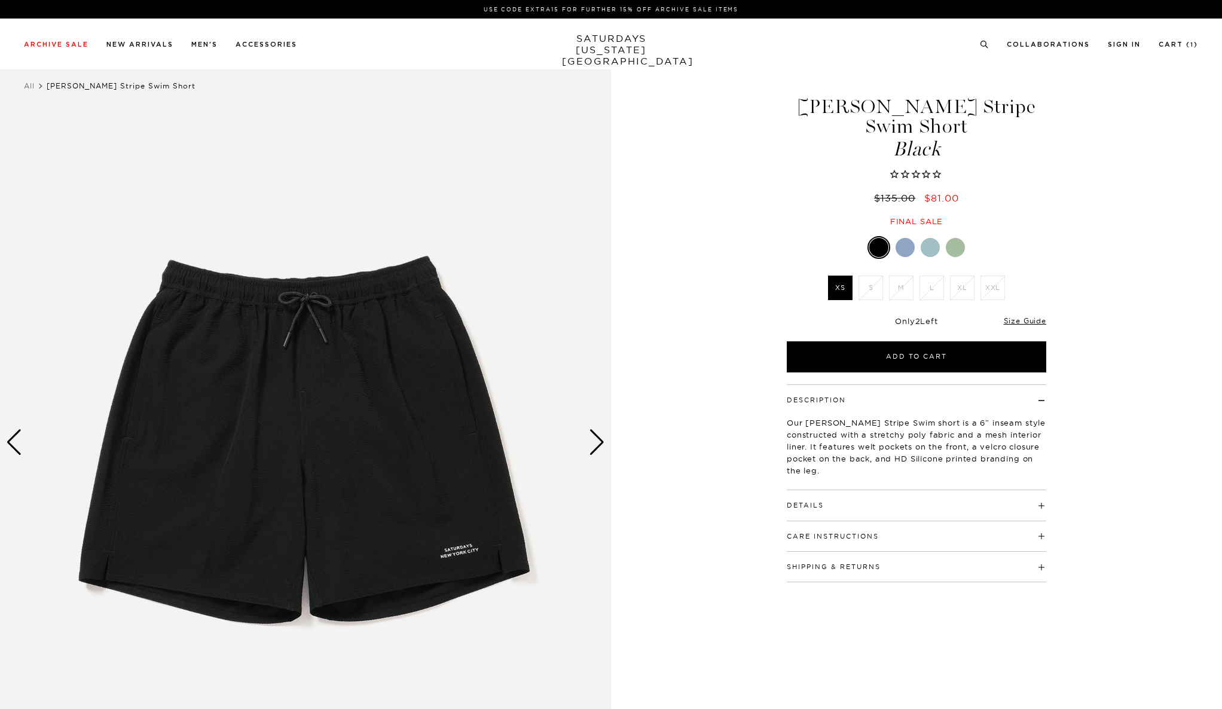
click at [903, 243] on div at bounding box center [905, 247] width 19 height 19
